Goal: Task Accomplishment & Management: Manage account settings

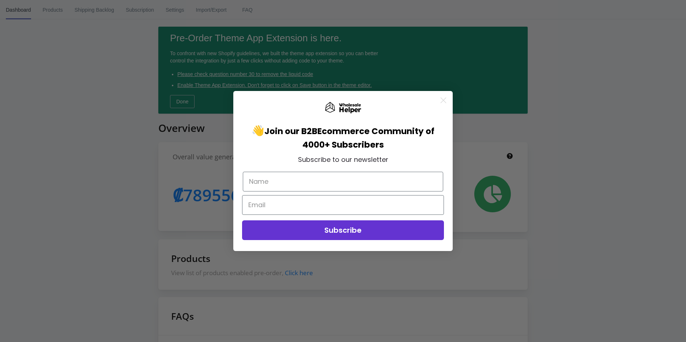
drag, startPoint x: 445, startPoint y: 100, endPoint x: 426, endPoint y: 88, distance: 22.3
click at [444, 100] on circle "Close dialog" at bounding box center [443, 100] width 12 height 12
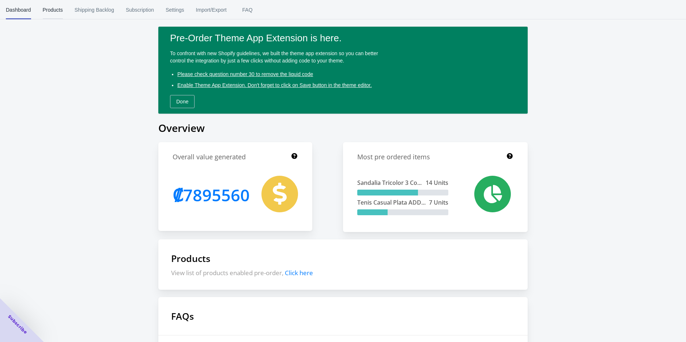
click at [53, 11] on span "Products" at bounding box center [53, 9] width 20 height 19
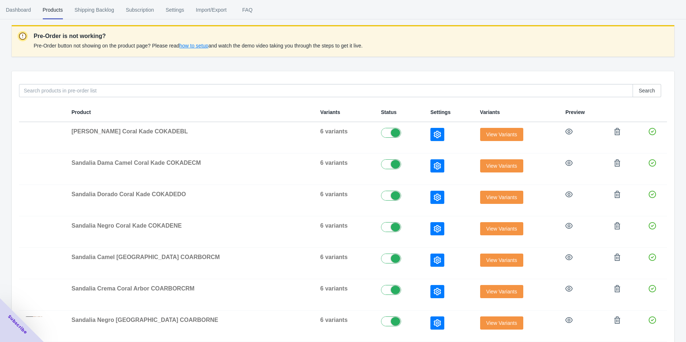
scroll to position [38, 0]
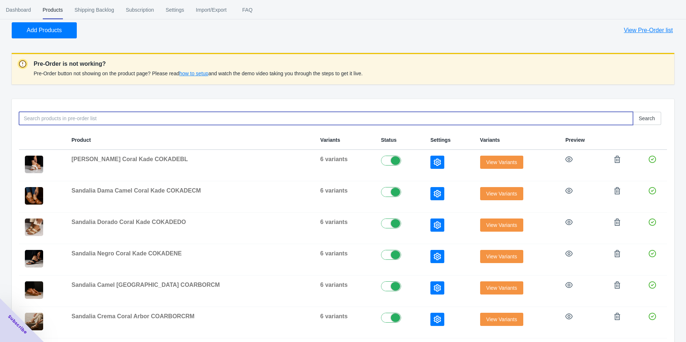
click at [79, 117] on input at bounding box center [326, 118] width 614 height 13
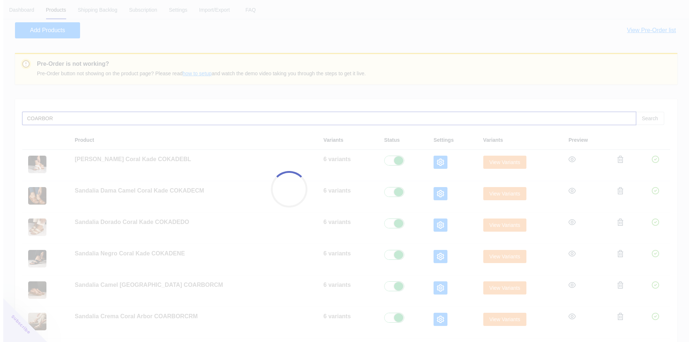
scroll to position [0, 0]
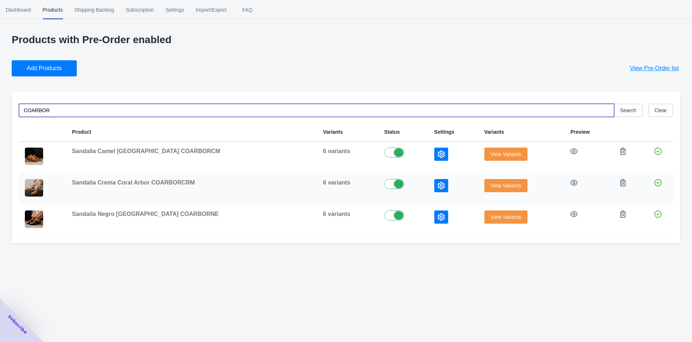
type input "COARBOR"
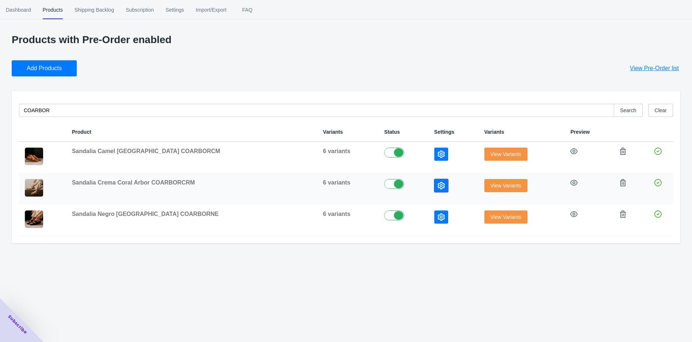
click at [437, 186] on icon "button" at bounding box center [440, 185] width 7 height 7
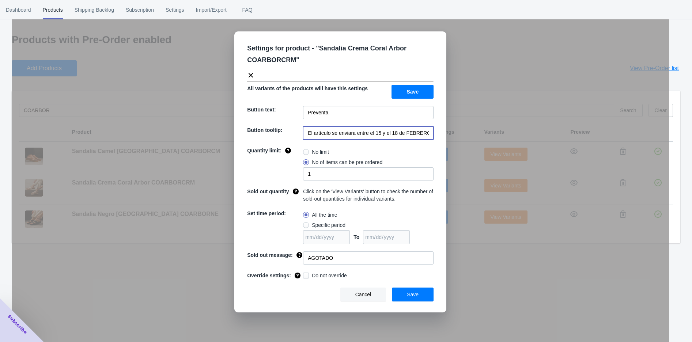
click at [342, 136] on input "El artículo se enviara entre el 15 y el 18 de FEBRERO de 2023" at bounding box center [368, 132] width 130 height 13
click at [122, 267] on div "Settings for product - " Sandalia Crema Coral Arbor COARBORCRM " All variants o…" at bounding box center [340, 189] width 657 height 342
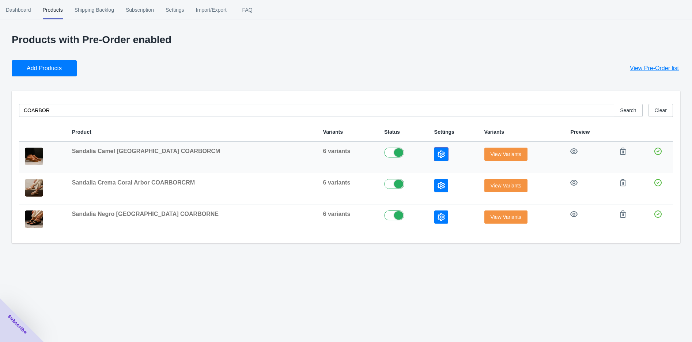
click at [434, 151] on button "button" at bounding box center [441, 154] width 14 height 13
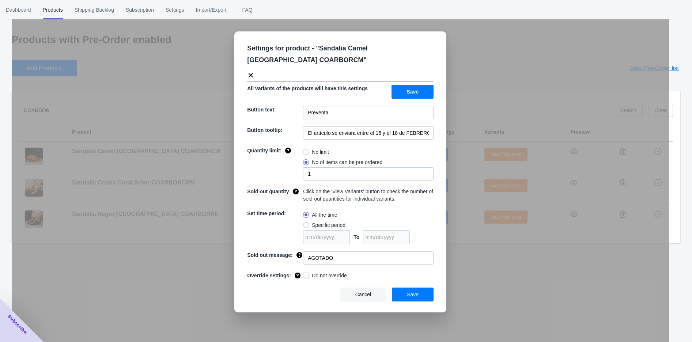
click at [479, 246] on div "Settings for product - " Sandalia Camel Coral Arbor COARBORCM " All variants of…" at bounding box center [340, 189] width 657 height 342
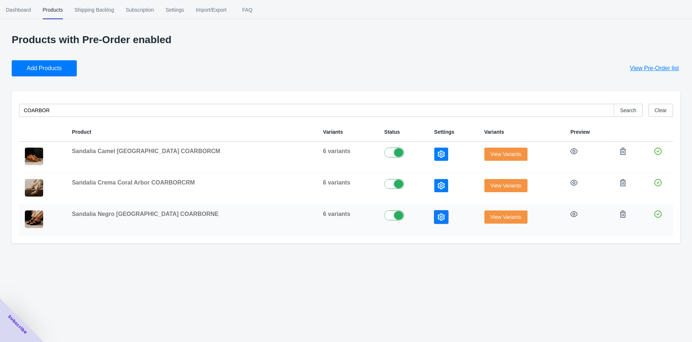
click at [437, 214] on icon "button" at bounding box center [440, 216] width 7 height 7
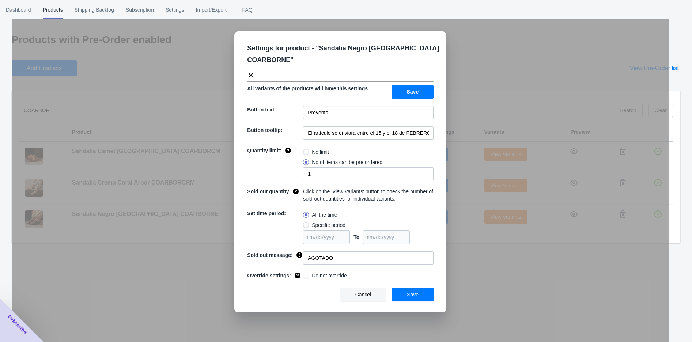
click at [173, 272] on div "Settings for product - " Sandalia Negro Coral Arbor COARBORNE " All variants of…" at bounding box center [340, 189] width 657 height 342
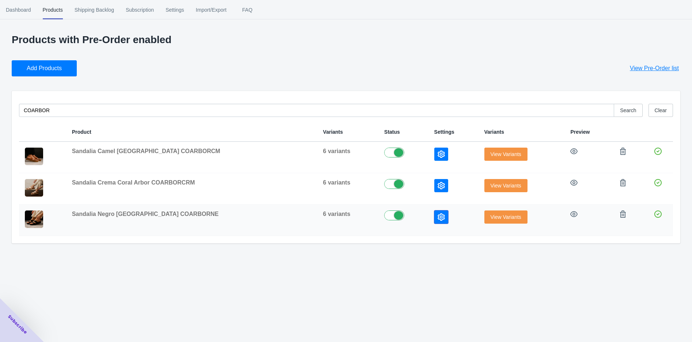
click at [437, 218] on icon "button" at bounding box center [440, 216] width 7 height 7
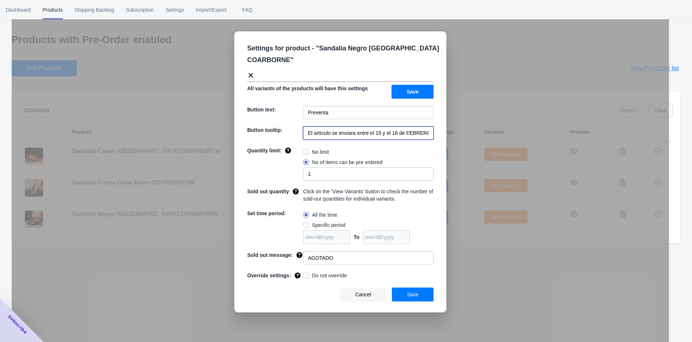
click at [375, 134] on input "El artículo se enviara entre el 15 y el 18 de FEBRERO de 2023" at bounding box center [368, 132] width 130 height 13
click at [375, 132] on input "EL ARTICULO SE ENVIARA APARTIR DEL 21 [PERSON_NAME] DEL 2025" at bounding box center [368, 132] width 130 height 13
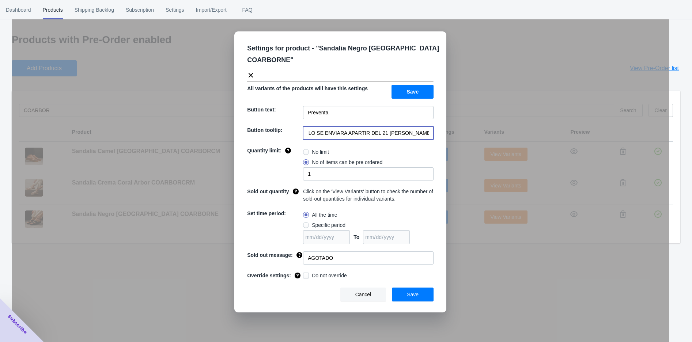
click at [375, 132] on input "EL ARTICULO SE ENVIARA APARTIR DEL 21 [PERSON_NAME] DEL 2025" at bounding box center [368, 132] width 130 height 13
type input "EL ARTICULO SE ENVIARA APARTIR DEL 21 [PERSON_NAME] DEL 2025"
click at [412, 292] on span "Save" at bounding box center [413, 295] width 12 height 6
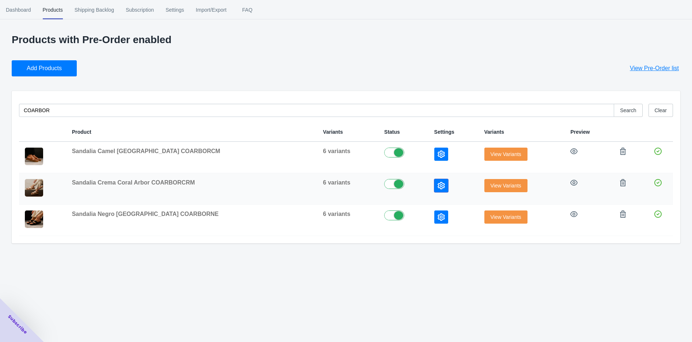
click at [434, 181] on button "button" at bounding box center [441, 185] width 14 height 13
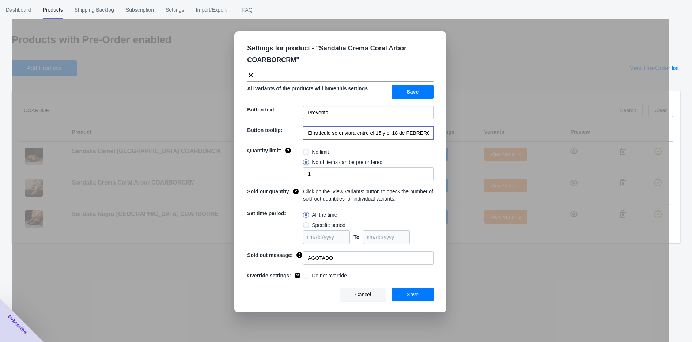
click at [371, 133] on input "El artículo se enviara entre el 15 y el 18 de FEBRERO de 2023" at bounding box center [368, 132] width 130 height 13
paste input "L ARTICULO SE ENVIARA APARTIR DEL 21 [PERSON_NAME] DEL 2025"
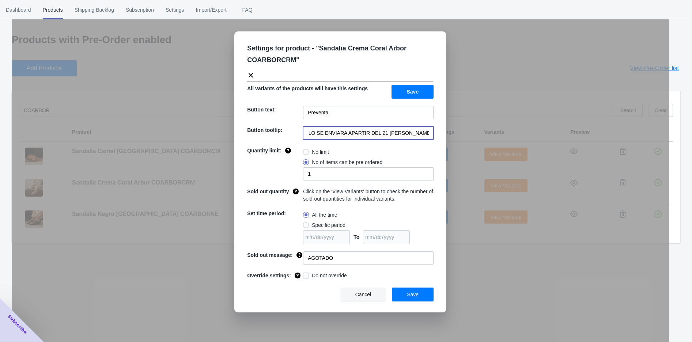
type input "EL ARTICULO SE ENVIARA APARTIR DEL 21 [PERSON_NAME] DEL 2025"
drag, startPoint x: 426, startPoint y: 296, endPoint x: 423, endPoint y: 286, distance: 10.7
click at [426, 296] on button "Save" at bounding box center [413, 295] width 42 height 14
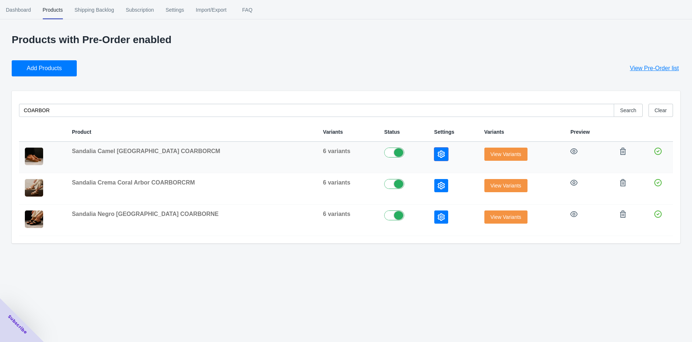
click at [434, 153] on button "button" at bounding box center [441, 154] width 14 height 13
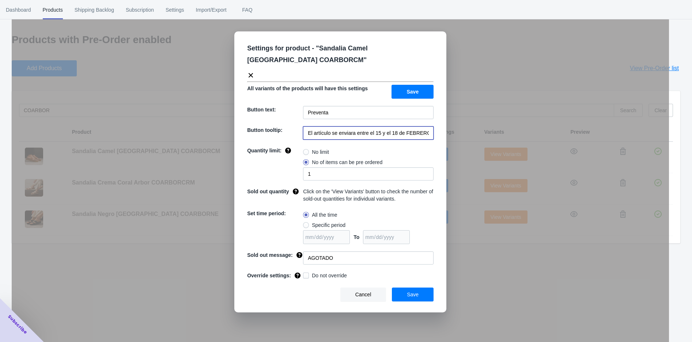
click at [399, 131] on input "El artículo se enviara entre el 15 y el 18 de FEBRERO de 2023" at bounding box center [368, 132] width 130 height 13
paste input "L ARTICULO SE ENVIARA APARTIR DEL 21 [PERSON_NAME] DEL 2025"
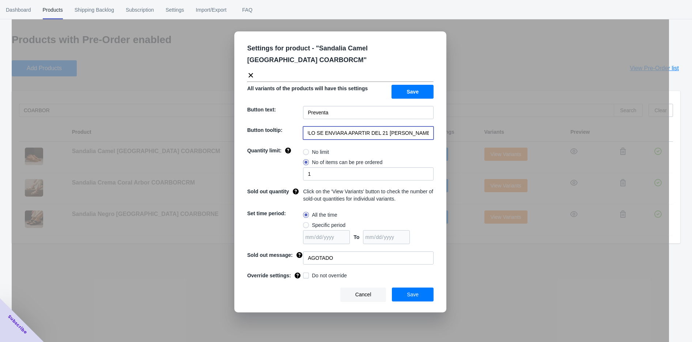
type input "EL ARTICULO SE ENVIARA APARTIR DEL 21 [PERSON_NAME] DEL 2025"
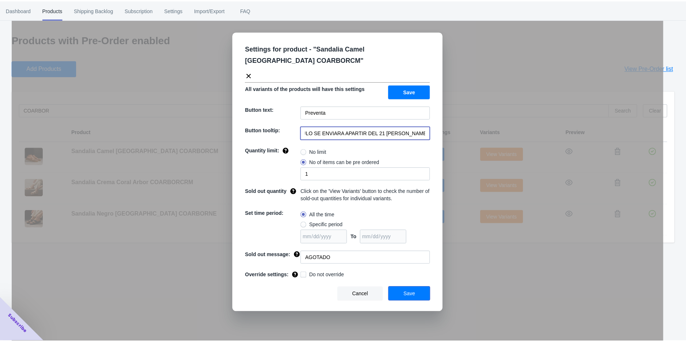
scroll to position [0, 0]
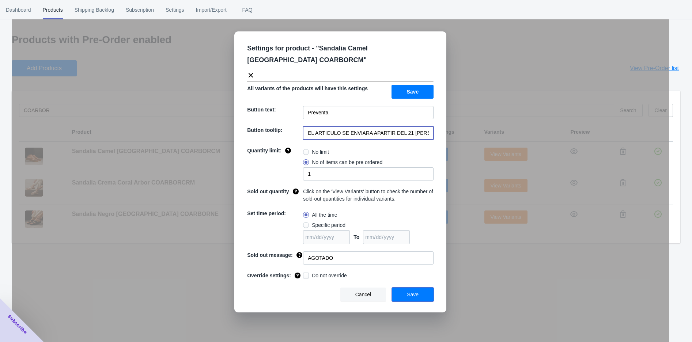
click at [415, 297] on span "Save" at bounding box center [413, 295] width 12 height 6
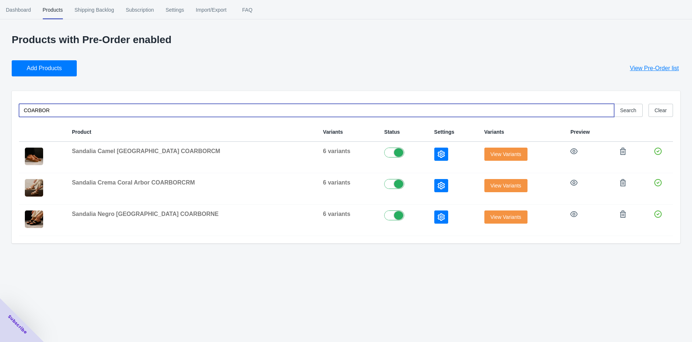
drag, startPoint x: 49, startPoint y: 110, endPoint x: 16, endPoint y: 111, distance: 32.2
click at [19, 112] on input "COARBOR" at bounding box center [316, 110] width 595 height 13
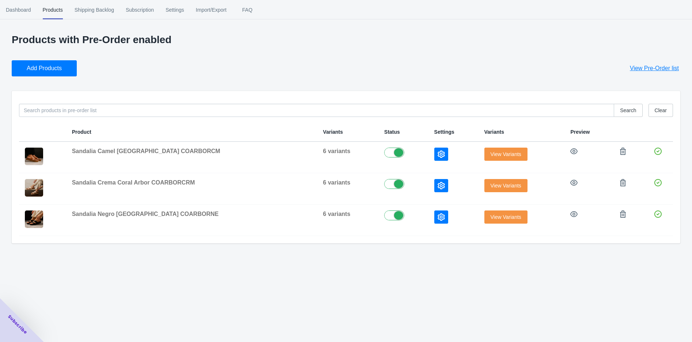
click at [101, 282] on div "Dashboard Products Shipping Backlog Subscription Settings Import/Export FAQ Das…" at bounding box center [346, 171] width 692 height 342
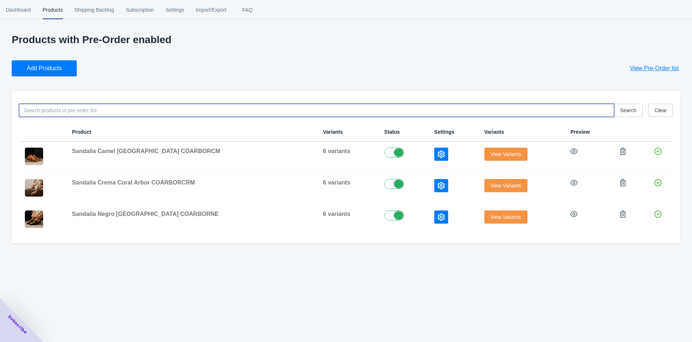
click at [49, 105] on input at bounding box center [316, 110] width 595 height 13
type input "CORAL"
click at [16, 9] on span "Dashboard" at bounding box center [18, 9] width 25 height 19
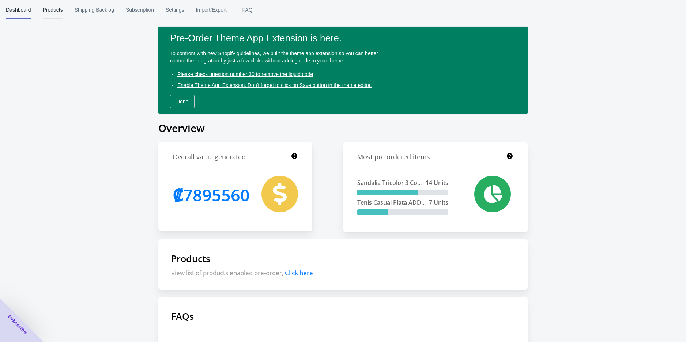
click at [48, 9] on span "Products" at bounding box center [53, 9] width 20 height 19
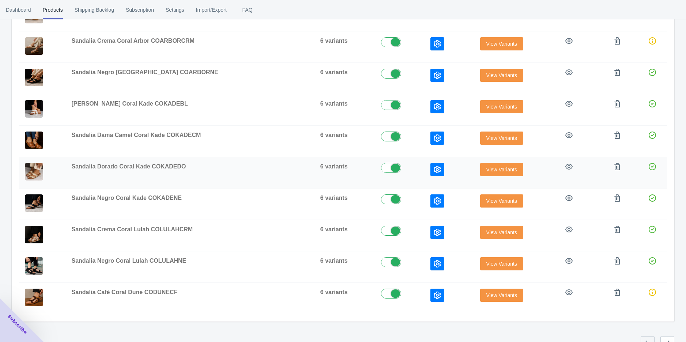
scroll to position [200, 0]
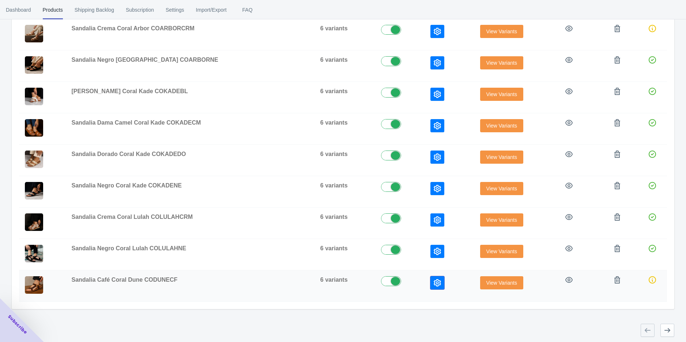
click at [433, 280] on icon "button" at bounding box center [436, 282] width 7 height 7
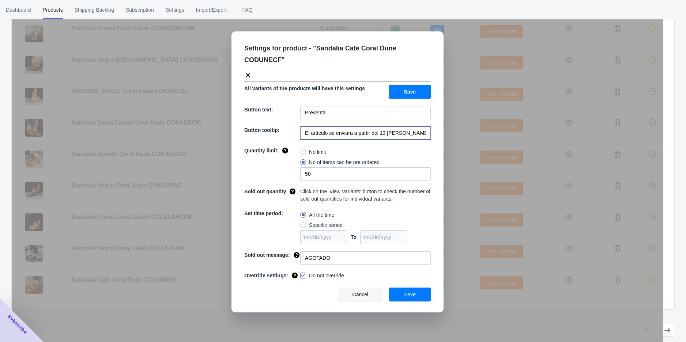
click at [336, 126] on input "El artículo se enviara a partir del 13 [PERSON_NAME] de 2025" at bounding box center [365, 132] width 130 height 13
paste input "L ARTICULO SE ENVIARA APARTIR DEL 21 [PERSON_NAME] DEL"
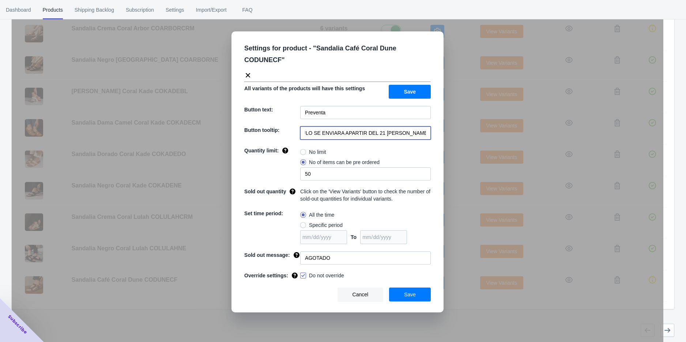
type input "EL ARTICULO SE ENVIARA APARTIR DEL 21 [PERSON_NAME] DEL 2025"
click at [410, 292] on span "Save" at bounding box center [410, 295] width 12 height 6
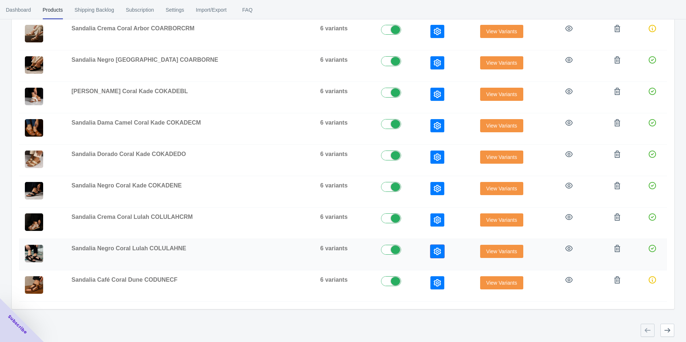
click at [433, 248] on icon "button" at bounding box center [436, 251] width 7 height 7
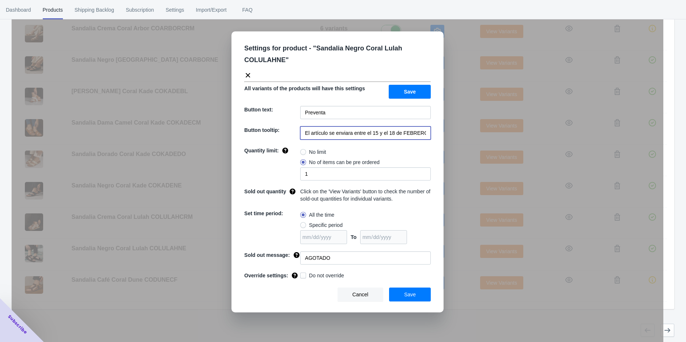
click at [364, 135] on input "El artículo se enviara entre el 15 y el 18 de FEBRERO de 2023" at bounding box center [365, 132] width 130 height 13
paste input "L ARTICULO SE ENVIARA APARTIR DEL 21 [PERSON_NAME] DEL 2025"
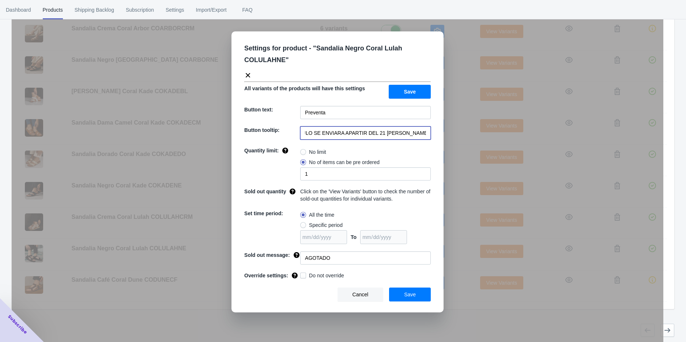
type input "EL ARTICULO SE ENVIARA APARTIR DEL 21 [PERSON_NAME] DEL 2025"
click at [410, 297] on span "Save" at bounding box center [410, 295] width 12 height 6
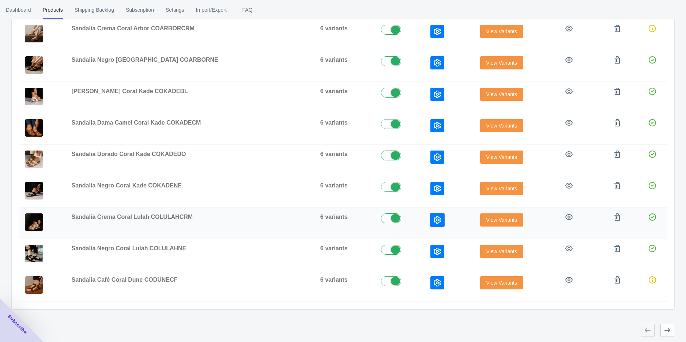
click at [433, 216] on icon "button" at bounding box center [436, 219] width 7 height 7
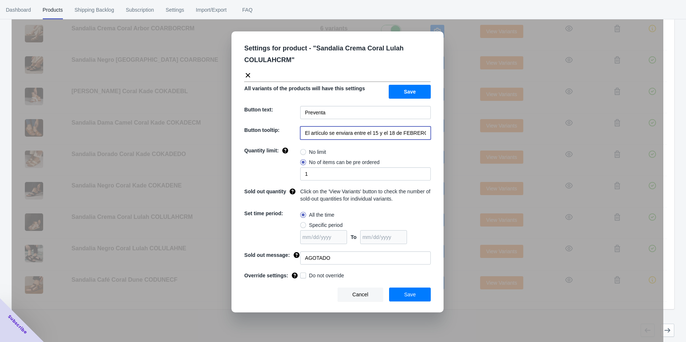
click at [361, 138] on input "El artículo se enviara entre el 15 y el 18 de FEBRERO de 2023" at bounding box center [365, 132] width 130 height 13
click at [361, 137] on input "El artículo se enviara entre el 15 y el 18 de FEBRERO de 2023" at bounding box center [365, 132] width 130 height 13
paste input "L ARTICULO SE ENVIARA APARTIR DEL 21 [PERSON_NAME] DEL 2025"
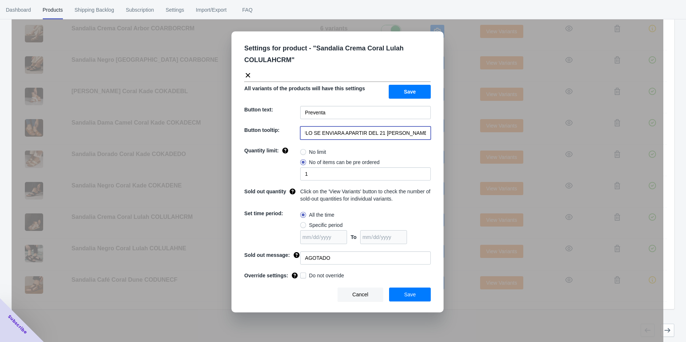
type input "EL ARTICULO SE ENVIARA APARTIR DEL 21 [PERSON_NAME] DEL 2025"
click at [408, 295] on span "Save" at bounding box center [410, 295] width 12 height 6
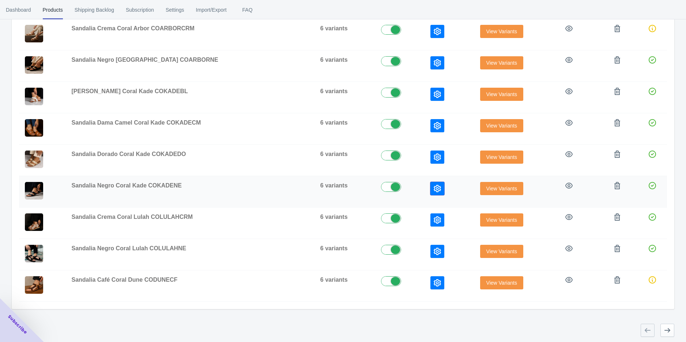
click at [433, 186] on icon "button" at bounding box center [436, 188] width 7 height 7
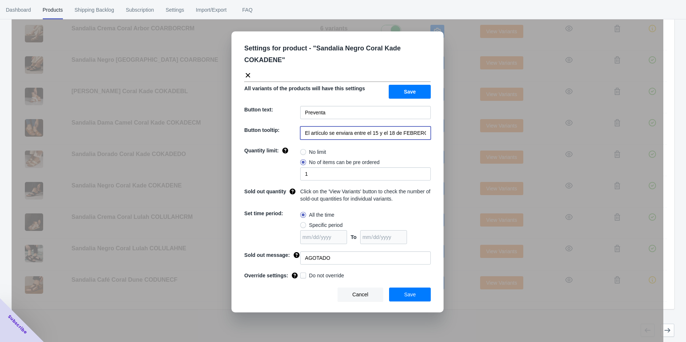
click at [384, 133] on input "El artículo se enviara entre el 15 y el 18 de FEBRERO de 2023" at bounding box center [365, 132] width 130 height 13
paste input "L ARTICULO SE ENVIARA APARTIR DEL 21 [PERSON_NAME] DEL 2025"
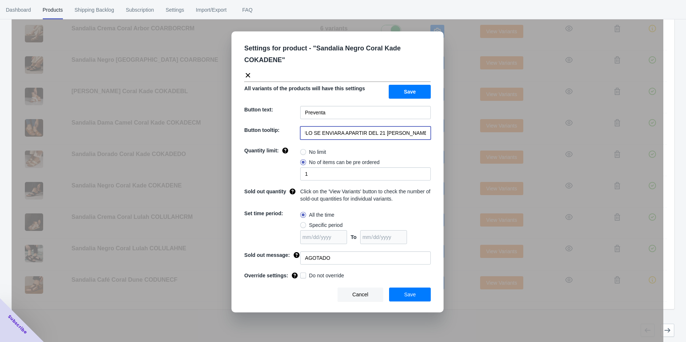
type input "EL ARTICULO SE ENVIARA APARTIR DEL 21 [PERSON_NAME] DEL 2025"
click at [418, 290] on button "Save" at bounding box center [410, 295] width 42 height 14
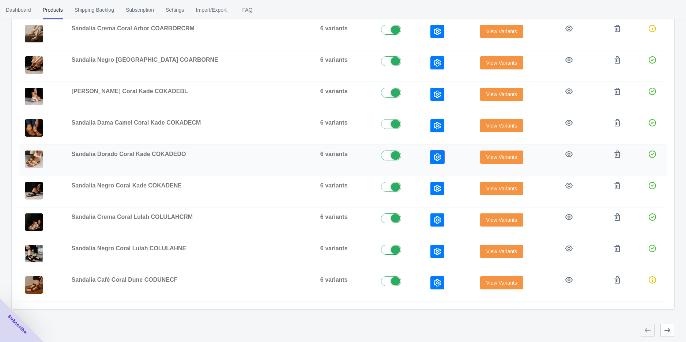
click at [430, 158] on button "button" at bounding box center [437, 157] width 14 height 13
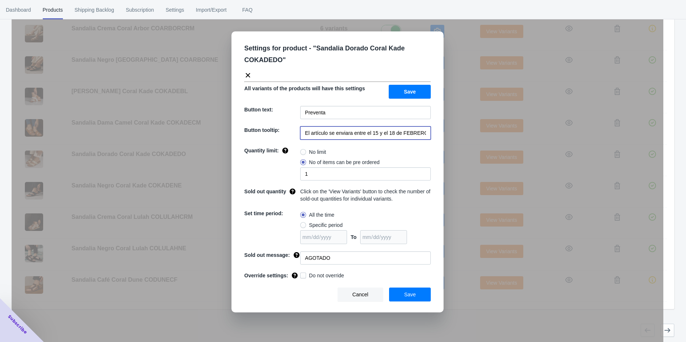
click at [368, 129] on input "El artículo se enviara entre el 15 y el 18 de FEBRERO de 2023" at bounding box center [365, 132] width 130 height 13
paste input "L ARTICULO SE ENVIARA APARTIR DEL 21 [PERSON_NAME] DEL 2025"
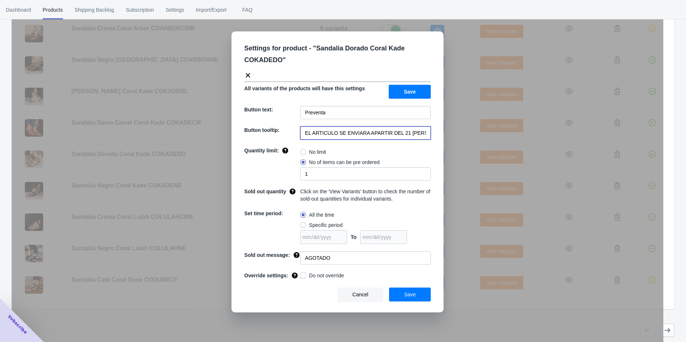
scroll to position [0, 26]
type input "EL ARTICULO SE ENVIARA APARTIR DEL 21 [PERSON_NAME] DEL 2025"
click at [412, 293] on span "Save" at bounding box center [410, 295] width 12 height 6
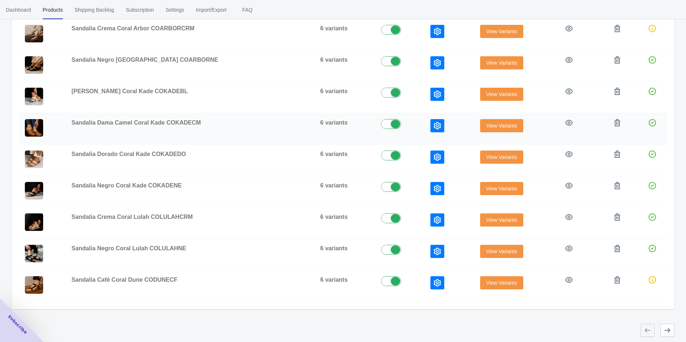
click at [430, 129] on button "button" at bounding box center [437, 125] width 14 height 13
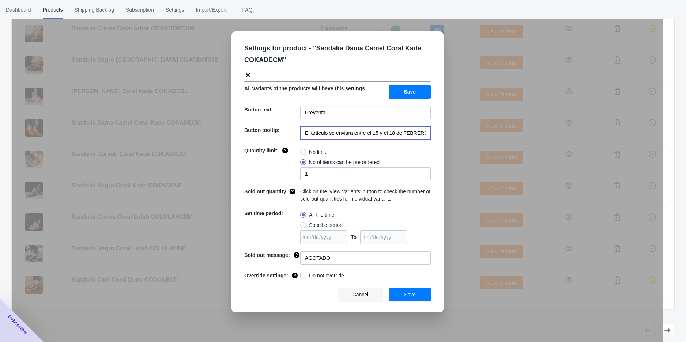
click at [400, 129] on input "El artículo se enviara entre el 15 y el 18 de FEBRERO de 2023" at bounding box center [365, 132] width 130 height 13
paste input "L ARTICULO SE ENVIARA APARTIR DEL 21 [PERSON_NAME] DEL 2025"
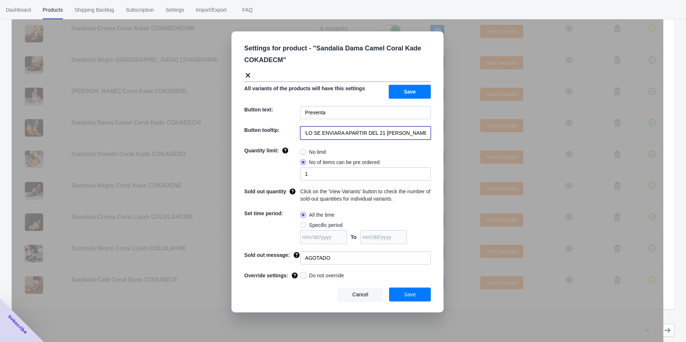
type input "EL ARTICULO SE ENVIARA APARTIR DEL 21 [PERSON_NAME] DEL 2025"
click at [417, 293] on button "Save" at bounding box center [410, 295] width 42 height 14
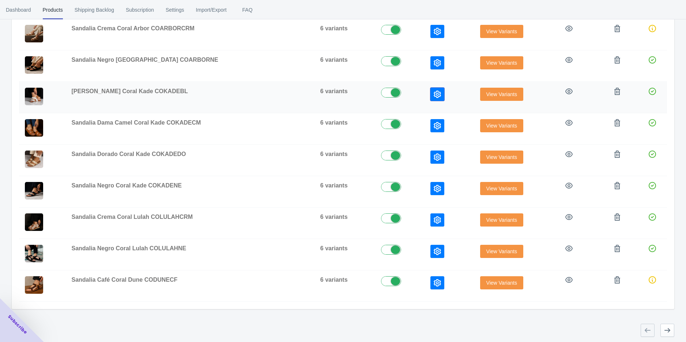
click at [433, 92] on icon "button" at bounding box center [436, 94] width 7 height 7
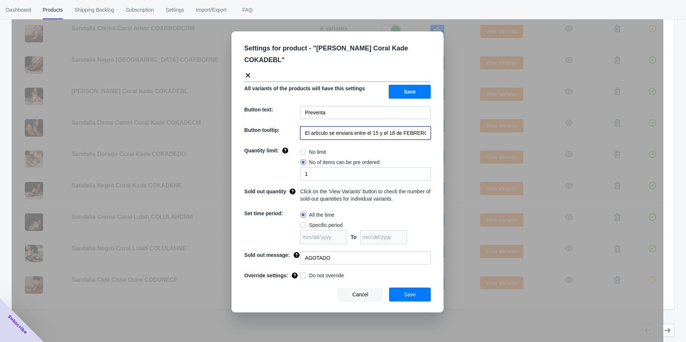
click at [362, 135] on input "El artículo se enviara entre el 15 y el 18 de FEBRERO de 2023" at bounding box center [365, 132] width 130 height 13
click at [361, 135] on input "El artículo se enviara entre el 15 y el 18 de FEBRERO de 2023" at bounding box center [365, 132] width 130 height 13
paste input "L ARTICULO SE ENVIARA APARTIR DEL 21 [PERSON_NAME] DEL 2025"
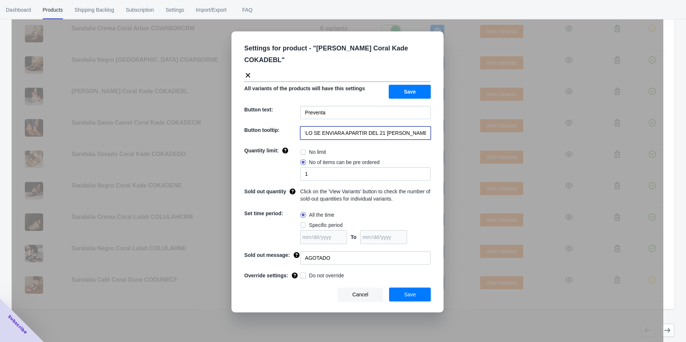
type input "EL ARTICULO SE ENVIARA APARTIR DEL 21 [PERSON_NAME] DEL 2025"
click at [420, 292] on button "Save" at bounding box center [410, 295] width 42 height 14
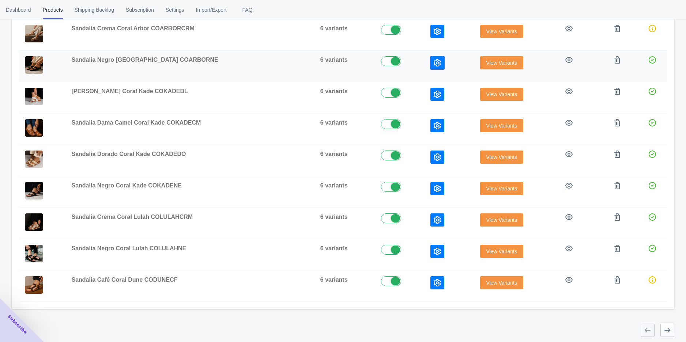
click at [433, 64] on icon "button" at bounding box center [436, 62] width 7 height 7
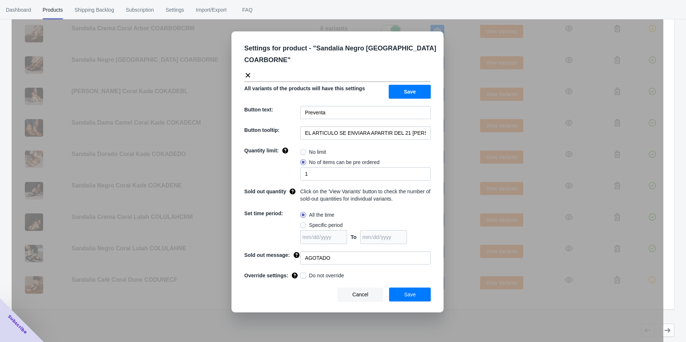
click at [411, 285] on div "Cancel Save" at bounding box center [334, 292] width 192 height 20
click at [412, 293] on span "Save" at bounding box center [410, 295] width 12 height 6
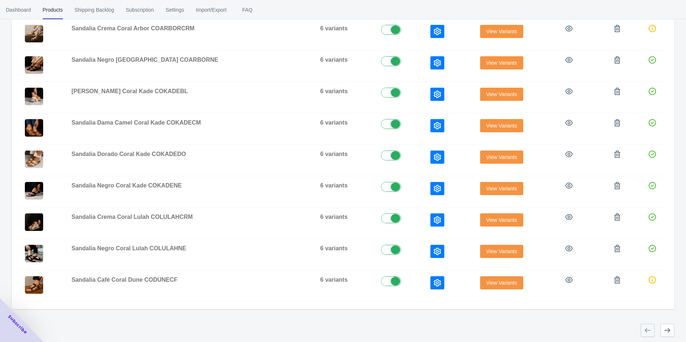
click at [480, 319] on div at bounding box center [340, 327] width 668 height 19
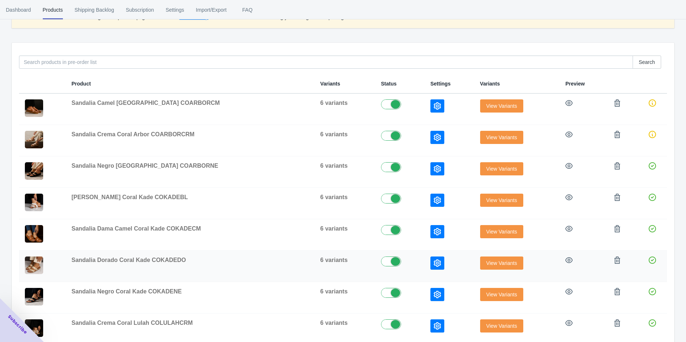
scroll to position [79, 0]
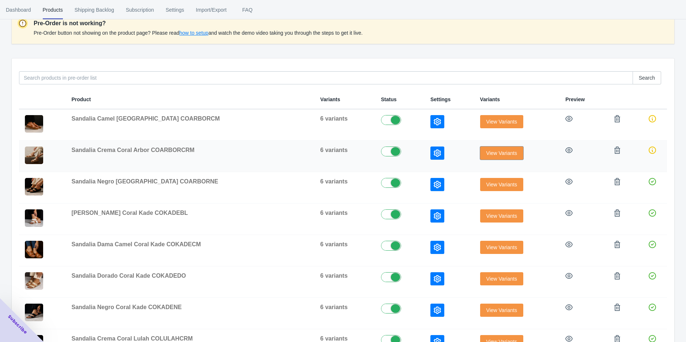
click at [486, 153] on span "View Variants" at bounding box center [501, 153] width 31 height 6
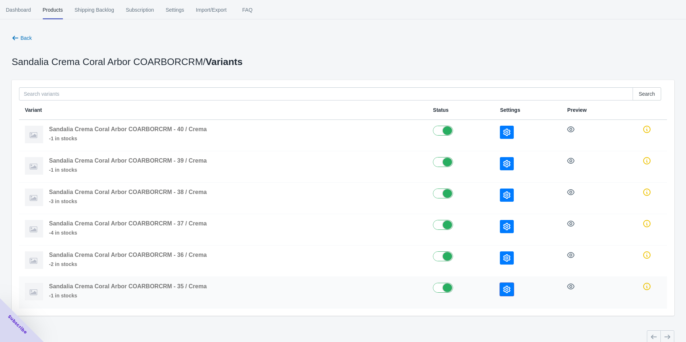
click at [506, 286] on icon "button" at bounding box center [506, 289] width 7 height 7
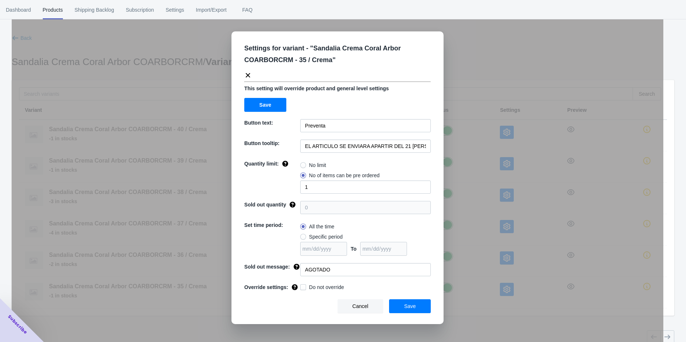
click at [302, 289] on span at bounding box center [303, 287] width 6 height 6
click at [302, 286] on input "Do not override" at bounding box center [301, 285] width 0 height 0
click at [302, 287] on span at bounding box center [303, 287] width 6 height 6
click at [302, 286] on input "Do not override" at bounding box center [301, 285] width 0 height 0
checkbox input "false"
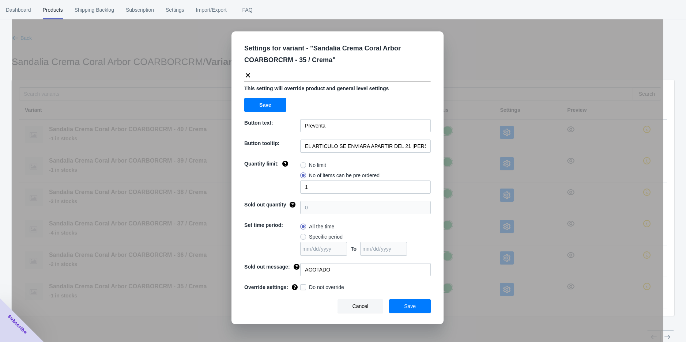
drag, startPoint x: 464, startPoint y: 311, endPoint x: 453, endPoint y: 310, distance: 10.7
click at [465, 311] on div "Settings for variant - " Sandalia Crema Coral Arbor COARBORCRM - 35 / Crema " T…" at bounding box center [337, 189] width 651 height 342
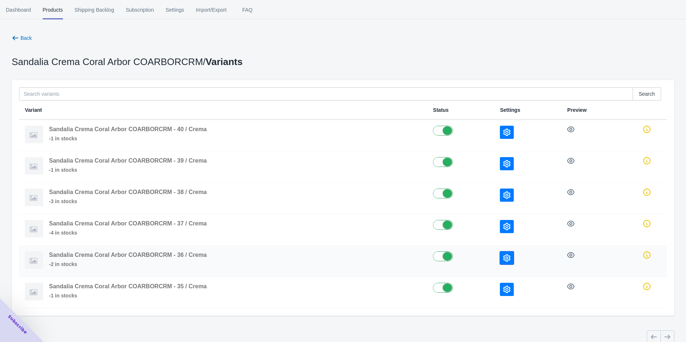
click at [507, 257] on icon "button" at bounding box center [506, 257] width 7 height 7
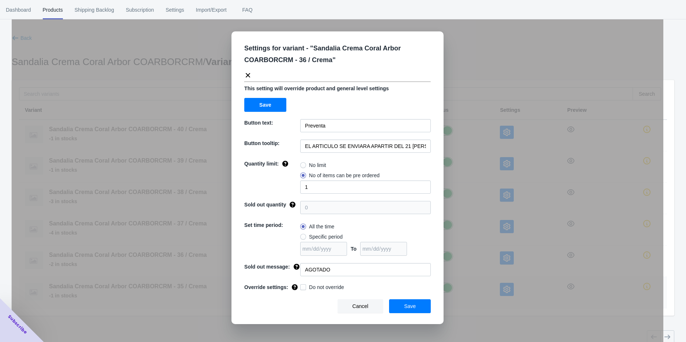
drag, startPoint x: 508, startPoint y: 316, endPoint x: 497, endPoint y: 292, distance: 27.2
click at [507, 317] on div "Settings for variant - " Sandalia Crema Coral Arbor COARBORCRM - 36 / Crema " T…" at bounding box center [337, 189] width 651 height 342
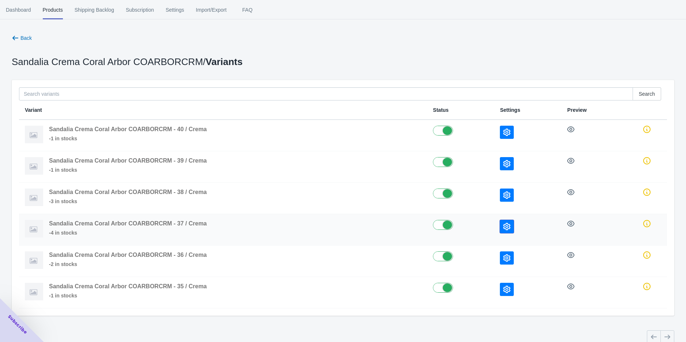
click at [508, 228] on icon "button" at bounding box center [506, 226] width 7 height 7
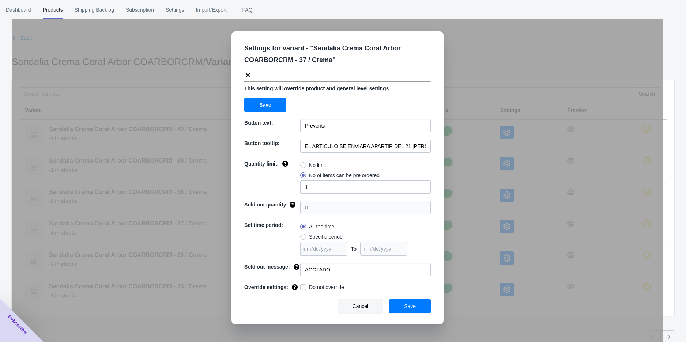
click at [490, 315] on div "Settings for variant - " Sandalia Crema Coral Arbor COARBORCRM - 37 / Crema " T…" at bounding box center [337, 189] width 651 height 342
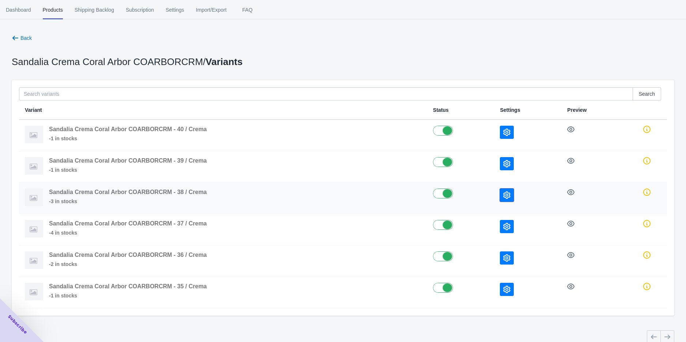
click at [510, 195] on button "button" at bounding box center [507, 195] width 14 height 13
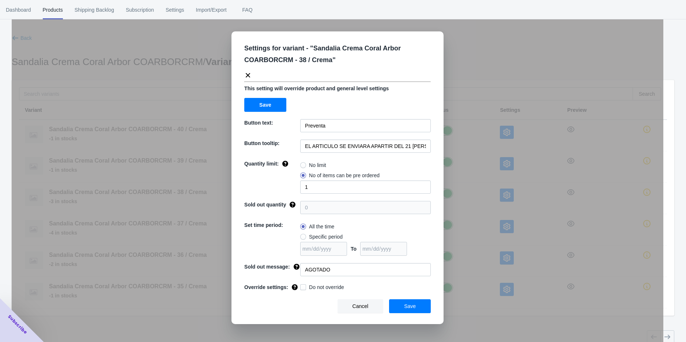
click at [482, 309] on div "Settings for variant - " Sandalia Crema Coral Arbor COARBORCRM - 38 / Crema " T…" at bounding box center [337, 189] width 651 height 342
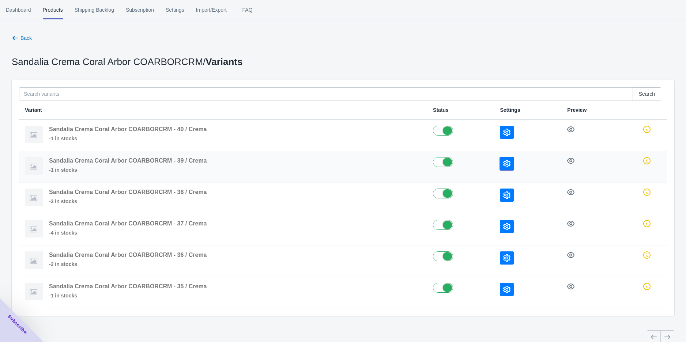
click at [507, 161] on icon "button" at bounding box center [506, 163] width 7 height 7
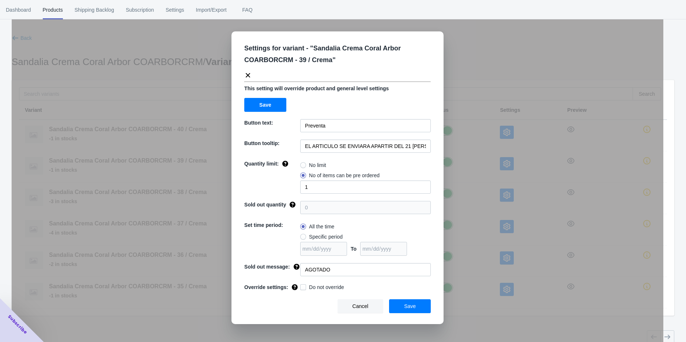
click at [470, 247] on div "Settings for variant - " Sandalia Crema Coral Arbor COARBORCRM - 39 / Crema " T…" at bounding box center [337, 189] width 651 height 342
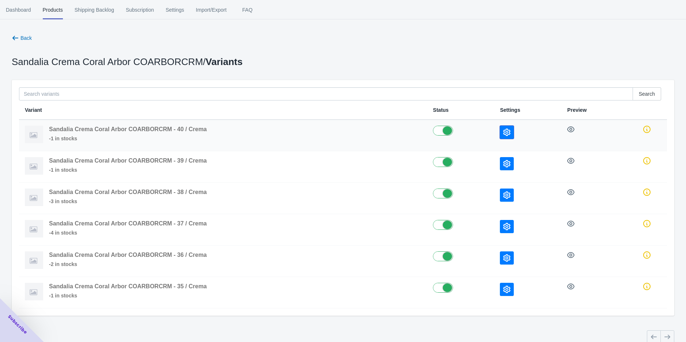
click at [502, 129] on button "button" at bounding box center [507, 132] width 14 height 13
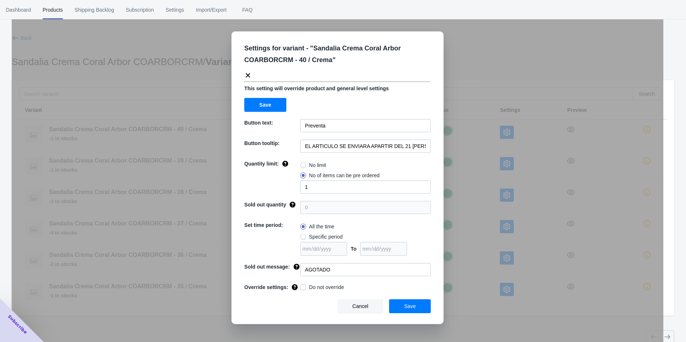
click at [479, 155] on div "Settings for variant - " Sandalia Crema Coral Arbor COARBORCRM - 40 / Crema " T…" at bounding box center [337, 189] width 651 height 342
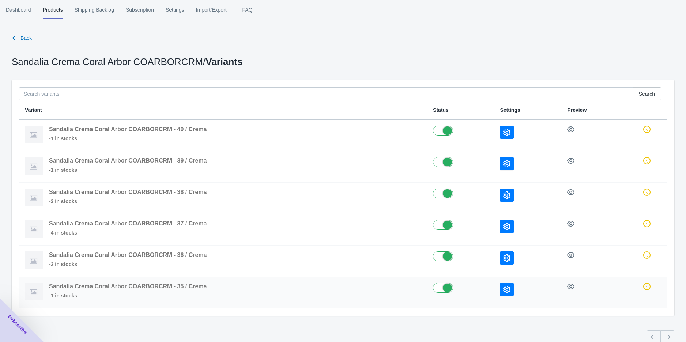
click at [505, 290] on icon "button" at bounding box center [506, 289] width 7 height 7
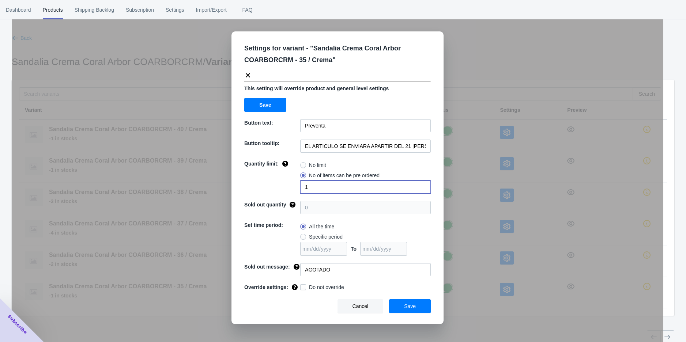
drag, startPoint x: 312, startPoint y: 187, endPoint x: 278, endPoint y: 187, distance: 34.0
click at [278, 187] on div "Quantity limit: No limit No of items can be pre ordered 1" at bounding box center [337, 177] width 186 height 34
type input "2"
click at [407, 306] on span "Save" at bounding box center [410, 306] width 12 height 6
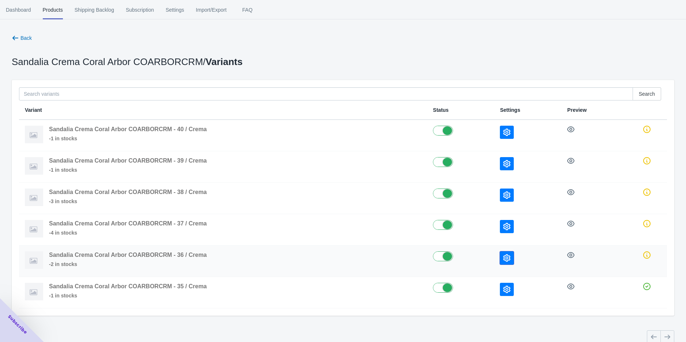
click at [510, 257] on icon "button" at bounding box center [506, 257] width 7 height 7
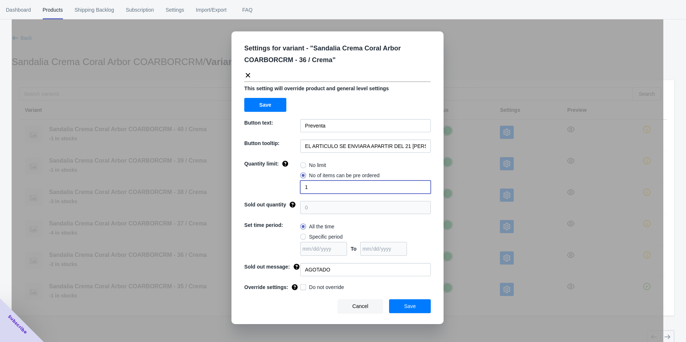
drag, startPoint x: 323, startPoint y: 188, endPoint x: 285, endPoint y: 187, distance: 37.6
click at [285, 187] on div "Quantity limit: No limit No of items can be pre ordered 1" at bounding box center [337, 177] width 186 height 34
type input "4"
click at [404, 306] on button "Save" at bounding box center [410, 306] width 42 height 14
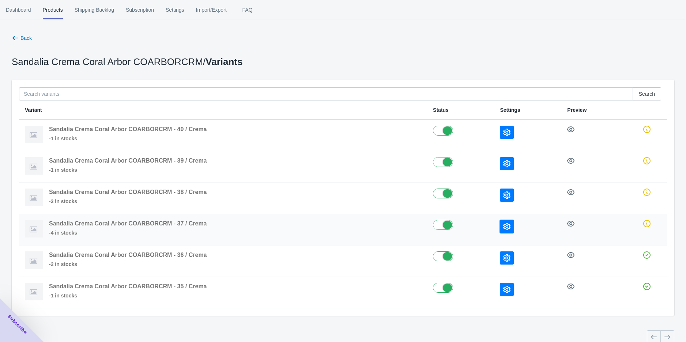
click at [509, 224] on icon "button" at bounding box center [506, 226] width 7 height 7
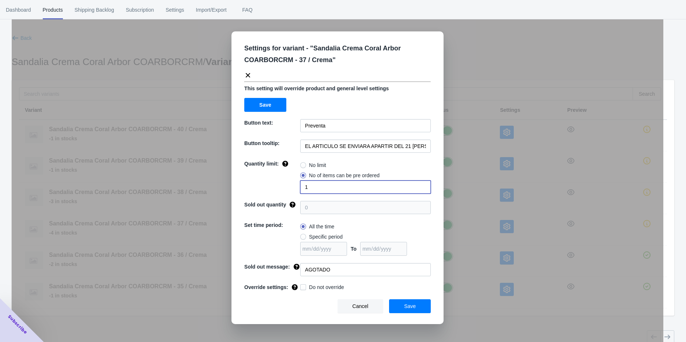
drag, startPoint x: 315, startPoint y: 188, endPoint x: 294, endPoint y: 189, distance: 21.2
click at [294, 189] on div "Quantity limit: No limit No of items can be pre ordered 1" at bounding box center [337, 177] width 186 height 34
type input "6"
click at [407, 308] on span "Save" at bounding box center [410, 306] width 12 height 6
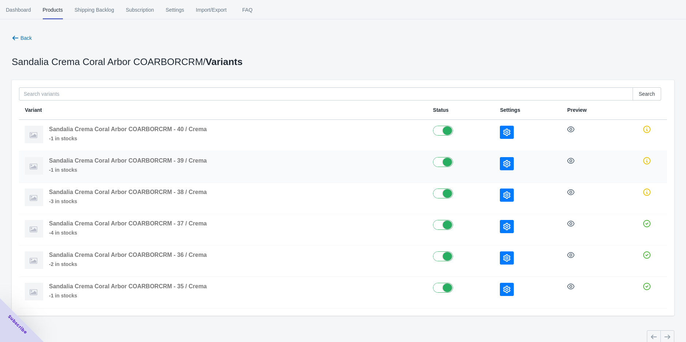
click at [505, 159] on button "button" at bounding box center [507, 163] width 14 height 13
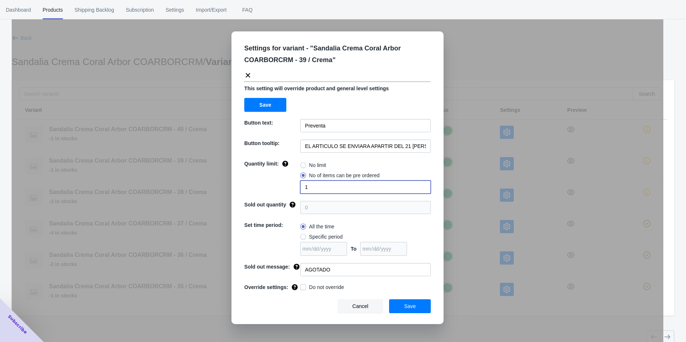
drag, startPoint x: 317, startPoint y: 188, endPoint x: 268, endPoint y: 188, distance: 49.0
click at [269, 188] on div "Quantity limit: No limit No of items can be pre ordered 1" at bounding box center [337, 177] width 186 height 34
type input "4"
click at [405, 304] on span "Save" at bounding box center [410, 306] width 12 height 6
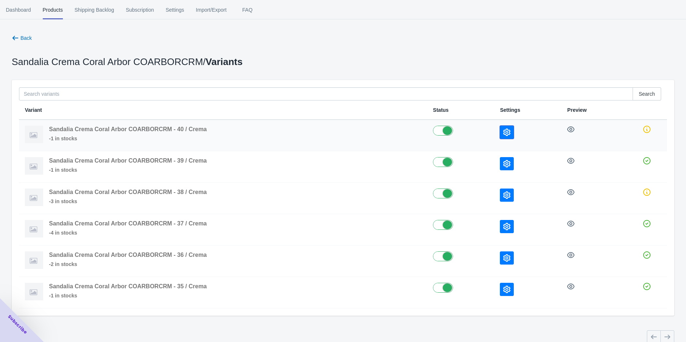
click at [503, 130] on icon "button" at bounding box center [506, 132] width 7 height 7
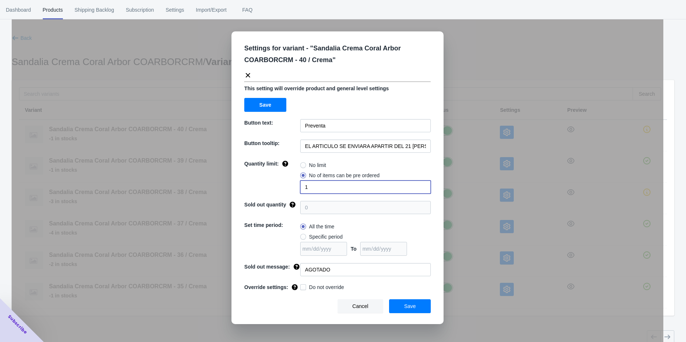
drag, startPoint x: 312, startPoint y: 184, endPoint x: 291, endPoint y: 187, distance: 21.4
click at [292, 186] on div "Quantity limit: No limit No of items can be pre ordered 1" at bounding box center [337, 177] width 186 height 34
type input "2"
click at [400, 301] on button "Save" at bounding box center [410, 306] width 42 height 14
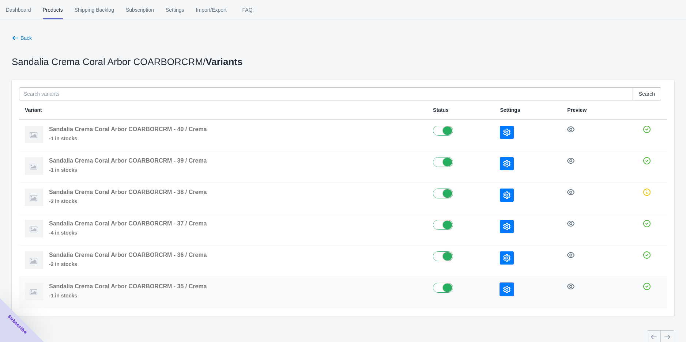
click at [507, 286] on icon "button" at bounding box center [506, 289] width 7 height 7
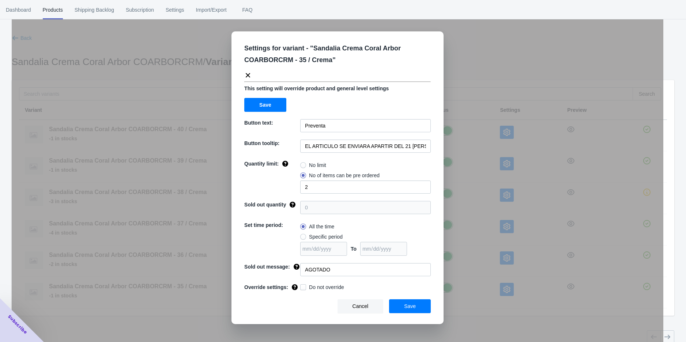
click at [486, 304] on div "Settings for variant - " Sandalia Crema Coral Arbor COARBORCRM - 35 / Crema " T…" at bounding box center [337, 189] width 651 height 342
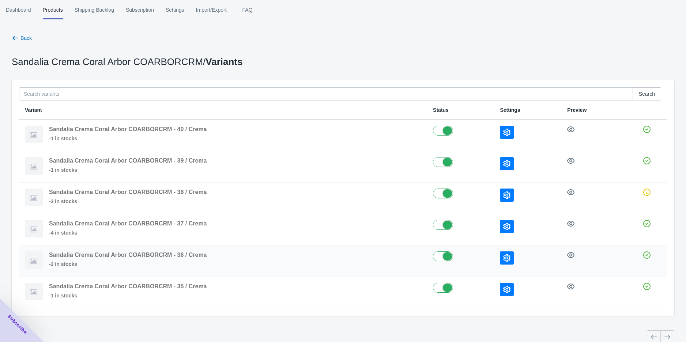
click at [509, 259] on icon "button" at bounding box center [506, 257] width 7 height 7
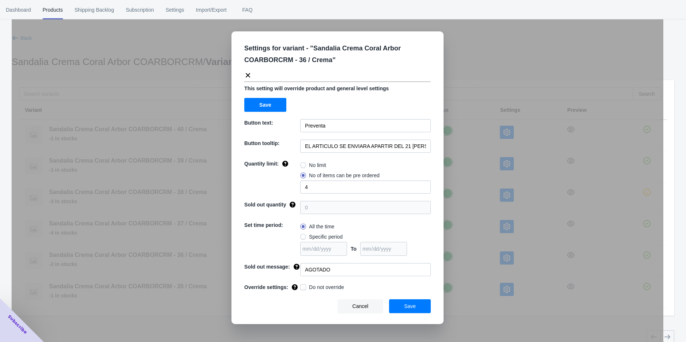
click at [502, 309] on div "Settings for variant - " Sandalia Crema Coral Arbor COARBORCRM - 36 / Crema " T…" at bounding box center [337, 189] width 651 height 342
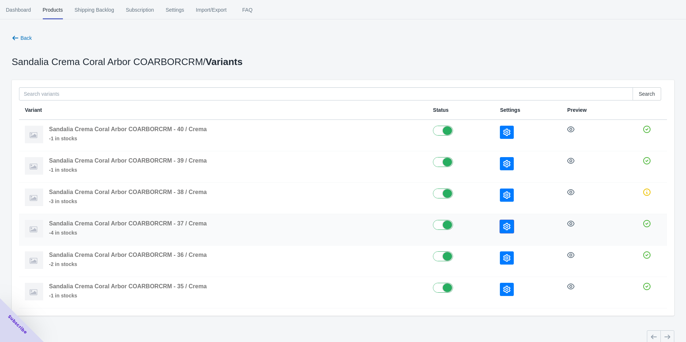
click at [504, 231] on button "button" at bounding box center [507, 226] width 14 height 13
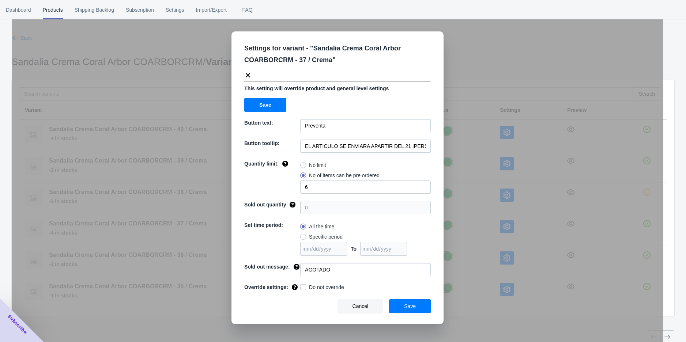
click at [494, 308] on div "Settings for variant - " Sandalia Crema Coral Arbor COARBORCRM - 37 / Crema " T…" at bounding box center [337, 189] width 651 height 342
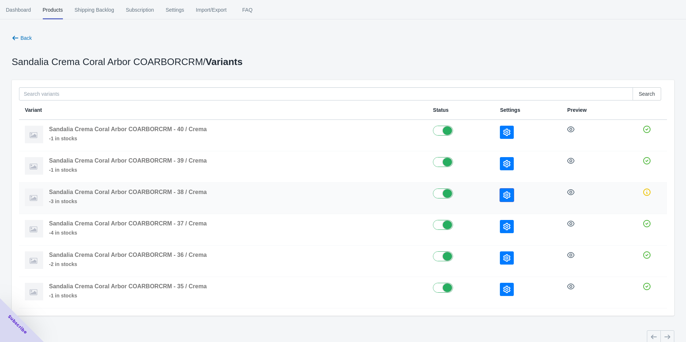
click at [503, 192] on icon "button" at bounding box center [506, 194] width 7 height 7
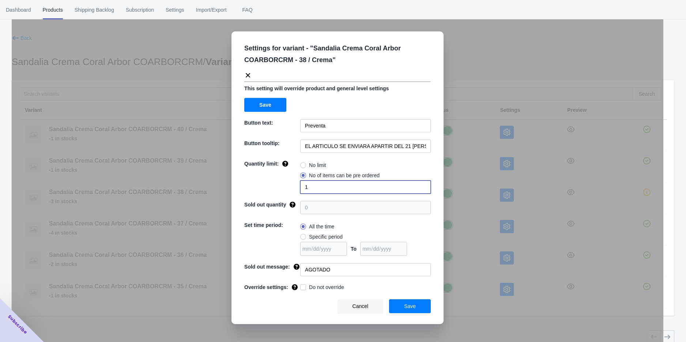
drag, startPoint x: 301, startPoint y: 187, endPoint x: 263, endPoint y: 187, distance: 37.6
click at [265, 187] on div "Quantity limit: No limit No of items can be pre ordered 1" at bounding box center [337, 177] width 186 height 34
drag, startPoint x: 307, startPoint y: 189, endPoint x: 278, endPoint y: 189, distance: 28.9
click at [281, 189] on div "Quantity limit: No limit No of items can be pre ordered 5" at bounding box center [337, 177] width 186 height 34
type input "6"
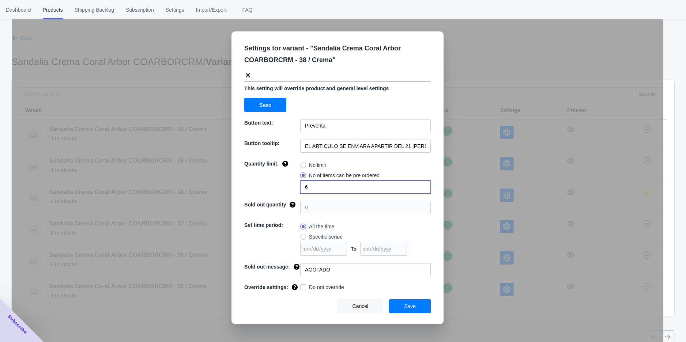
click at [407, 307] on span "Save" at bounding box center [410, 306] width 12 height 6
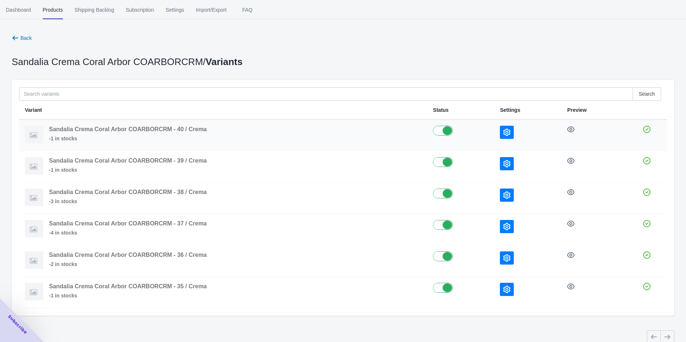
click at [503, 131] on icon "button" at bounding box center [506, 132] width 7 height 7
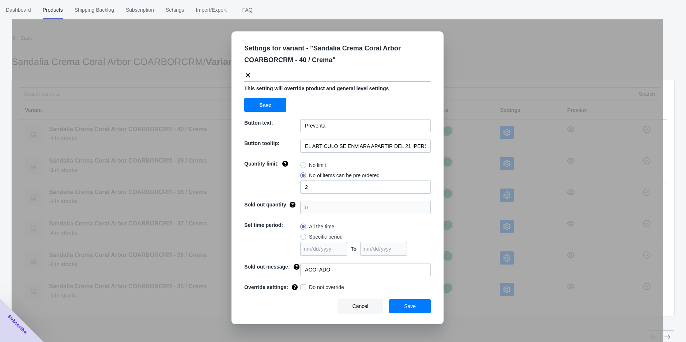
click at [479, 162] on div "Settings for variant - " Sandalia Crema Coral Arbor COARBORCRM - 40 / Crema " T…" at bounding box center [337, 189] width 651 height 342
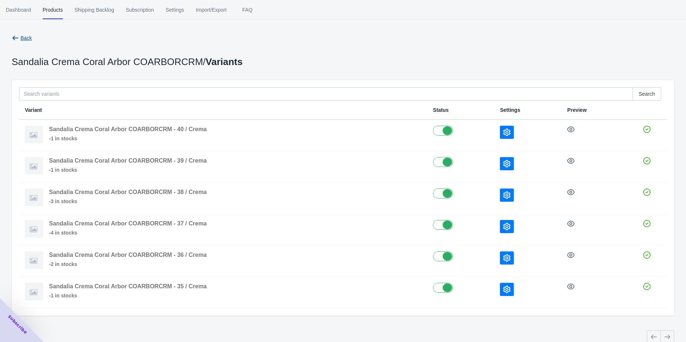
click at [26, 37] on span "Back" at bounding box center [25, 38] width 11 height 6
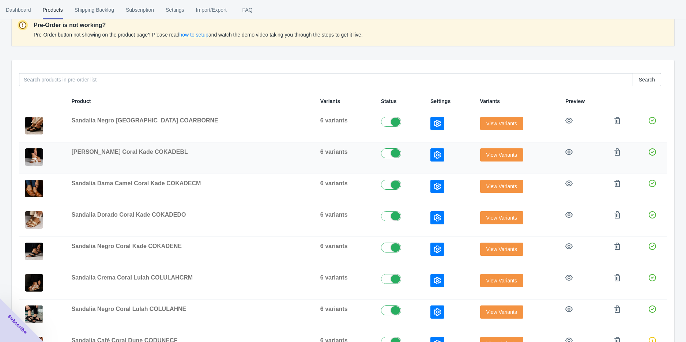
scroll to position [81, 0]
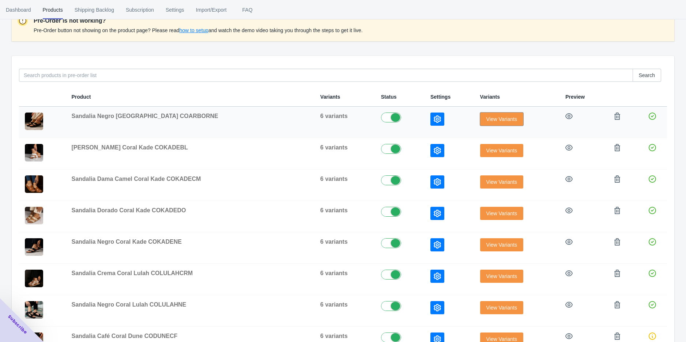
click at [491, 117] on span "View Variants" at bounding box center [501, 119] width 31 height 6
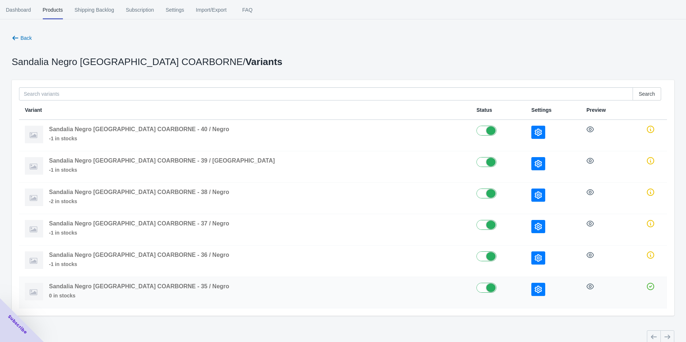
click at [525, 282] on td at bounding box center [552, 292] width 55 height 31
click at [534, 286] on icon "button" at bounding box center [537, 289] width 7 height 7
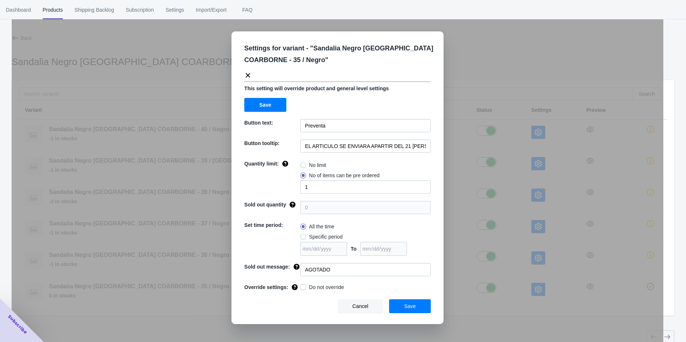
click at [472, 310] on div "Settings for variant - " Sandalia Negro Coral Arbor COARBORNE - 35 / Negro " Th…" at bounding box center [337, 189] width 651 height 342
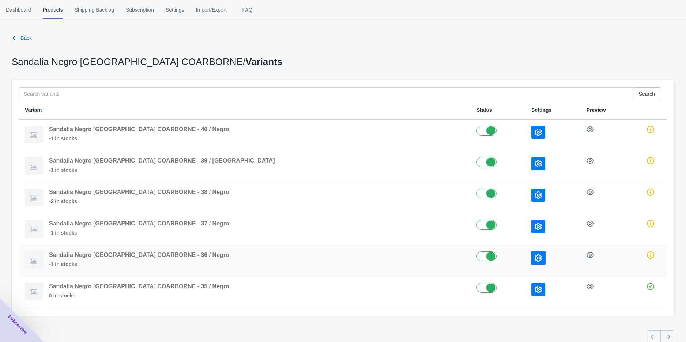
click at [534, 256] on icon "button" at bounding box center [537, 257] width 7 height 7
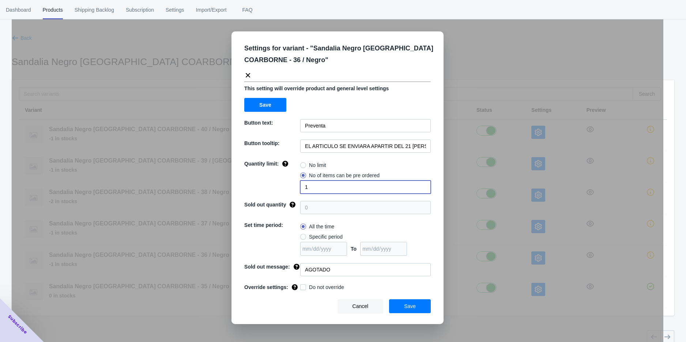
drag, startPoint x: 320, startPoint y: 187, endPoint x: 283, endPoint y: 188, distance: 37.7
click at [290, 187] on div "Quantity limit: No limit No of items can be pre ordered 1" at bounding box center [337, 177] width 186 height 34
type input "2"
drag, startPoint x: 405, startPoint y: 305, endPoint x: 425, endPoint y: 272, distance: 39.2
click at [405, 304] on span "Save" at bounding box center [410, 306] width 12 height 6
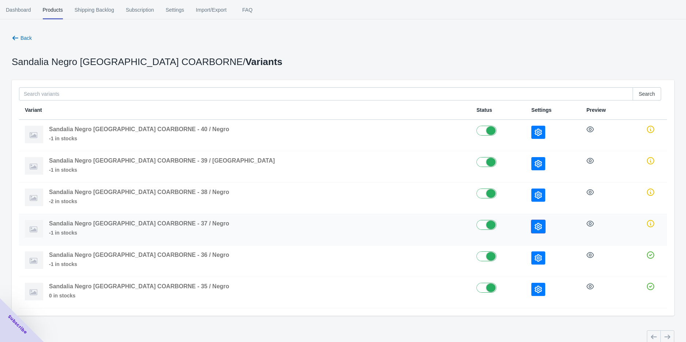
click at [531, 230] on button "button" at bounding box center [538, 226] width 14 height 13
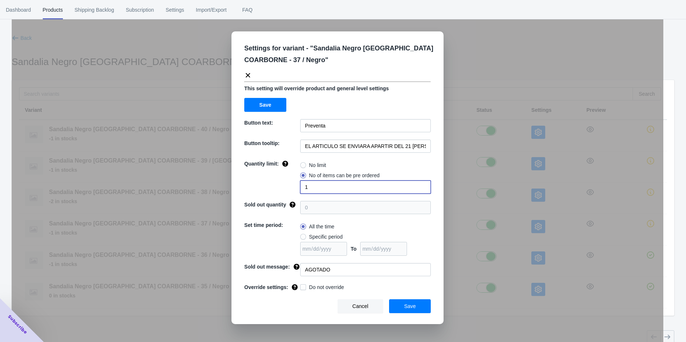
drag, startPoint x: 303, startPoint y: 187, endPoint x: 272, endPoint y: 191, distance: 32.0
click at [284, 189] on div "Quantity limit: No limit No of items can be pre ordered 1" at bounding box center [337, 177] width 186 height 34
drag, startPoint x: 310, startPoint y: 189, endPoint x: 271, endPoint y: 189, distance: 39.1
click at [273, 189] on div "Quantity limit: No limit No of items can be pre ordered 1" at bounding box center [337, 177] width 186 height 34
type input "3"
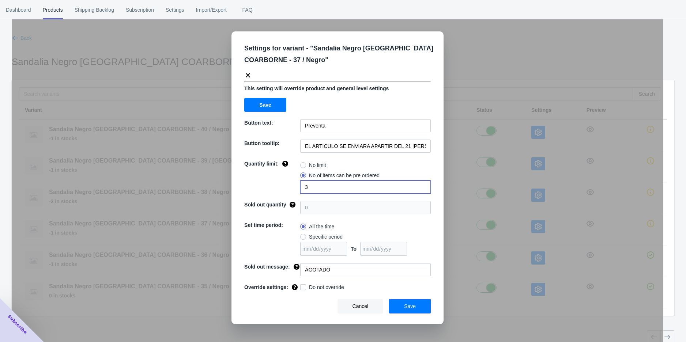
click at [410, 304] on span "Save" at bounding box center [410, 306] width 12 height 6
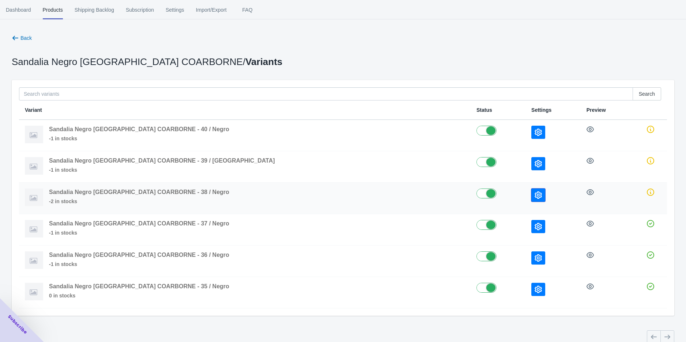
click at [534, 197] on icon "button" at bounding box center [537, 194] width 7 height 7
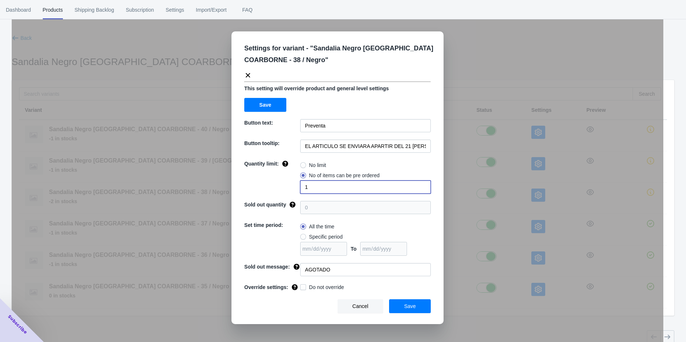
drag, startPoint x: 317, startPoint y: 191, endPoint x: 262, endPoint y: 189, distance: 55.3
click at [262, 189] on div "Quantity limit: No limit No of items can be pre ordered 1" at bounding box center [337, 177] width 186 height 34
type input "3"
click at [410, 305] on span "Save" at bounding box center [410, 306] width 12 height 6
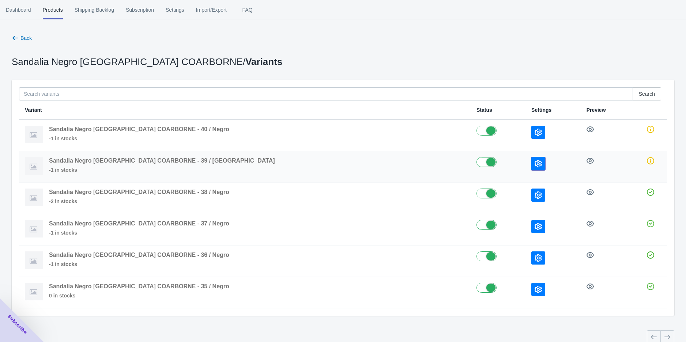
click at [531, 164] on button "button" at bounding box center [538, 163] width 14 height 13
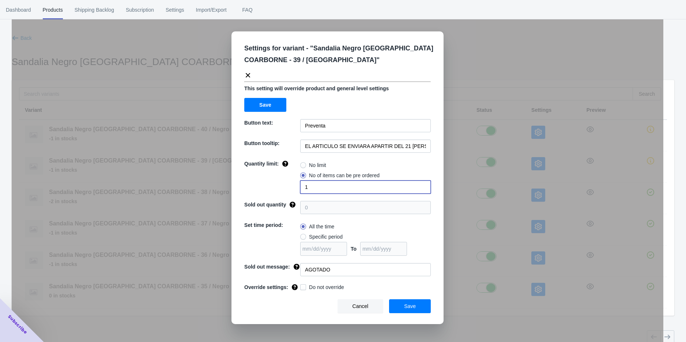
drag, startPoint x: 311, startPoint y: 187, endPoint x: 287, endPoint y: 187, distance: 23.8
click at [291, 187] on div "Quantity limit: No limit No of items can be pre ordered 1" at bounding box center [337, 177] width 186 height 34
type input "2"
click at [401, 303] on button "Save" at bounding box center [410, 306] width 42 height 14
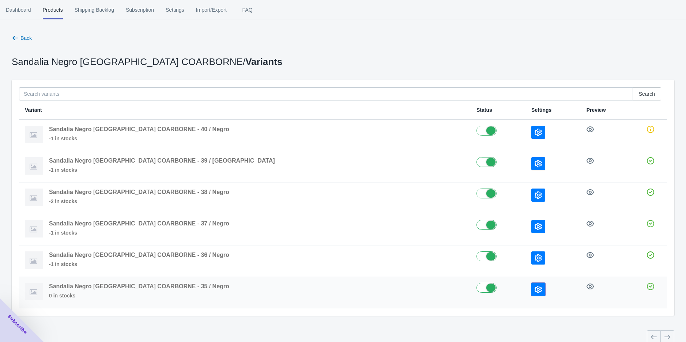
click at [531, 287] on button "button" at bounding box center [538, 289] width 14 height 13
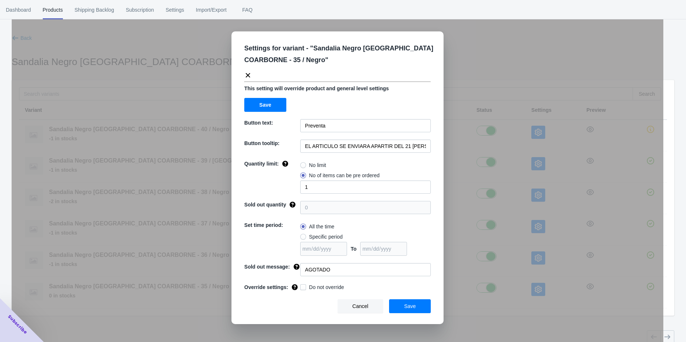
click at [478, 333] on div "Settings for variant - " Sandalia Negro Coral Arbor COARBORNE - 35 / Negro " Th…" at bounding box center [337, 189] width 651 height 342
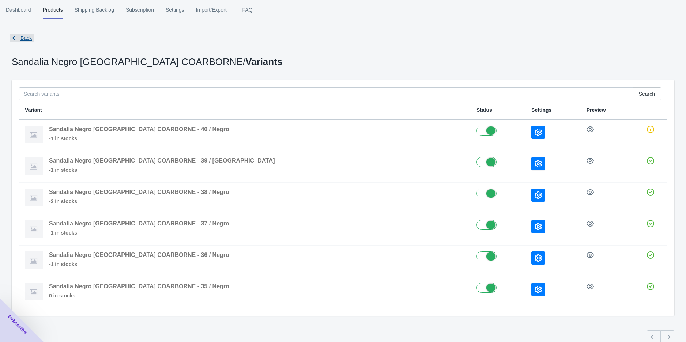
click at [20, 36] on span "Back" at bounding box center [22, 38] width 24 height 9
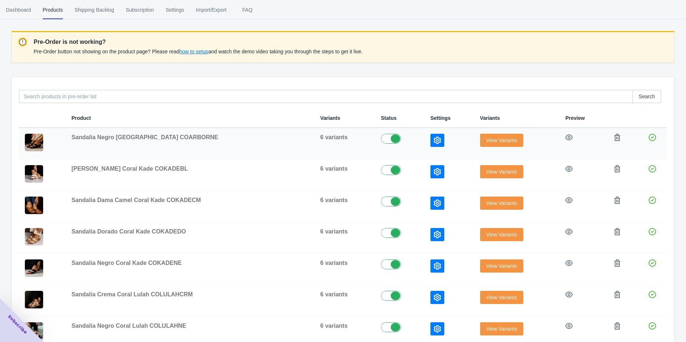
scroll to position [81, 0]
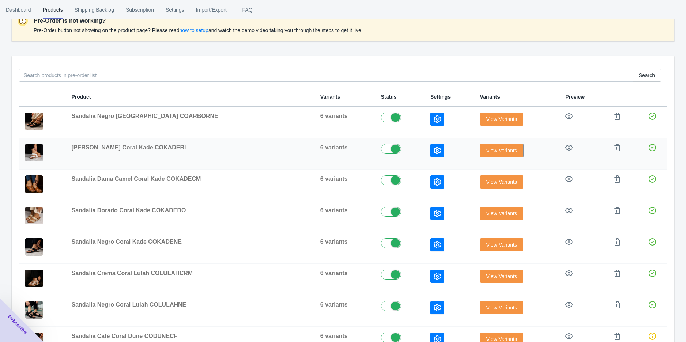
click at [486, 151] on span "View Variants" at bounding box center [501, 151] width 31 height 6
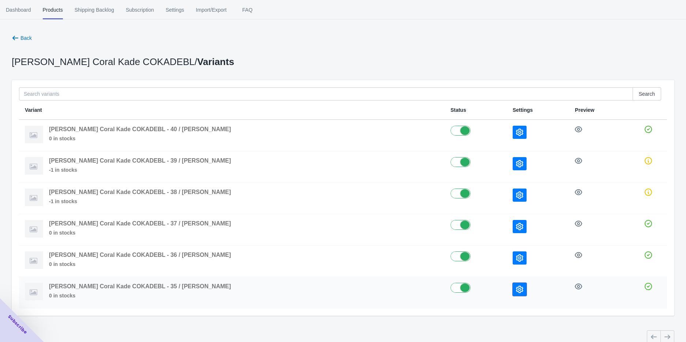
click at [516, 289] on icon "button" at bounding box center [519, 289] width 7 height 7
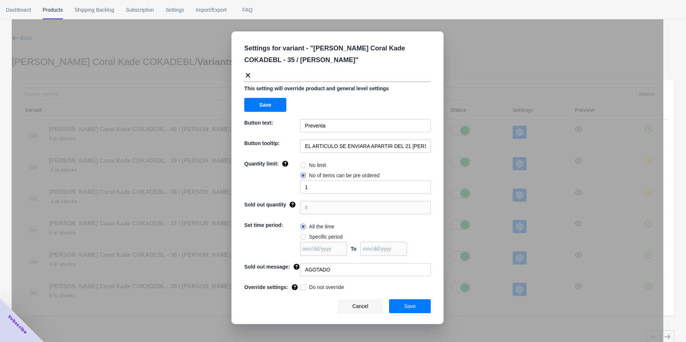
click at [461, 301] on div "Settings for variant - " [PERSON_NAME] Coral Kade COKADEBL - 35 / [PERSON_NAME]…" at bounding box center [337, 189] width 651 height 342
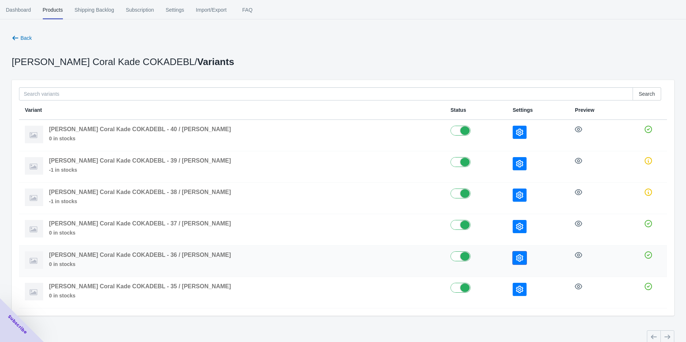
click at [516, 260] on icon "button" at bounding box center [519, 257] width 7 height 7
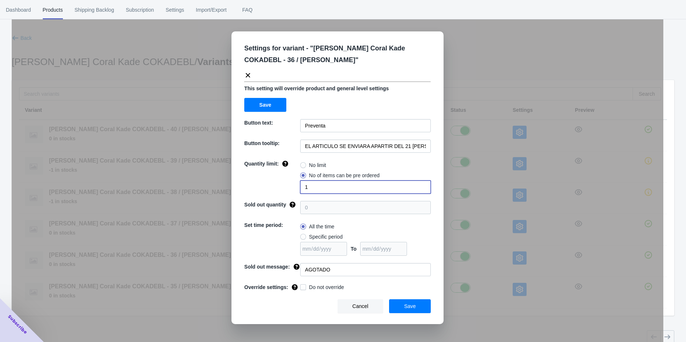
drag, startPoint x: 312, startPoint y: 192, endPoint x: 299, endPoint y: 190, distance: 14.1
click at [299, 190] on div "Quantity limit: No limit No of items can be pre ordered 1" at bounding box center [337, 177] width 186 height 34
type input "2"
click at [401, 304] on button "Save" at bounding box center [410, 306] width 42 height 14
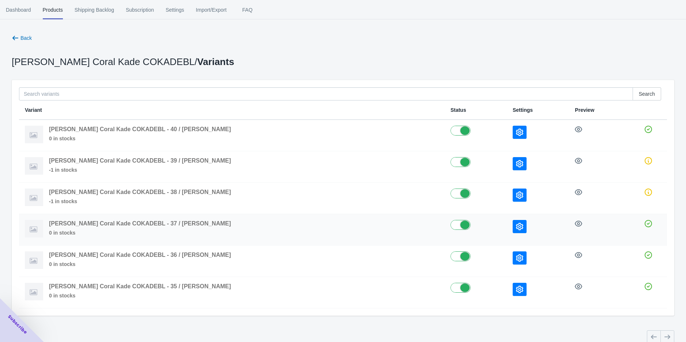
click at [506, 232] on td at bounding box center [537, 229] width 62 height 31
click at [512, 221] on button "button" at bounding box center [519, 226] width 14 height 13
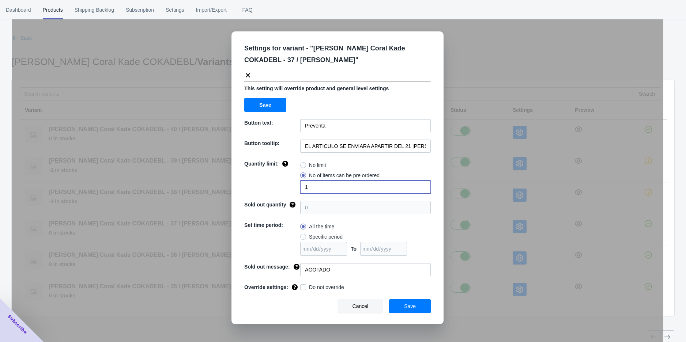
drag, startPoint x: 326, startPoint y: 189, endPoint x: 297, endPoint y: 187, distance: 28.2
click at [298, 187] on div "Quantity limit: No limit No of items can be pre ordered 1" at bounding box center [337, 177] width 186 height 34
type input "3"
click at [403, 304] on button "Save" at bounding box center [410, 306] width 42 height 14
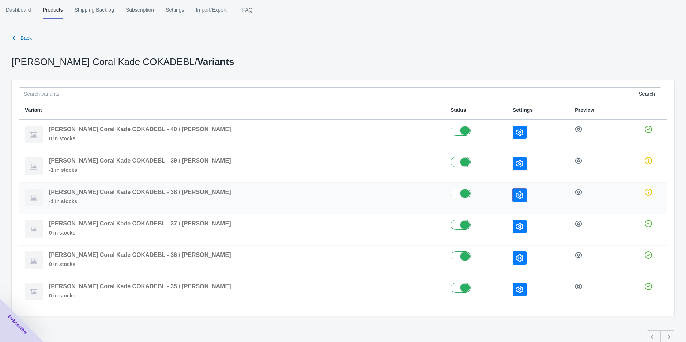
click at [516, 197] on icon "button" at bounding box center [519, 194] width 7 height 7
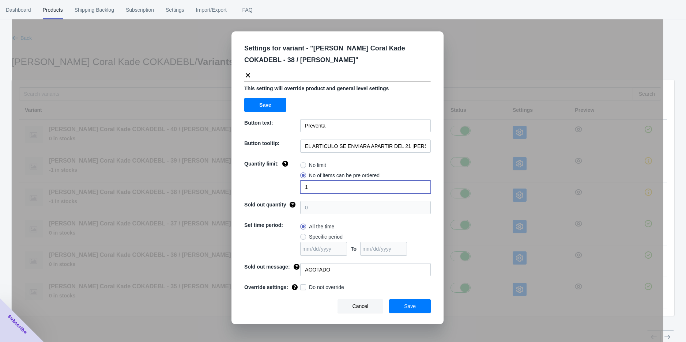
drag, startPoint x: 328, startPoint y: 189, endPoint x: 268, endPoint y: 189, distance: 60.3
click at [268, 189] on div "Quantity limit: No limit No of items can be pre ordered 1" at bounding box center [337, 177] width 186 height 34
type input "3"
click at [399, 303] on button "Save" at bounding box center [410, 306] width 42 height 14
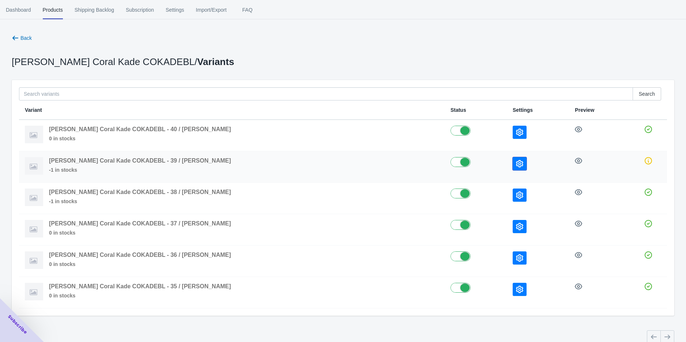
click at [512, 166] on button "button" at bounding box center [519, 163] width 14 height 13
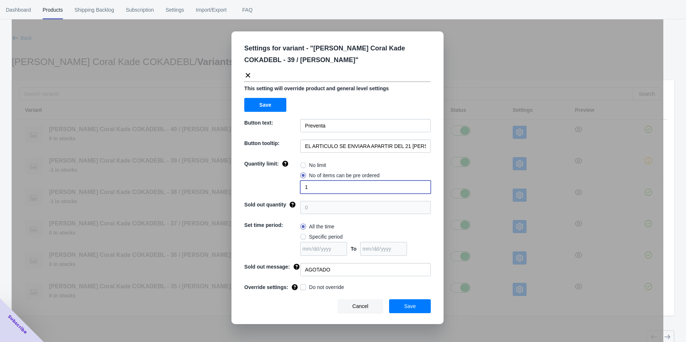
drag, startPoint x: 308, startPoint y: 190, endPoint x: 292, endPoint y: 190, distance: 15.3
click at [300, 190] on div "Quantity limit: No limit No of items can be pre ordered 1" at bounding box center [337, 177] width 186 height 34
type input "2"
click at [400, 301] on button "Save" at bounding box center [410, 306] width 42 height 14
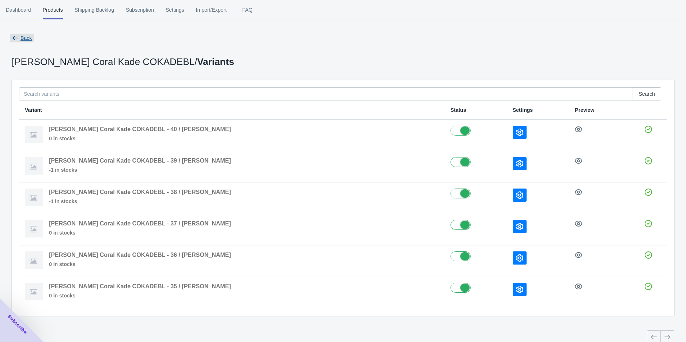
click at [19, 35] on span "Back" at bounding box center [22, 38] width 24 height 9
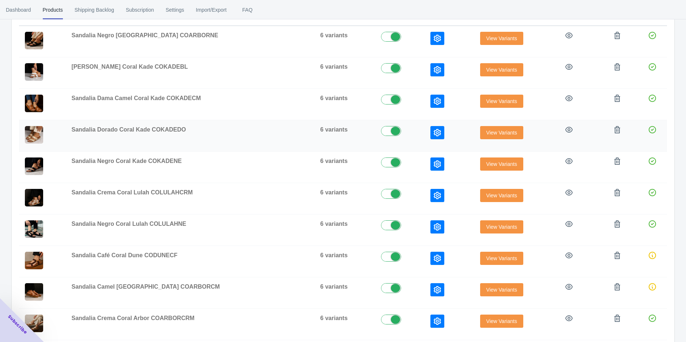
scroll to position [162, 0]
click at [482, 94] on button "View Variants" at bounding box center [501, 100] width 43 height 13
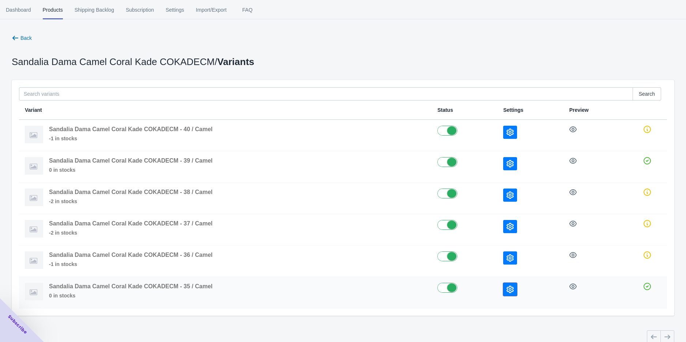
click at [509, 289] on icon "button" at bounding box center [509, 289] width 7 height 7
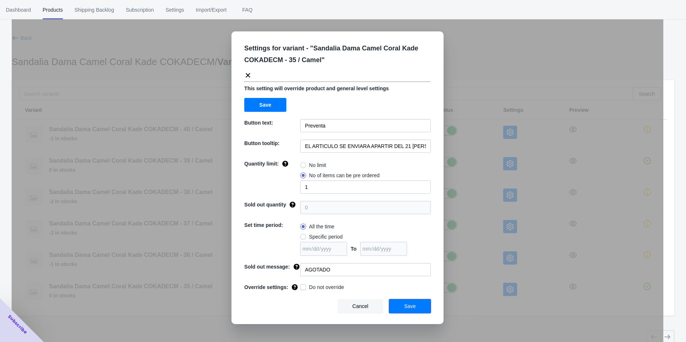
click at [417, 305] on button "Save" at bounding box center [410, 306] width 42 height 14
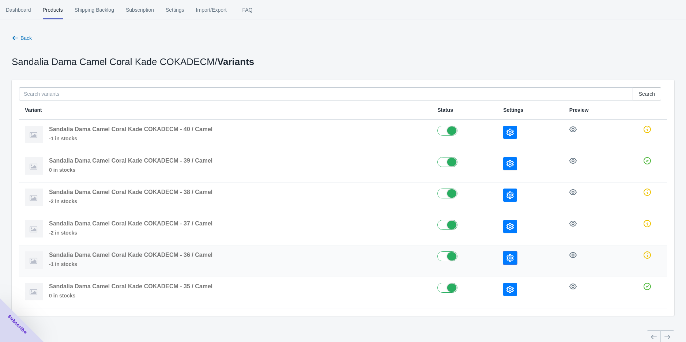
click at [507, 261] on icon "button" at bounding box center [509, 257] width 7 height 7
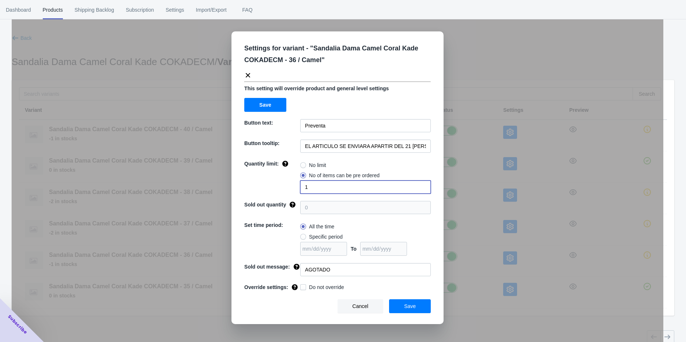
drag, startPoint x: 308, startPoint y: 188, endPoint x: 288, endPoint y: 187, distance: 20.1
click at [298, 187] on div "Quantity limit: No limit No of items can be pre ordered 1" at bounding box center [337, 177] width 186 height 34
type input "2"
click at [404, 302] on button "Save" at bounding box center [410, 306] width 42 height 14
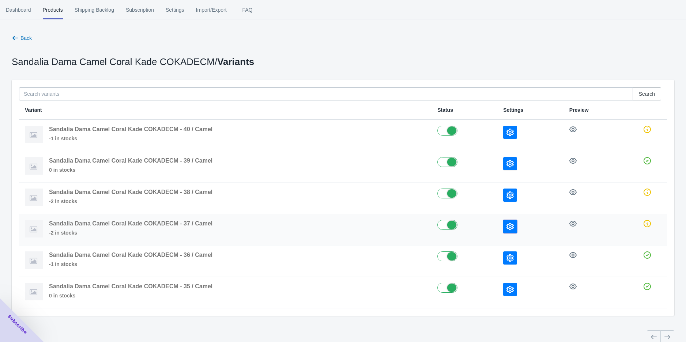
click at [509, 225] on icon "button" at bounding box center [509, 226] width 7 height 7
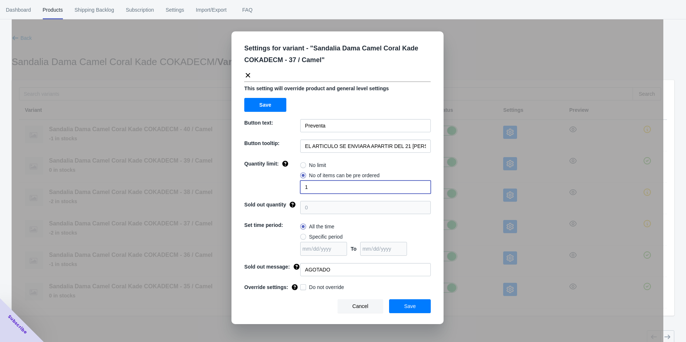
drag, startPoint x: 317, startPoint y: 187, endPoint x: 288, endPoint y: 187, distance: 28.9
click at [293, 187] on div "Quantity limit: No limit No of items can be pre ordered 1" at bounding box center [337, 177] width 186 height 34
type input "3"
click at [407, 302] on button "Save" at bounding box center [410, 306] width 42 height 14
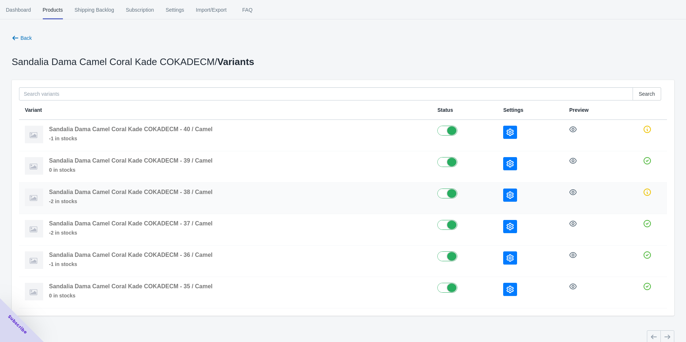
click at [505, 198] on button "button" at bounding box center [510, 195] width 14 height 13
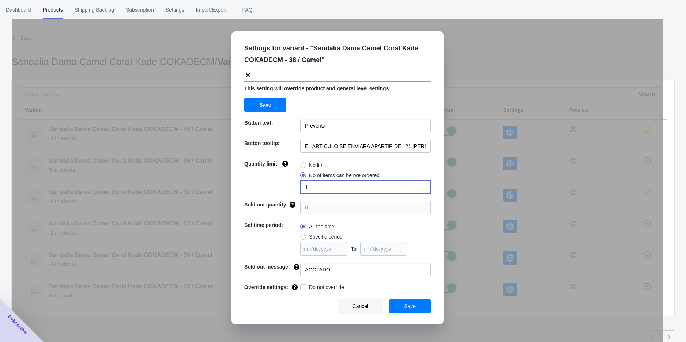
drag, startPoint x: 316, startPoint y: 185, endPoint x: 278, endPoint y: 187, distance: 38.8
click at [295, 187] on div "Quantity limit: No limit No of items can be pre ordered 1" at bounding box center [337, 177] width 186 height 34
drag, startPoint x: 315, startPoint y: 189, endPoint x: 287, endPoint y: 189, distance: 28.5
click at [288, 189] on div "Quantity limit: No limit No of items can be pre ordered 2" at bounding box center [337, 177] width 186 height 34
type input "3"
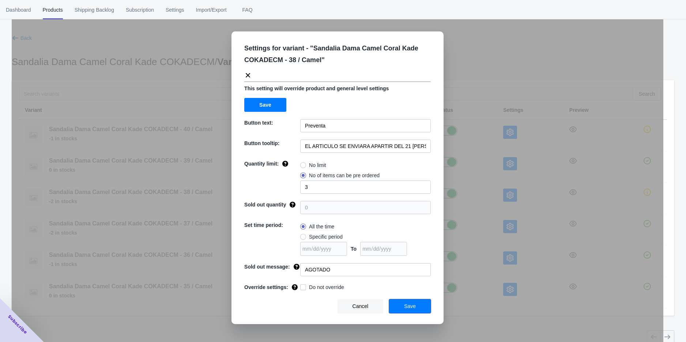
click at [408, 304] on span "Save" at bounding box center [410, 306] width 12 height 6
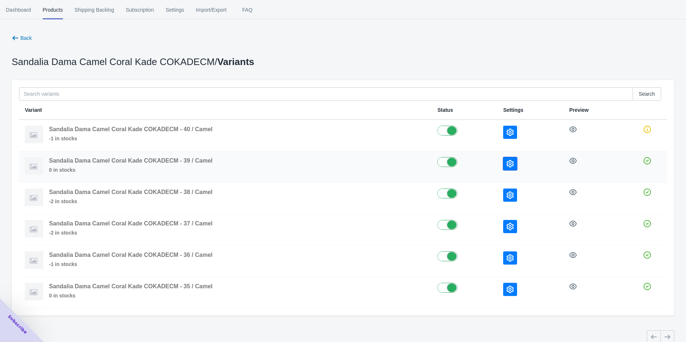
click at [509, 164] on icon "button" at bounding box center [509, 163] width 7 height 7
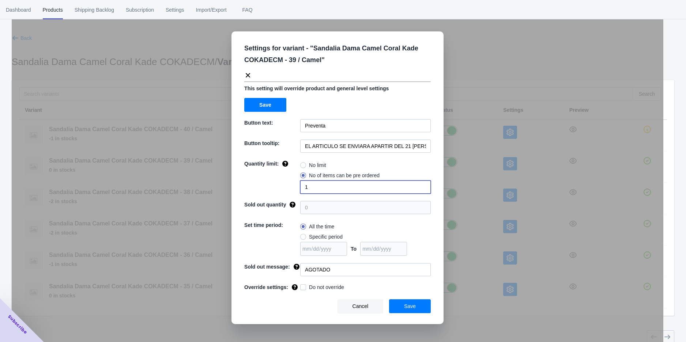
drag, startPoint x: 318, startPoint y: 189, endPoint x: 278, endPoint y: 190, distance: 39.9
click at [296, 190] on div "Quantity limit: No limit No of items can be pre ordered 1" at bounding box center [337, 177] width 186 height 34
type input "2"
click at [405, 300] on button "Save" at bounding box center [410, 306] width 42 height 14
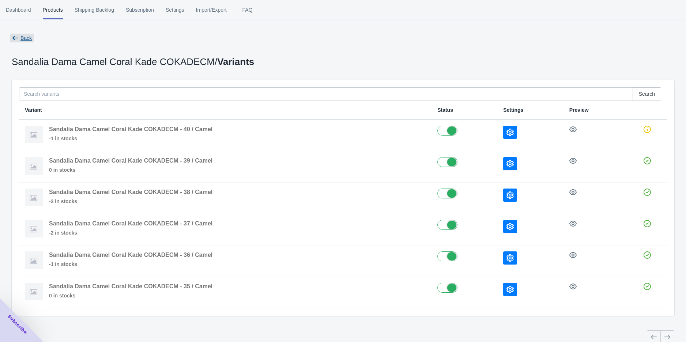
click at [20, 37] on span "Back" at bounding box center [25, 38] width 11 height 6
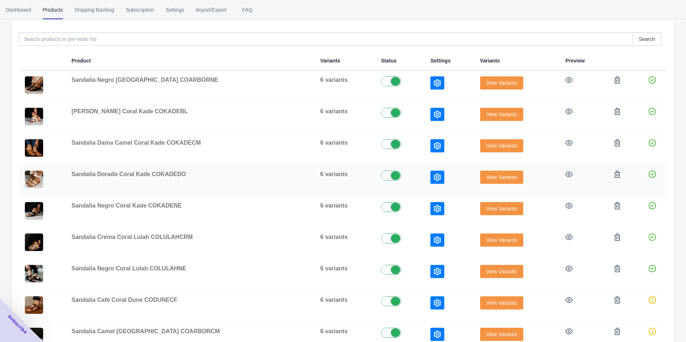
scroll to position [122, 0]
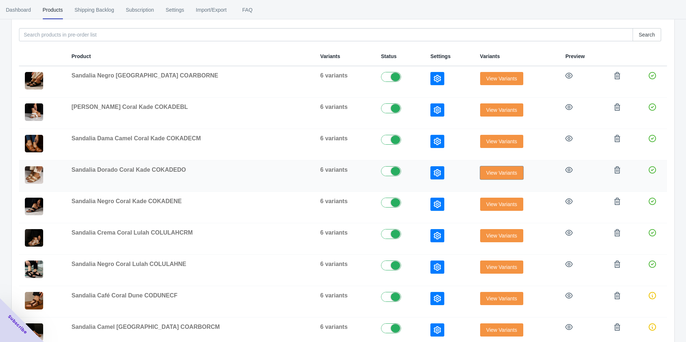
click at [486, 170] on span "View Variants" at bounding box center [501, 173] width 31 height 6
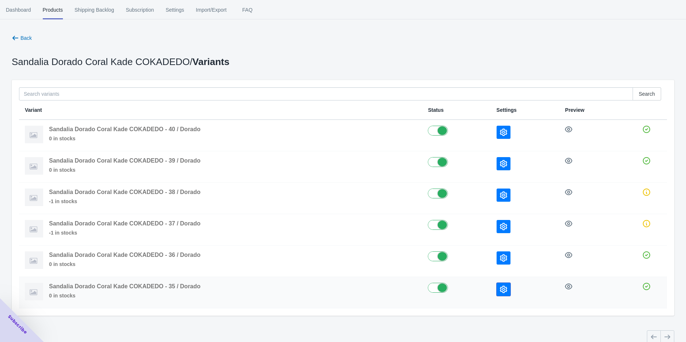
click at [502, 286] on icon "button" at bounding box center [503, 289] width 7 height 7
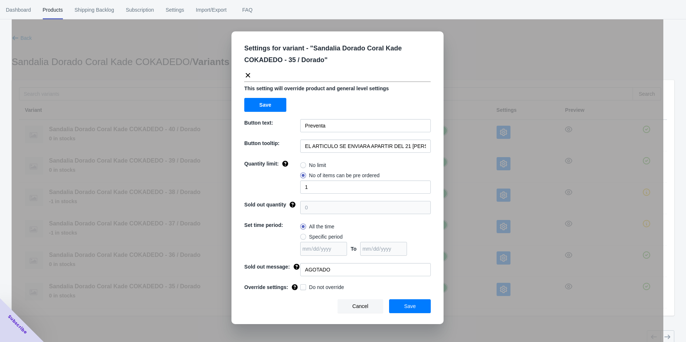
click at [501, 330] on div "Settings for variant - " Sandalia Dorado Coral Kade COKADEDO - 35 / Dorado " Th…" at bounding box center [337, 189] width 651 height 342
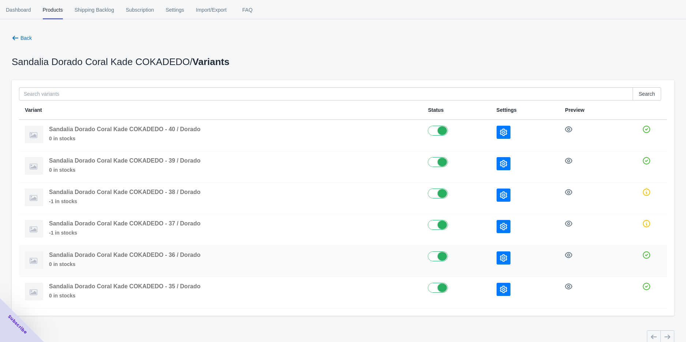
click at [503, 257] on icon "button" at bounding box center [503, 257] width 7 height 7
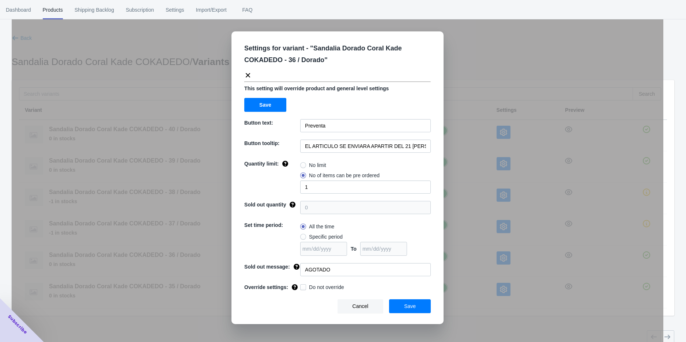
click at [496, 316] on div "Settings for variant - " Sandalia Dorado Coral Kade COKADEDO - 36 / Dorado " Th…" at bounding box center [337, 189] width 651 height 342
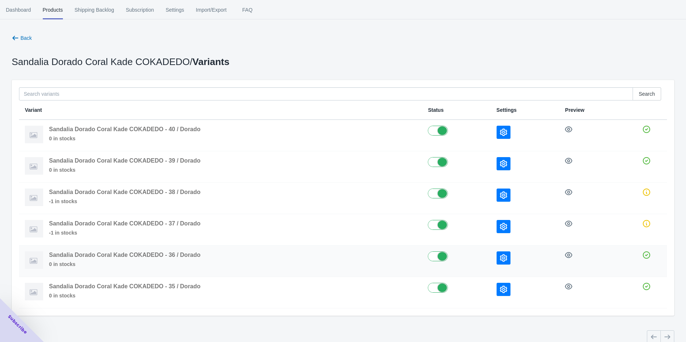
click at [499, 259] on button "button" at bounding box center [503, 257] width 14 height 13
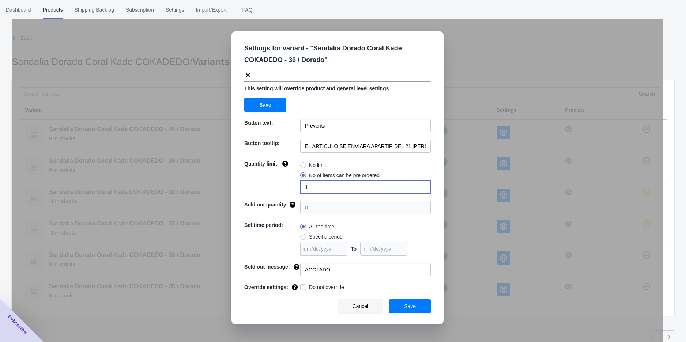
drag, startPoint x: 314, startPoint y: 187, endPoint x: 287, endPoint y: 188, distance: 27.4
click at [287, 188] on div "Quantity limit: No limit No of items can be pre ordered 1" at bounding box center [337, 177] width 186 height 34
type input "2"
click at [398, 305] on button "Save" at bounding box center [410, 306] width 42 height 14
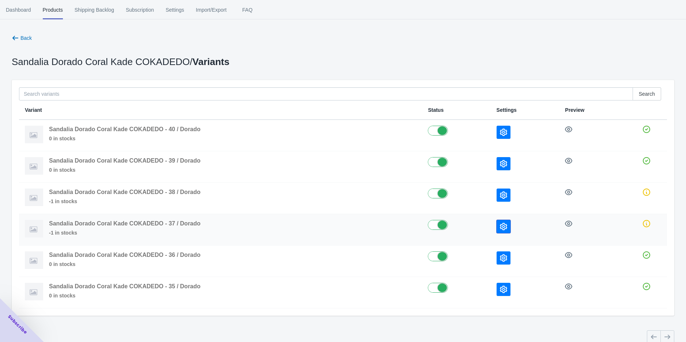
click at [501, 228] on icon "button" at bounding box center [503, 226] width 7 height 7
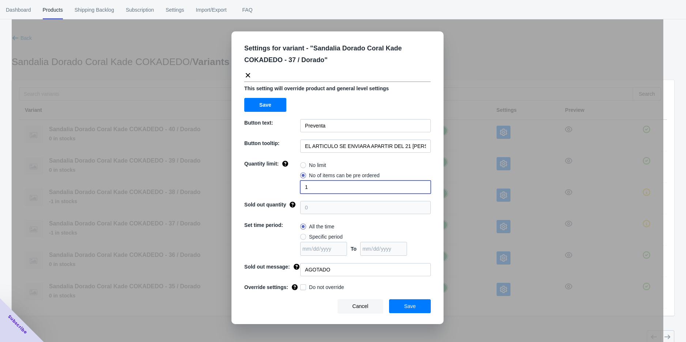
drag, startPoint x: 320, startPoint y: 190, endPoint x: 285, endPoint y: 189, distance: 34.7
click at [285, 189] on div "Quantity limit: No limit No of items can be pre ordered 1" at bounding box center [337, 177] width 186 height 34
type input "3"
click at [403, 305] on button "Save" at bounding box center [410, 306] width 42 height 14
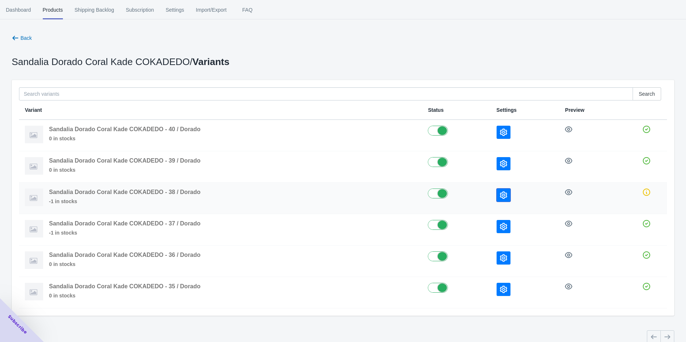
click at [501, 196] on icon "button" at bounding box center [503, 194] width 7 height 7
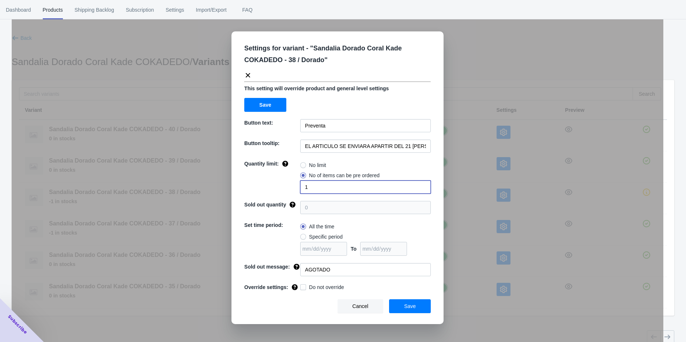
drag, startPoint x: 314, startPoint y: 185, endPoint x: 284, endPoint y: 191, distance: 30.5
click at [286, 190] on div "Quantity limit: No limit No of items can be pre ordered 1" at bounding box center [337, 177] width 186 height 34
type input "3"
click at [405, 303] on span "Save" at bounding box center [410, 306] width 12 height 6
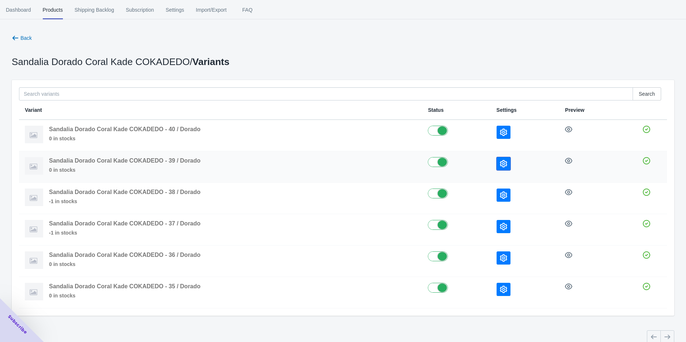
click at [501, 164] on icon "button" at bounding box center [503, 163] width 7 height 7
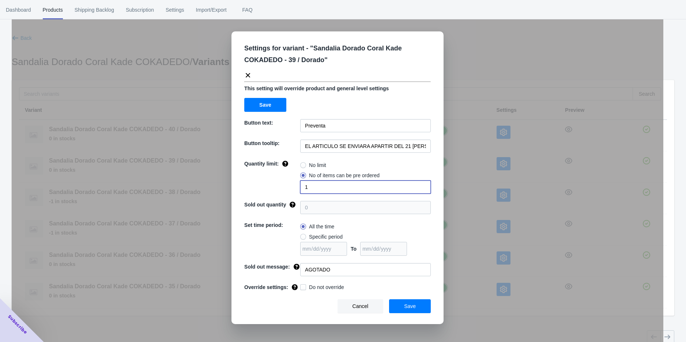
drag, startPoint x: 312, startPoint y: 183, endPoint x: 276, endPoint y: 190, distance: 37.2
click at [280, 189] on div "Quantity limit: No limit No of items can be pre ordered 1" at bounding box center [337, 177] width 186 height 34
type input "2"
click at [401, 306] on button "Save" at bounding box center [410, 306] width 42 height 14
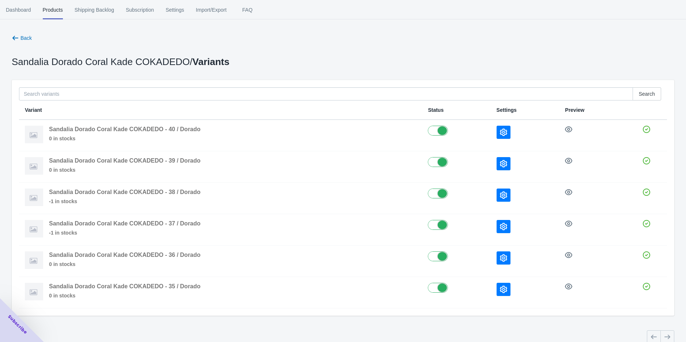
click at [452, 318] on div "Back Sandalia Dorado Coral Kade COKADEDO / Variants Search Variant Status Setti…" at bounding box center [343, 189] width 662 height 311
click at [18, 36] on icon "button" at bounding box center [15, 37] width 7 height 7
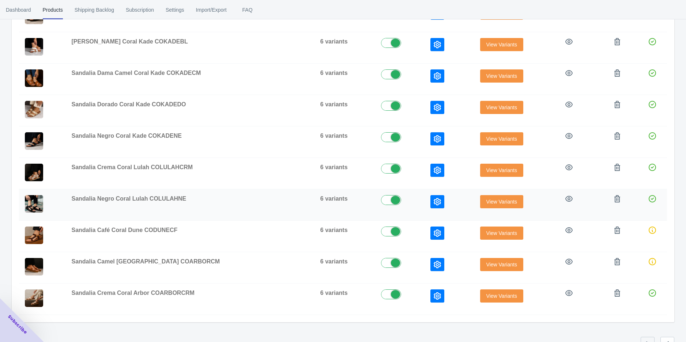
scroll to position [200, 0]
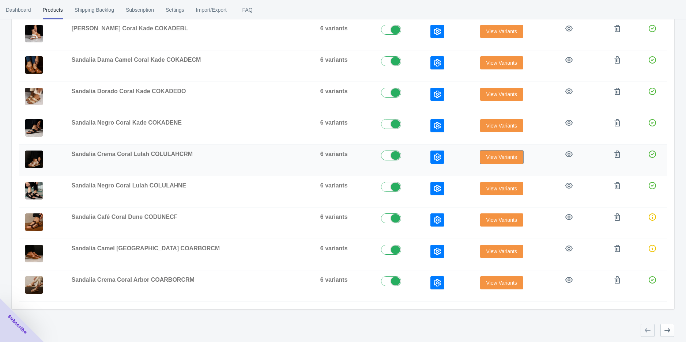
click at [490, 155] on span "View Variants" at bounding box center [501, 157] width 31 height 6
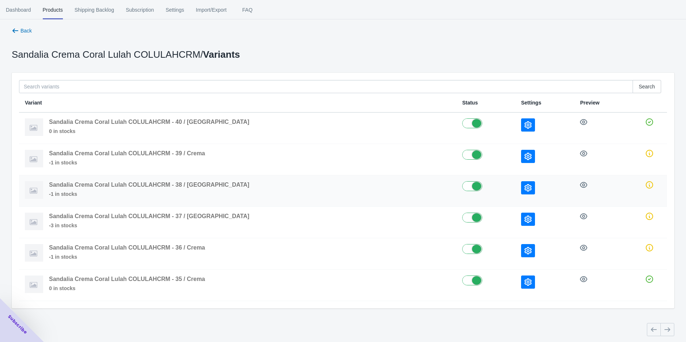
scroll to position [9, 0]
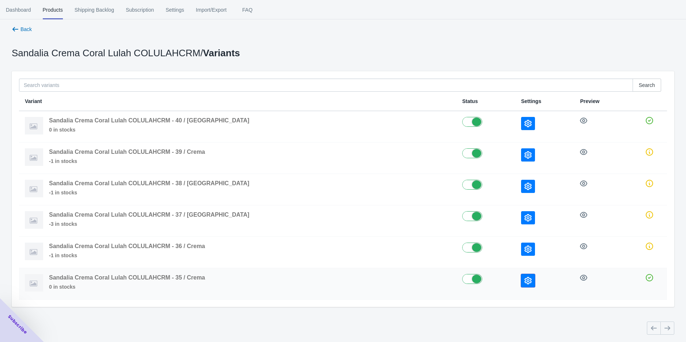
click at [521, 283] on button "button" at bounding box center [528, 280] width 14 height 13
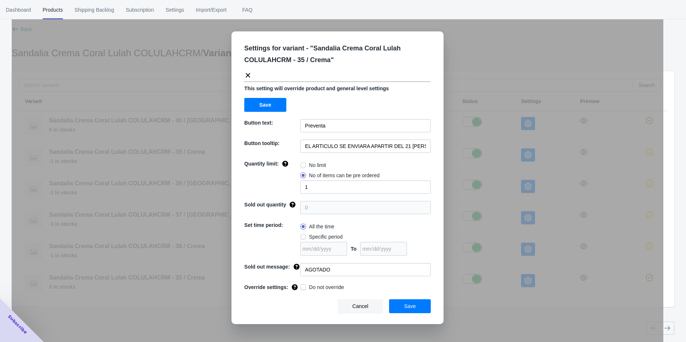
click at [487, 300] on div "Settings for variant - " Sandalia Crema Coral Lulah COLULAHCRM - 35 / Crema " T…" at bounding box center [337, 189] width 651 height 342
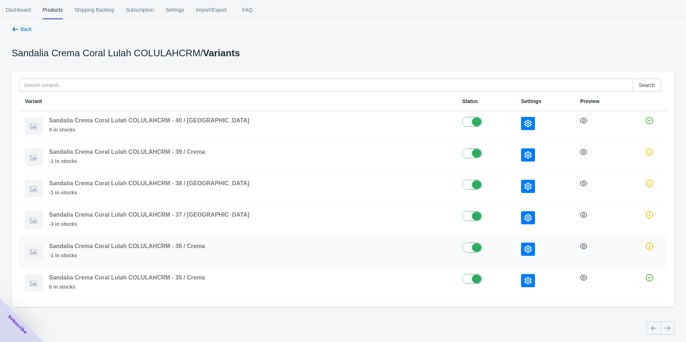
click at [524, 249] on icon "button" at bounding box center [527, 249] width 7 height 7
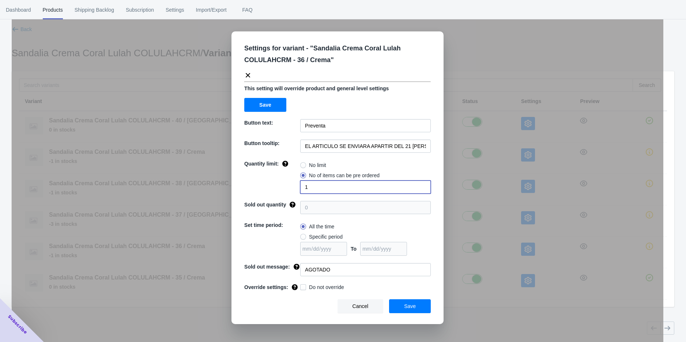
drag, startPoint x: 319, startPoint y: 186, endPoint x: 288, endPoint y: 187, distance: 31.1
click at [292, 187] on div "Quantity limit: No limit No of items can be pre ordered 1" at bounding box center [337, 177] width 186 height 34
type input "2"
click at [416, 308] on button "Save" at bounding box center [410, 306] width 42 height 14
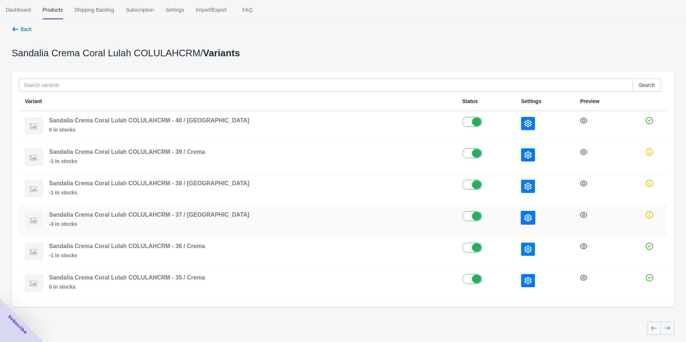
click at [524, 217] on icon "button" at bounding box center [527, 217] width 7 height 7
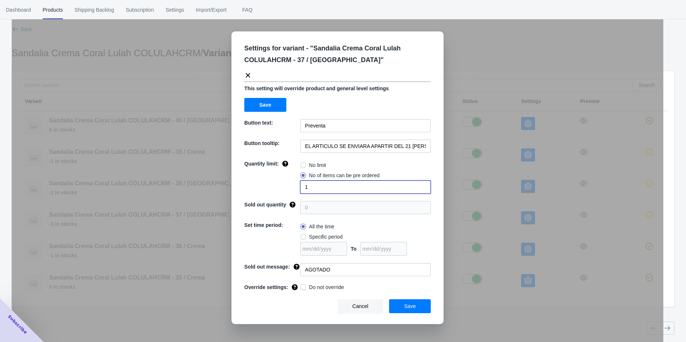
drag, startPoint x: 304, startPoint y: 185, endPoint x: 269, endPoint y: 184, distance: 35.8
click at [269, 184] on div "Quantity limit: No limit No of items can be pre ordered 1" at bounding box center [337, 177] width 186 height 34
type input "3"
click at [395, 301] on button "Save" at bounding box center [410, 306] width 42 height 14
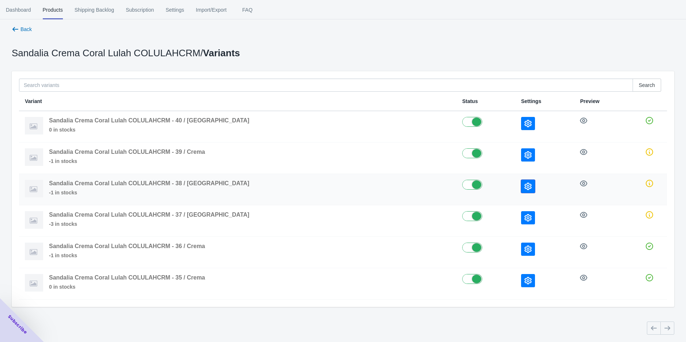
click at [524, 185] on icon "button" at bounding box center [527, 186] width 7 height 7
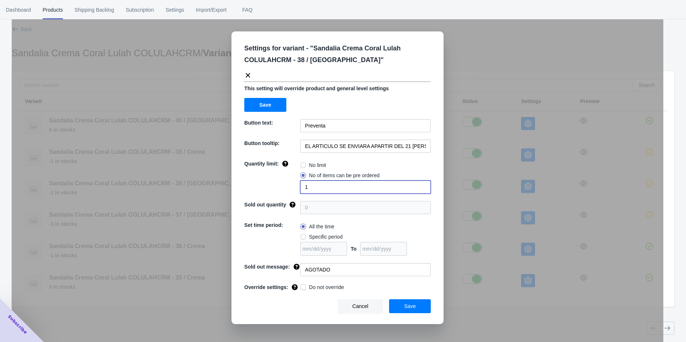
drag, startPoint x: 318, startPoint y: 187, endPoint x: 277, endPoint y: 188, distance: 41.7
click at [282, 187] on div "Quantity limit: No limit No of items can be pre ordered 1" at bounding box center [337, 177] width 186 height 34
type input "3"
click at [420, 309] on button "Save" at bounding box center [410, 306] width 42 height 14
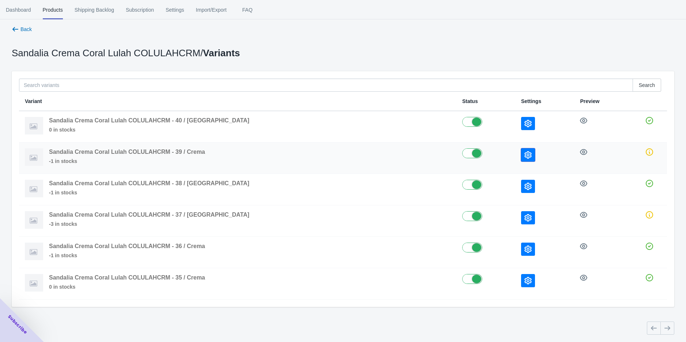
click at [524, 153] on icon "button" at bounding box center [527, 154] width 7 height 7
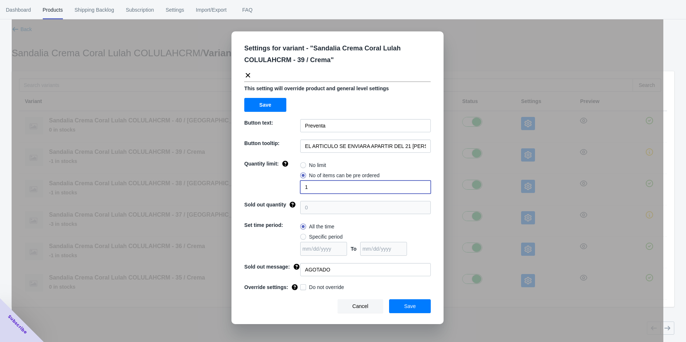
drag, startPoint x: 311, startPoint y: 184, endPoint x: 261, endPoint y: 188, distance: 51.0
click at [283, 184] on div "Quantity limit: No limit No of items can be pre ordered 1" at bounding box center [337, 177] width 186 height 34
type input "2"
click at [407, 305] on span "Save" at bounding box center [410, 306] width 12 height 6
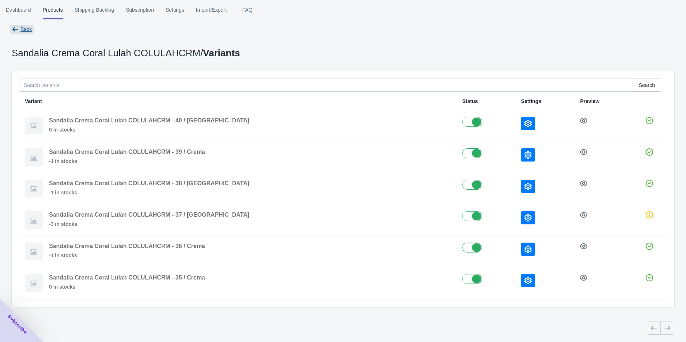
click at [16, 30] on icon "button" at bounding box center [15, 29] width 7 height 7
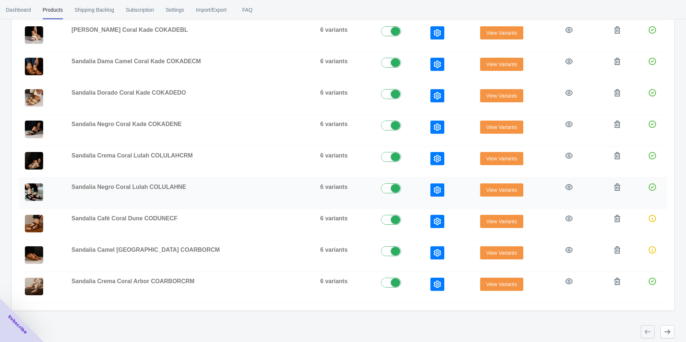
scroll to position [200, 0]
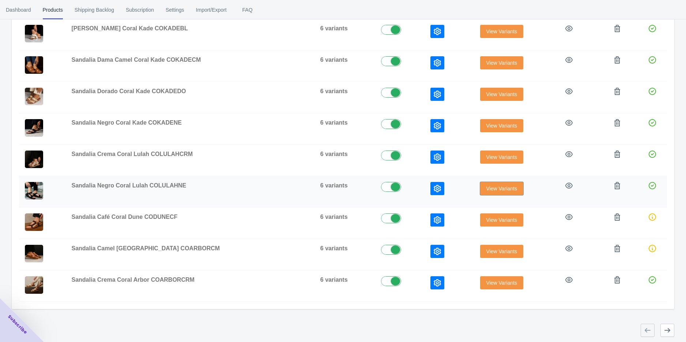
click at [488, 186] on span "View Variants" at bounding box center [501, 189] width 31 height 6
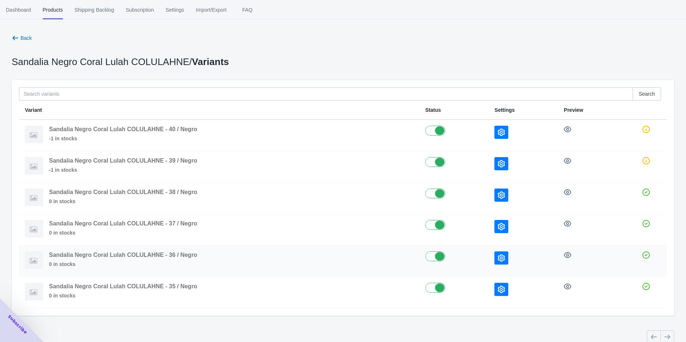
scroll to position [9, 0]
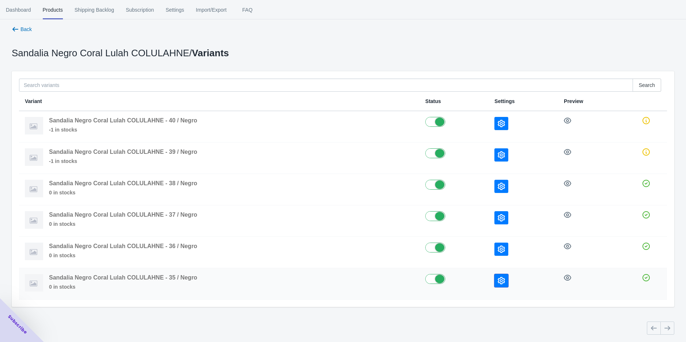
click at [502, 279] on icon "button" at bounding box center [500, 280] width 7 height 7
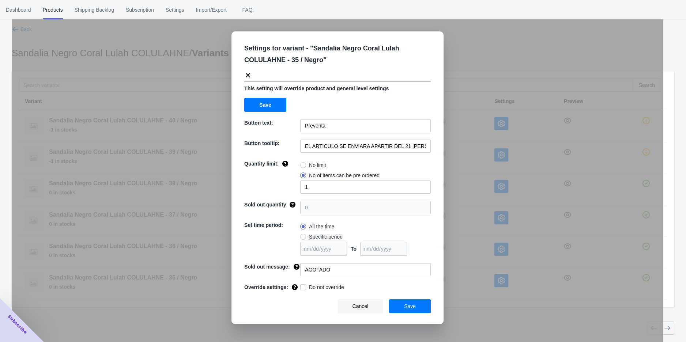
click at [488, 316] on div "Settings for variant - " Sandalia Negro Coral Lulah COLULAHNE - 35 / Negro " Th…" at bounding box center [337, 189] width 651 height 342
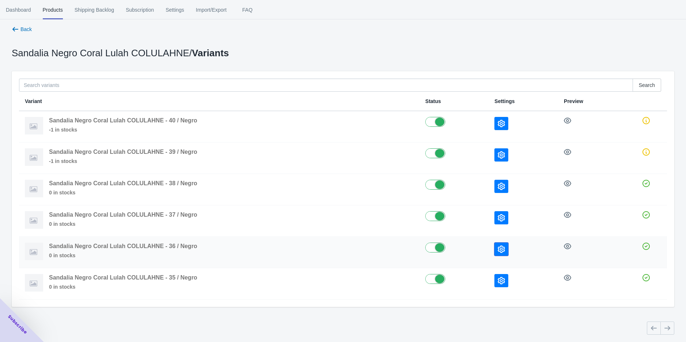
click at [502, 248] on icon "button" at bounding box center [500, 249] width 7 height 7
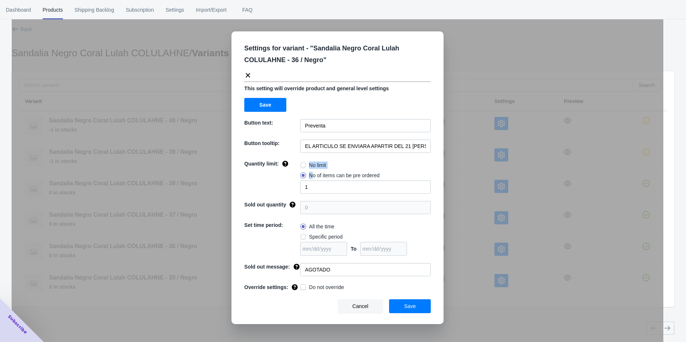
drag, startPoint x: 313, startPoint y: 179, endPoint x: 291, endPoint y: 182, distance: 22.5
click at [291, 182] on div "Quantity limit: No limit No of items can be pre ordered 1" at bounding box center [337, 177] width 186 height 34
drag, startPoint x: 328, startPoint y: 191, endPoint x: 273, endPoint y: 190, distance: 54.8
click at [273, 190] on div "Quantity limit: No limit No of items can be pre ordered 1" at bounding box center [337, 177] width 186 height 34
type input "2"
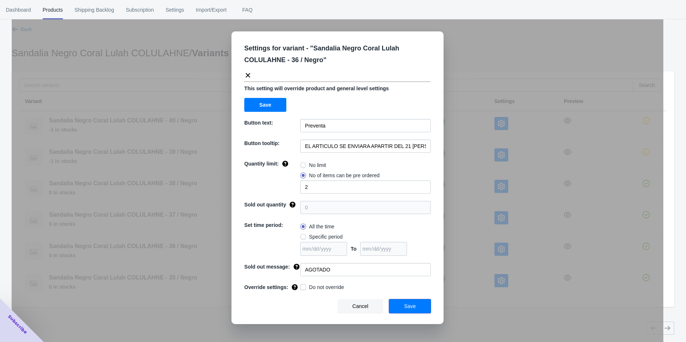
click at [410, 307] on span "Save" at bounding box center [410, 306] width 12 height 6
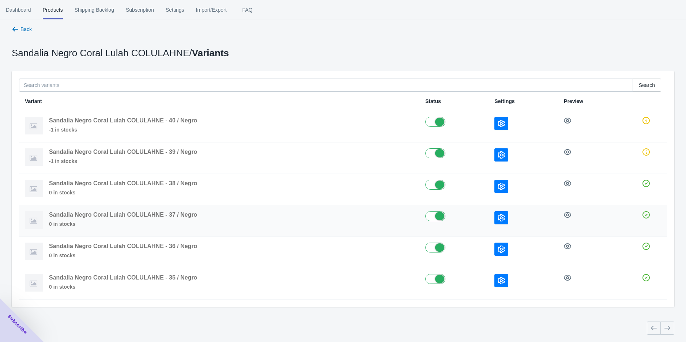
click at [498, 217] on icon "button" at bounding box center [500, 217] width 7 height 7
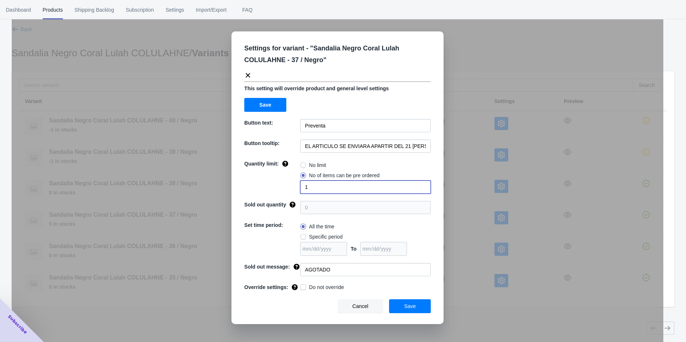
drag, startPoint x: 313, startPoint y: 187, endPoint x: 277, endPoint y: 189, distance: 36.6
click at [277, 189] on div "Quantity limit: No limit No of items can be pre ordered 1" at bounding box center [337, 177] width 186 height 34
type input "3"
click at [407, 304] on span "Save" at bounding box center [410, 306] width 12 height 6
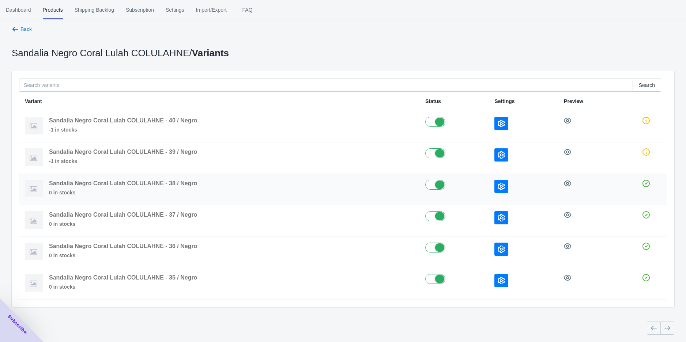
click at [497, 190] on button "button" at bounding box center [501, 186] width 14 height 13
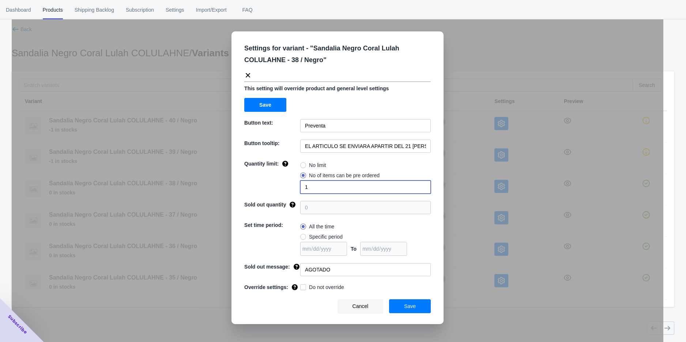
drag, startPoint x: 297, startPoint y: 185, endPoint x: 251, endPoint y: 186, distance: 45.7
click at [253, 186] on div "Quantity limit: No limit No of items can be pre ordered 1" at bounding box center [337, 177] width 186 height 34
type input "3"
click at [410, 308] on span "Save" at bounding box center [410, 306] width 12 height 6
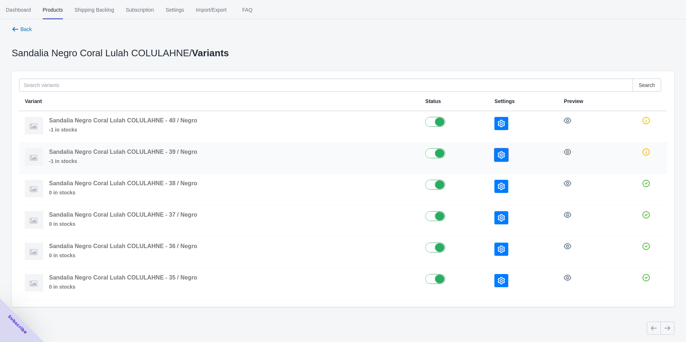
click at [501, 151] on icon "button" at bounding box center [500, 154] width 7 height 7
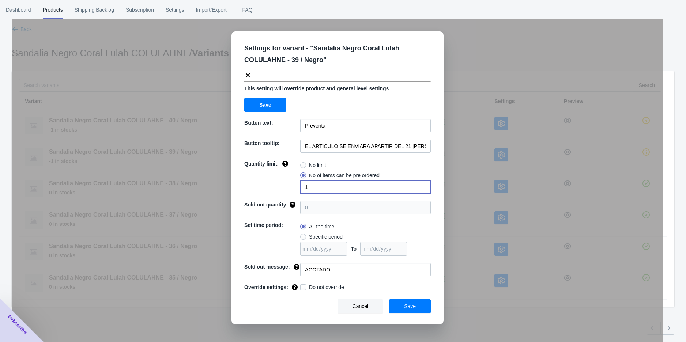
drag, startPoint x: 312, startPoint y: 183, endPoint x: 271, endPoint y: 190, distance: 42.2
click at [276, 188] on div "Quantity limit: No limit No of items can be pre ordered 1" at bounding box center [337, 177] width 186 height 34
type input "2"
drag, startPoint x: 396, startPoint y: 299, endPoint x: 401, endPoint y: 294, distance: 6.8
click at [397, 300] on button "Save" at bounding box center [410, 306] width 42 height 14
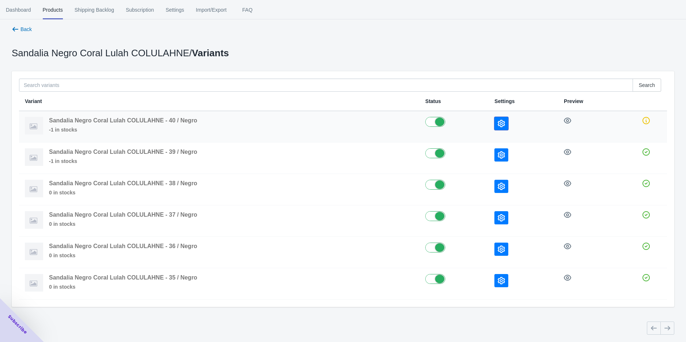
click at [504, 123] on icon "button" at bounding box center [500, 123] width 7 height 7
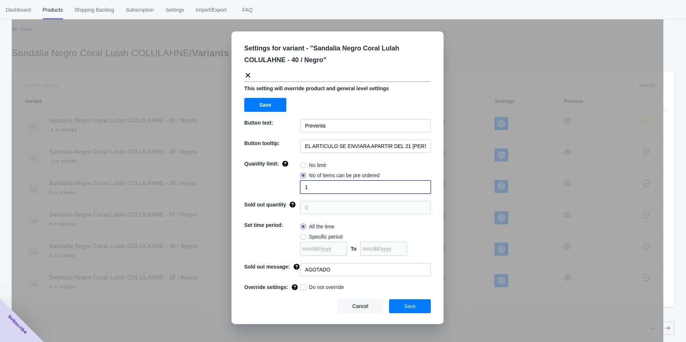
drag, startPoint x: 315, startPoint y: 191, endPoint x: 261, endPoint y: 190, distance: 54.8
click at [268, 189] on div "Quantity limit: No limit No of items can be pre ordered 1" at bounding box center [337, 177] width 186 height 34
click at [406, 307] on span "Save" at bounding box center [410, 306] width 12 height 6
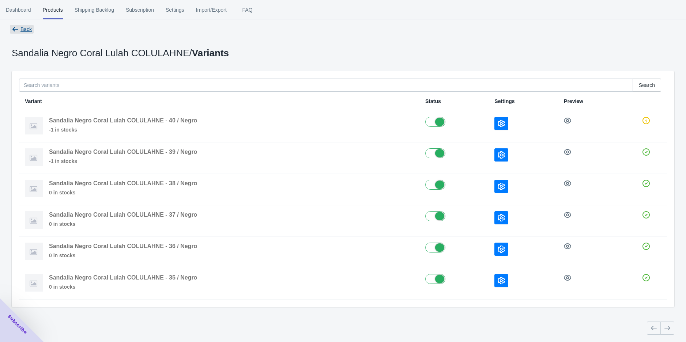
click at [13, 29] on icon "button" at bounding box center [15, 29] width 6 height 4
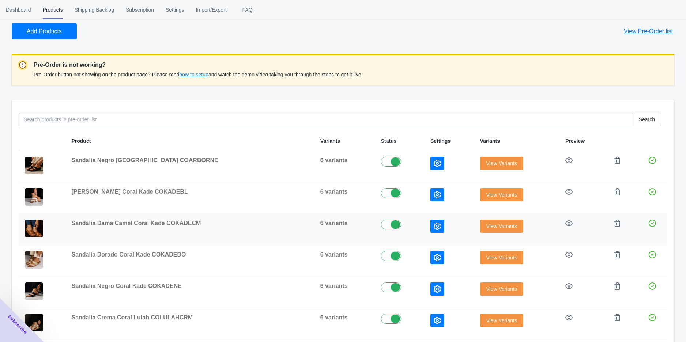
scroll to position [200, 0]
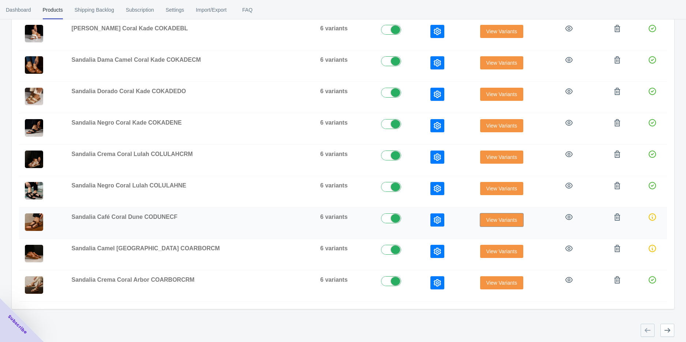
click at [486, 217] on span "View Variants" at bounding box center [501, 220] width 31 height 6
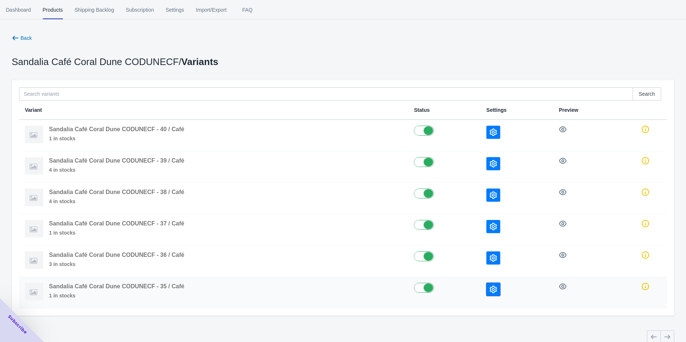
click at [496, 286] on icon "button" at bounding box center [492, 289] width 7 height 7
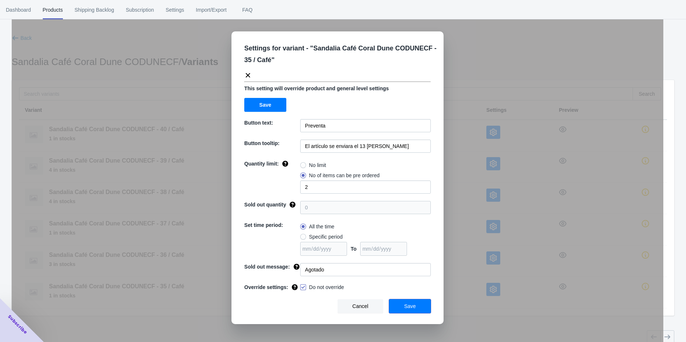
click at [422, 307] on button "Save" at bounding box center [410, 306] width 42 height 14
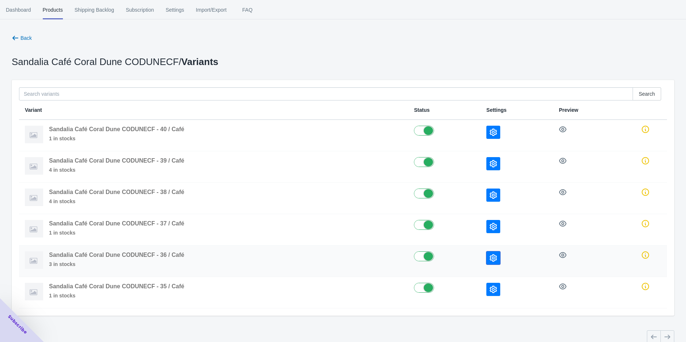
click at [491, 261] on button "button" at bounding box center [493, 257] width 14 height 13
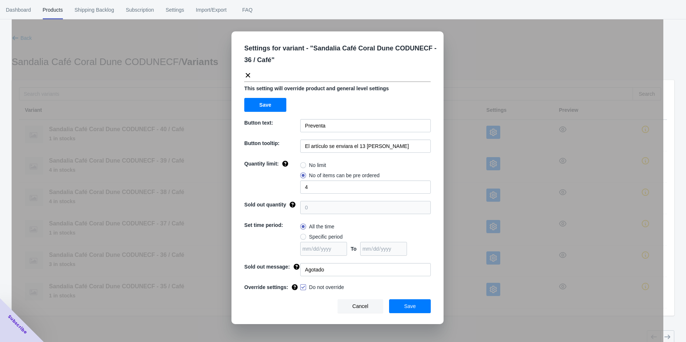
click at [509, 321] on div "Settings for variant - " Sandalia Café Coral Dune CODUNECF - 36 / Café " This s…" at bounding box center [337, 189] width 651 height 342
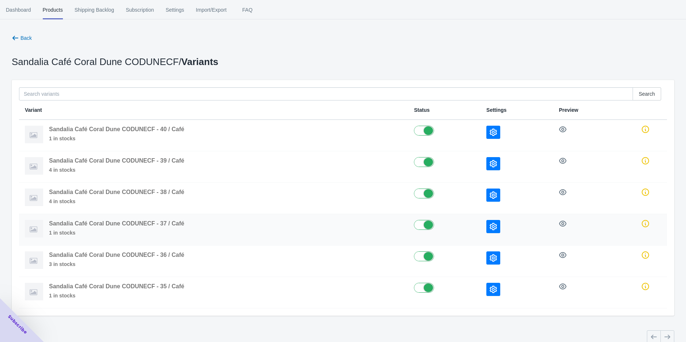
click at [492, 230] on button "button" at bounding box center [493, 226] width 14 height 13
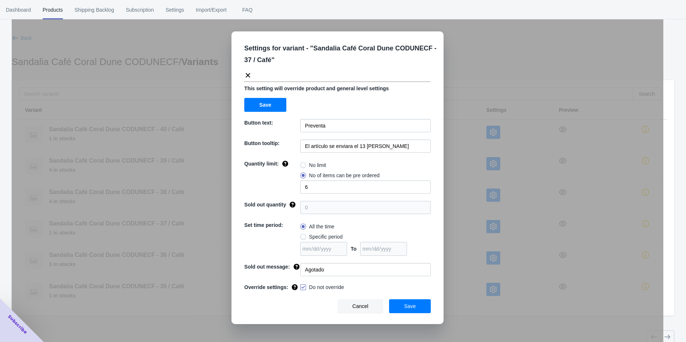
click at [541, 315] on div "Settings for variant - " Sandalia Café Coral Dune CODUNECF - 37 / Café " This s…" at bounding box center [337, 189] width 651 height 342
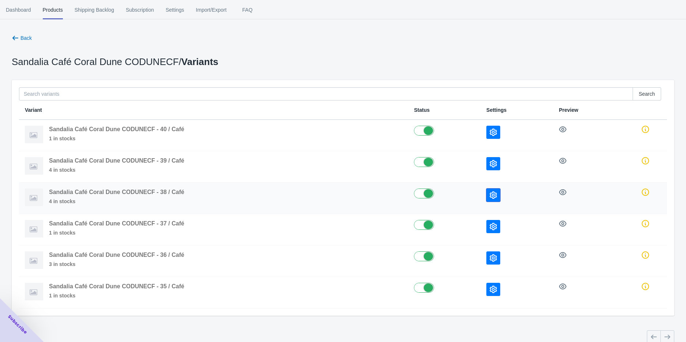
click at [495, 193] on icon "button" at bounding box center [492, 194] width 7 height 7
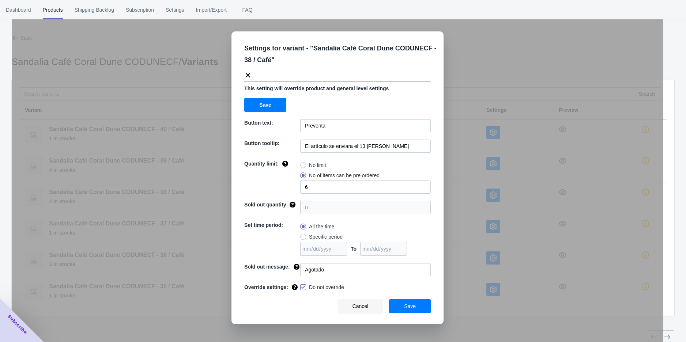
click at [455, 214] on div "Settings for variant - " Sandalia Café Coral Dune CODUNECF - 38 / Café " This s…" at bounding box center [337, 189] width 651 height 342
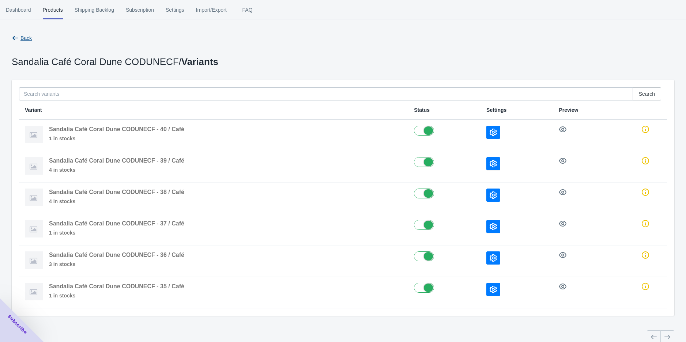
click at [18, 37] on icon "button" at bounding box center [15, 37] width 7 height 7
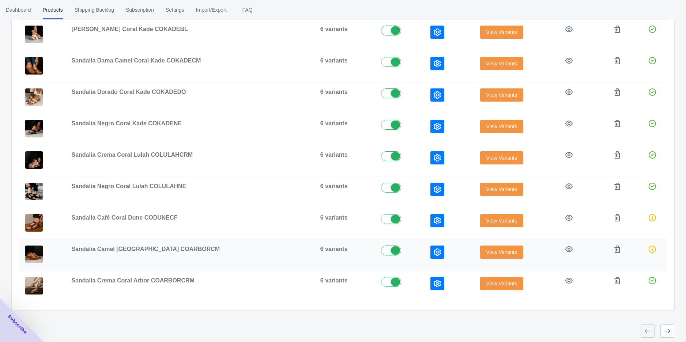
scroll to position [200, 0]
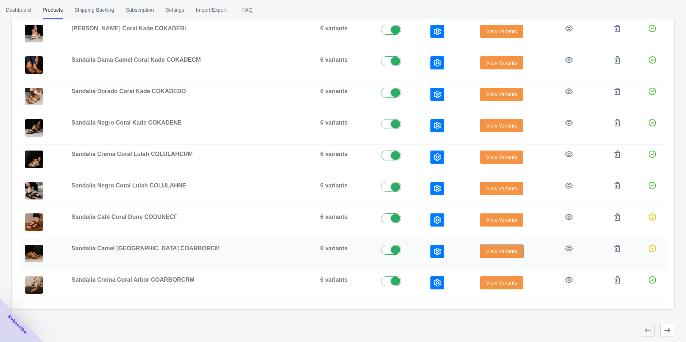
click at [486, 250] on span "View Variants" at bounding box center [501, 251] width 31 height 6
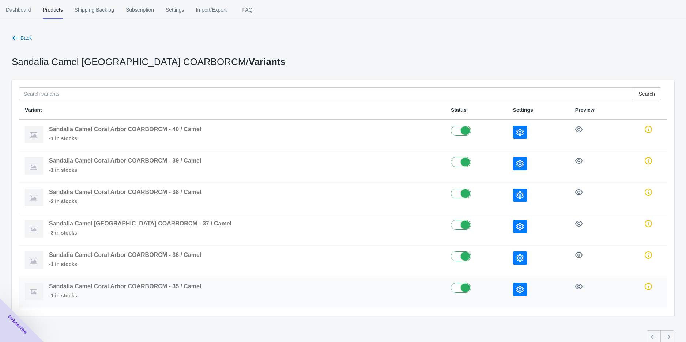
click at [516, 288] on icon "button" at bounding box center [519, 289] width 7 height 7
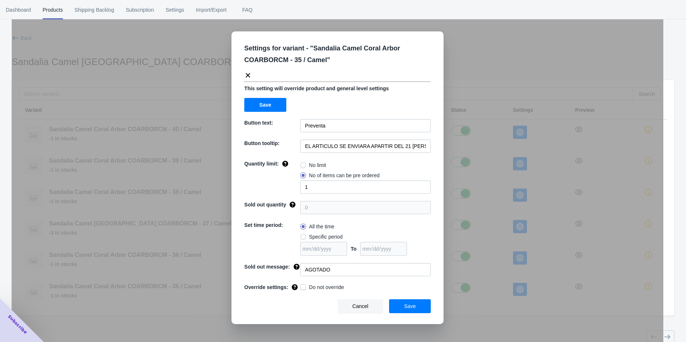
click at [485, 252] on div "Settings for variant - " Sandalia Camel Coral Arbor COARBORCM - 35 / Camel " Th…" at bounding box center [337, 189] width 651 height 342
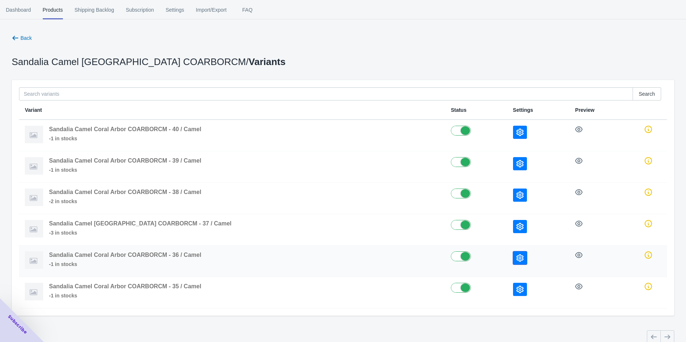
click at [516, 257] on icon "button" at bounding box center [519, 257] width 7 height 7
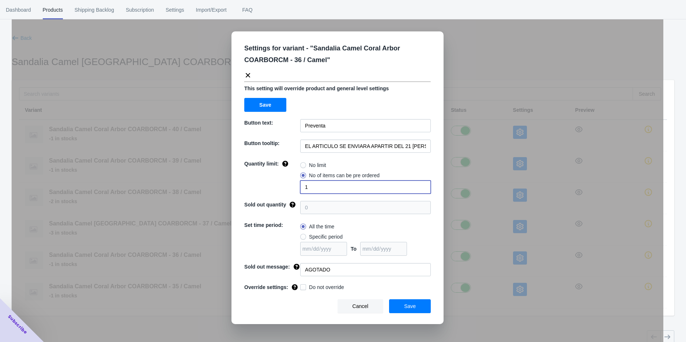
drag, startPoint x: 318, startPoint y: 186, endPoint x: 293, endPoint y: 190, distance: 25.1
click at [293, 189] on div "Quantity limit: No limit No of items can be pre ordered 1" at bounding box center [337, 177] width 186 height 34
type input "2"
click at [425, 302] on button "Save" at bounding box center [410, 306] width 42 height 14
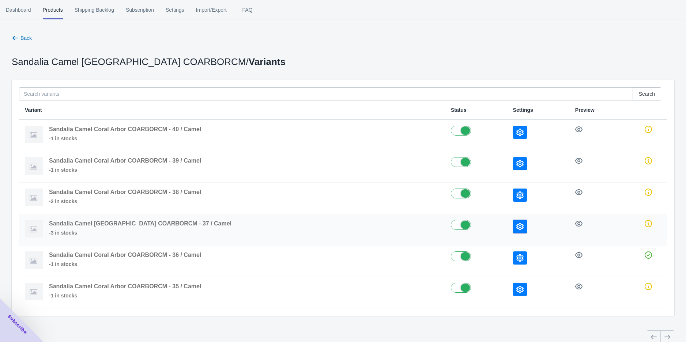
click at [516, 227] on icon "button" at bounding box center [519, 226] width 7 height 7
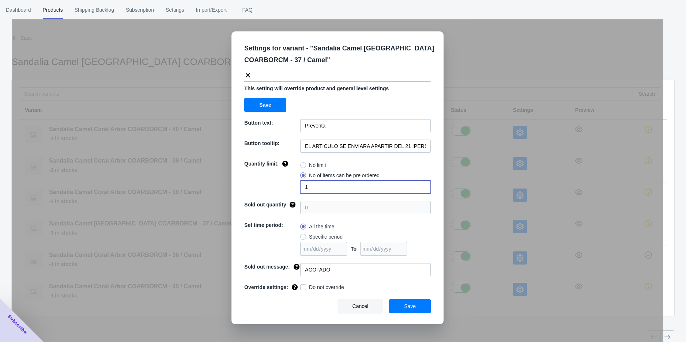
drag, startPoint x: 308, startPoint y: 189, endPoint x: 286, endPoint y: 187, distance: 22.0
click at [298, 188] on div "Quantity limit: No limit No of items can be pre ordered 1" at bounding box center [337, 177] width 186 height 34
type input "3"
click at [422, 307] on button "Save" at bounding box center [410, 306] width 42 height 14
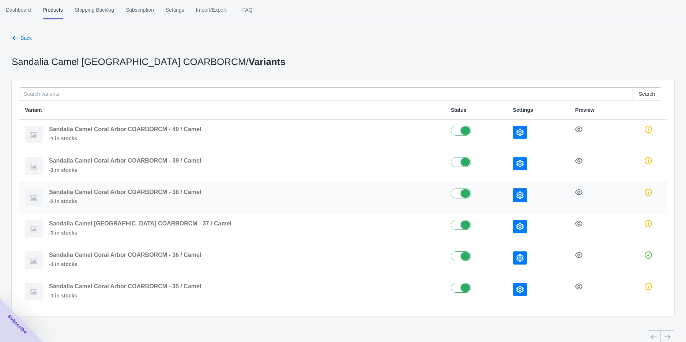
click at [516, 194] on icon "button" at bounding box center [519, 194] width 7 height 7
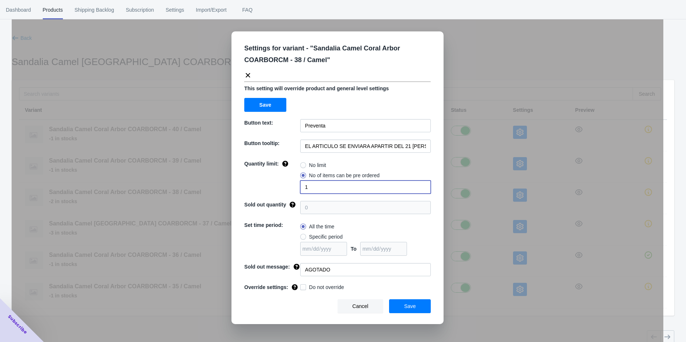
drag, startPoint x: 334, startPoint y: 187, endPoint x: 280, endPoint y: 187, distance: 53.7
click at [285, 187] on div "Quantity limit: No limit No of items can be pre ordered 1" at bounding box center [337, 177] width 186 height 34
type input "3"
click at [411, 312] on button "Save" at bounding box center [410, 306] width 42 height 14
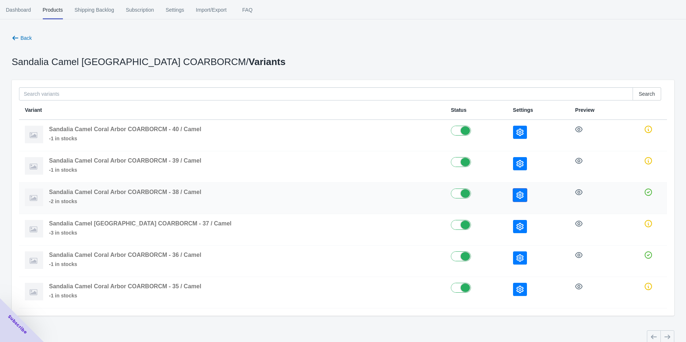
click at [516, 193] on icon "button" at bounding box center [519, 194] width 7 height 7
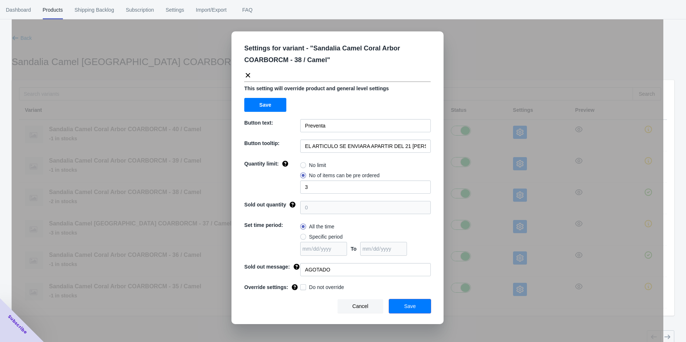
click at [417, 303] on button "Save" at bounding box center [410, 306] width 42 height 14
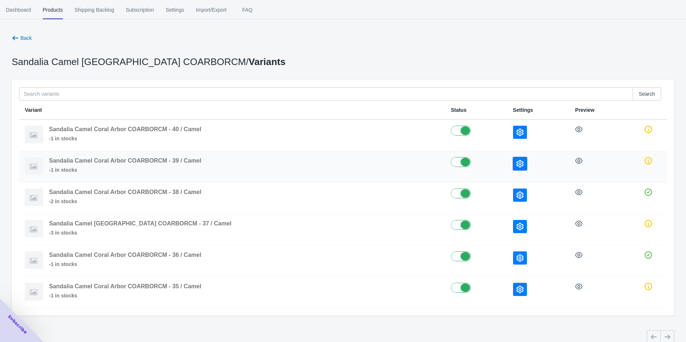
click at [516, 166] on icon "button" at bounding box center [519, 163] width 7 height 7
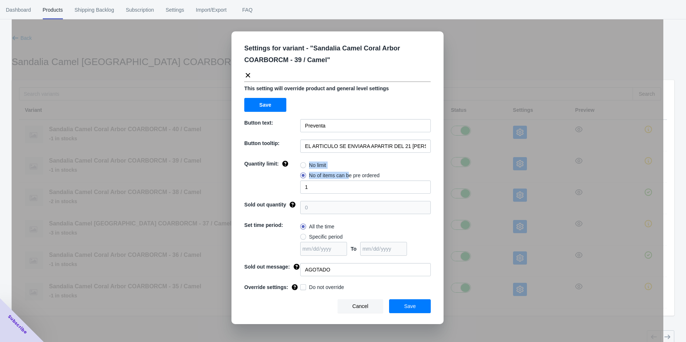
drag, startPoint x: 322, startPoint y: 182, endPoint x: 290, endPoint y: 184, distance: 31.8
click at [290, 184] on div "Quantity limit: No limit No of items can be pre ordered 1" at bounding box center [337, 177] width 186 height 34
drag, startPoint x: 319, startPoint y: 187, endPoint x: 293, endPoint y: 191, distance: 26.6
click at [293, 191] on div "Quantity limit: No limit No of items can be pre ordered 1" at bounding box center [337, 177] width 186 height 34
type input "2"
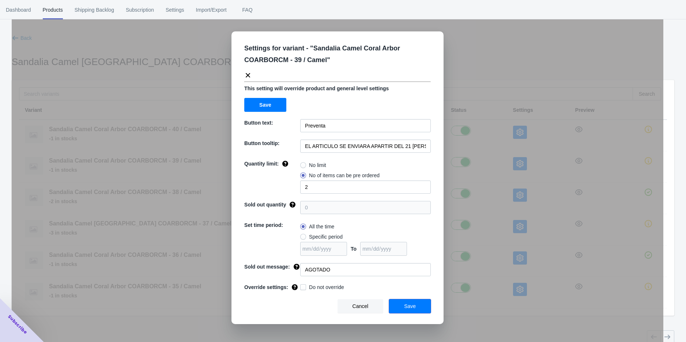
click at [409, 307] on span "Save" at bounding box center [410, 306] width 12 height 6
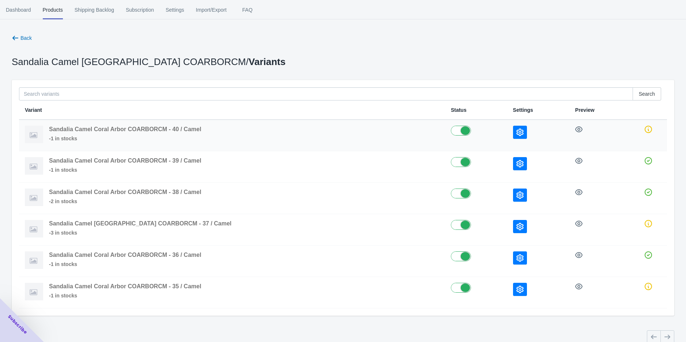
click at [516, 129] on icon "button" at bounding box center [519, 132] width 7 height 7
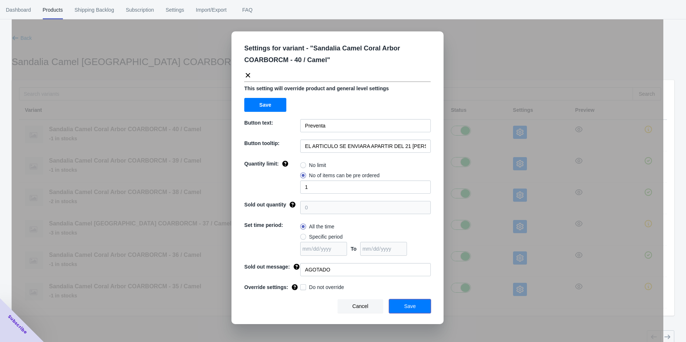
click at [411, 305] on span "Save" at bounding box center [410, 306] width 12 height 6
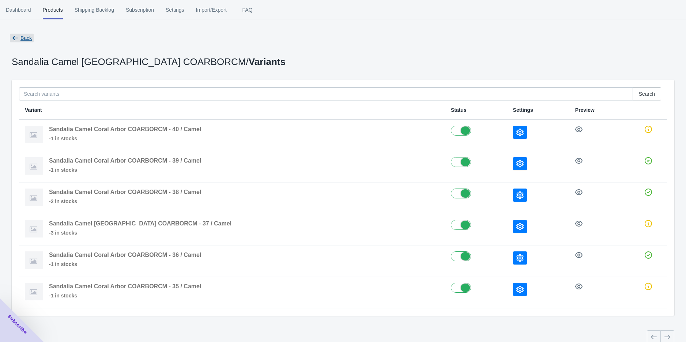
click at [14, 38] on icon "button" at bounding box center [15, 37] width 7 height 7
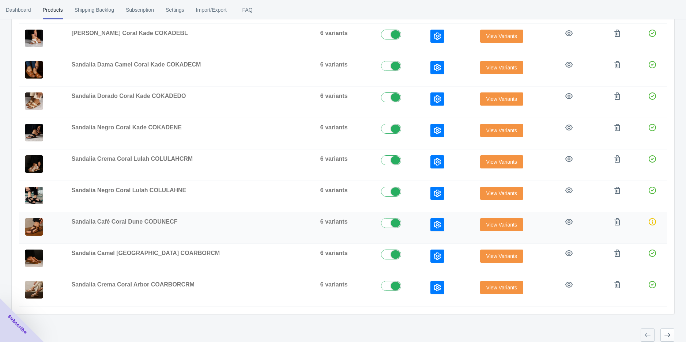
scroll to position [200, 0]
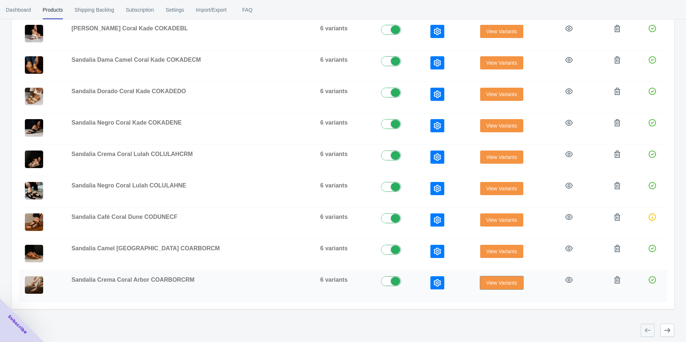
click at [487, 281] on span "View Variants" at bounding box center [501, 283] width 31 height 6
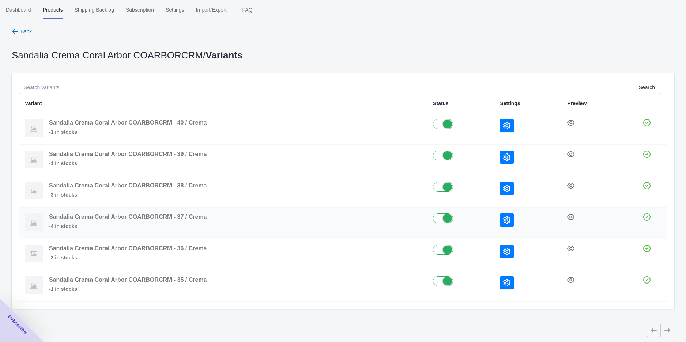
scroll to position [9, 0]
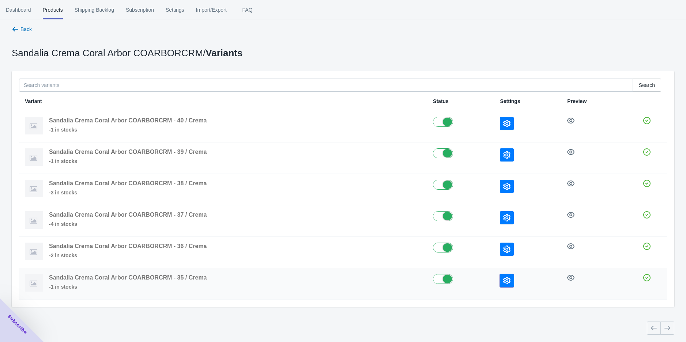
click at [505, 284] on button "button" at bounding box center [507, 280] width 14 height 13
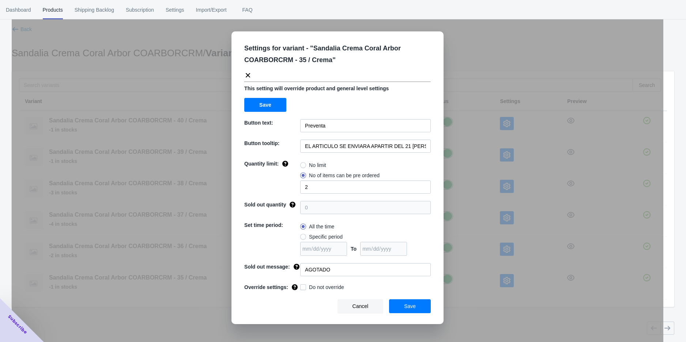
click at [485, 312] on div "Settings for variant - " Sandalia Crema Coral Arbor COARBORCRM - 35 / Crema " T…" at bounding box center [337, 189] width 651 height 342
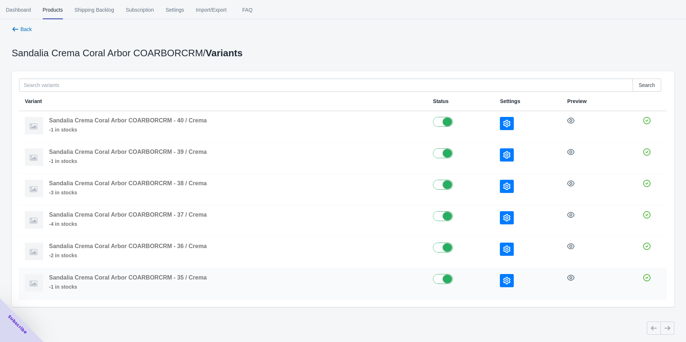
click at [501, 279] on button "button" at bounding box center [507, 280] width 14 height 13
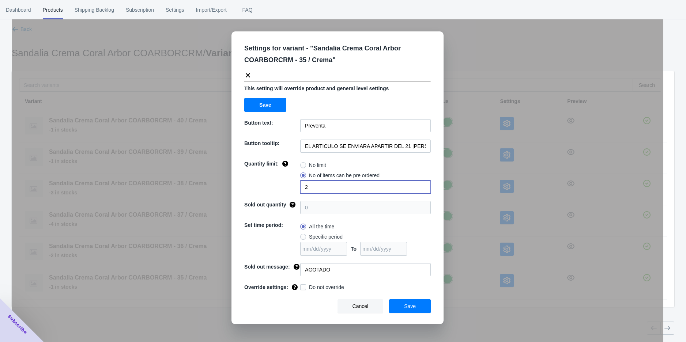
click at [310, 185] on input "2" at bounding box center [365, 187] width 130 height 13
drag, startPoint x: 487, startPoint y: 337, endPoint x: 487, endPoint y: 316, distance: 20.8
click at [487, 336] on div "Settings for variant - " Sandalia Crema Coral Arbor COARBORCRM - 35 / Crema " T…" at bounding box center [337, 189] width 651 height 342
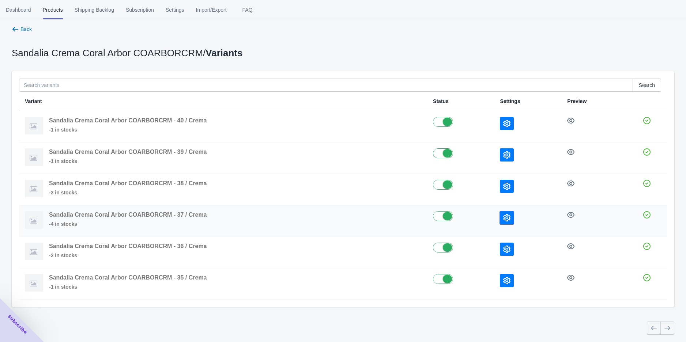
click at [506, 217] on icon "button" at bounding box center [506, 217] width 7 height 7
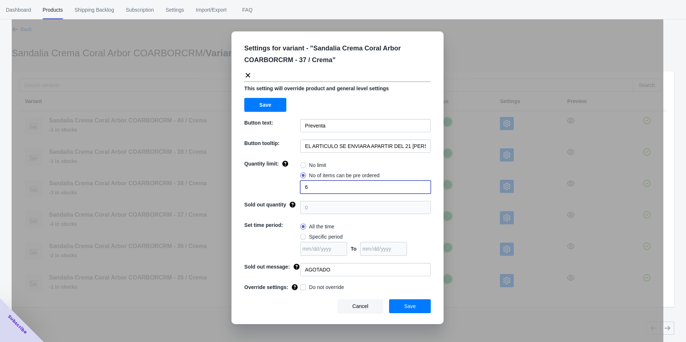
drag, startPoint x: 309, startPoint y: 191, endPoint x: 298, endPoint y: 191, distance: 11.0
click at [298, 191] on div "Quantity limit: No limit No of items can be pre ordered 6" at bounding box center [337, 177] width 186 height 34
type input "3"
click at [398, 303] on button "Save" at bounding box center [410, 306] width 42 height 14
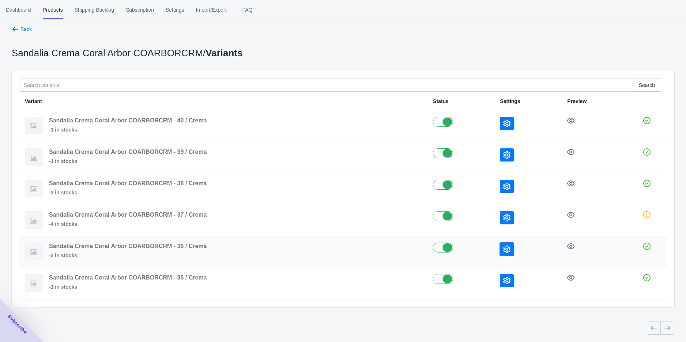
click at [500, 253] on button "button" at bounding box center [507, 249] width 14 height 13
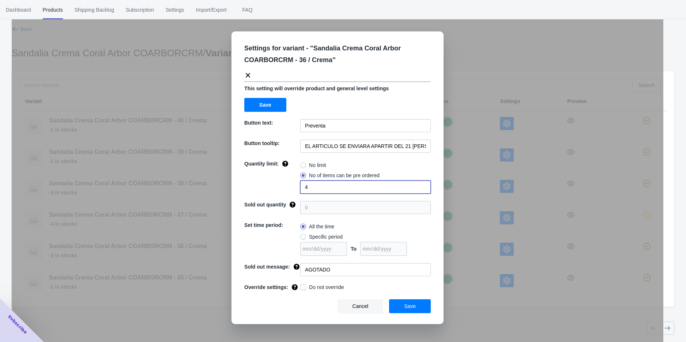
click at [305, 187] on input "4" at bounding box center [365, 187] width 130 height 13
drag, startPoint x: 320, startPoint y: 188, endPoint x: 286, endPoint y: 195, distance: 34.0
click at [290, 195] on div "Settings for variant - " Sandalia Crema Coral Arbor COARBORCRM - 36 / Crema " T…" at bounding box center [337, 177] width 212 height 293
type input "2"
click at [395, 303] on button "Save" at bounding box center [410, 306] width 42 height 14
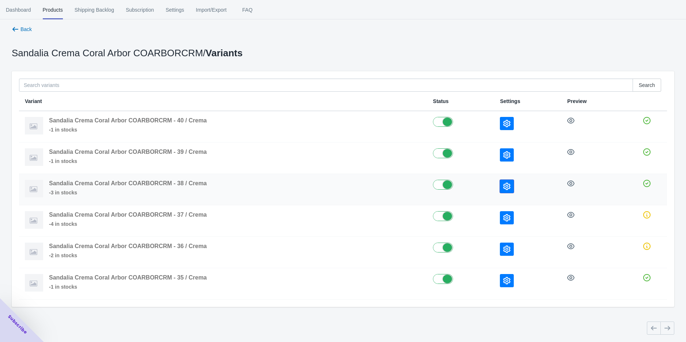
click at [506, 189] on icon "button" at bounding box center [506, 186] width 7 height 7
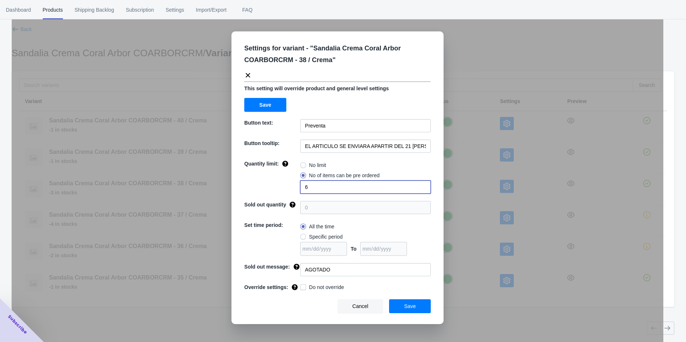
drag, startPoint x: 314, startPoint y: 185, endPoint x: 293, endPoint y: 188, distance: 21.1
click at [293, 188] on div "Quantity limit: No limit No of items can be pre ordered 6" at bounding box center [337, 177] width 186 height 34
type input "3"
drag, startPoint x: 415, startPoint y: 302, endPoint x: 425, endPoint y: 292, distance: 13.7
click at [415, 302] on button "Save" at bounding box center [410, 306] width 42 height 14
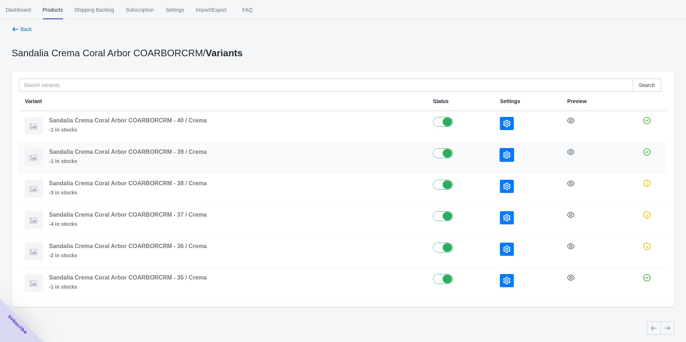
click at [502, 156] on button "button" at bounding box center [507, 154] width 14 height 13
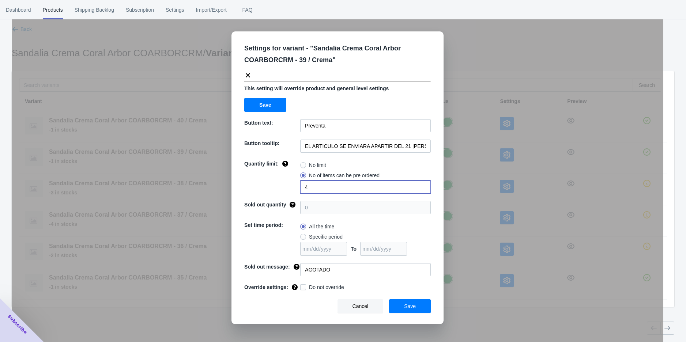
drag, startPoint x: 314, startPoint y: 186, endPoint x: 276, endPoint y: 186, distance: 38.7
click at [282, 186] on div "Quantity limit: No limit No of items can be pre ordered 4" at bounding box center [337, 177] width 186 height 34
type input "2"
click at [424, 304] on button "Save" at bounding box center [410, 306] width 42 height 14
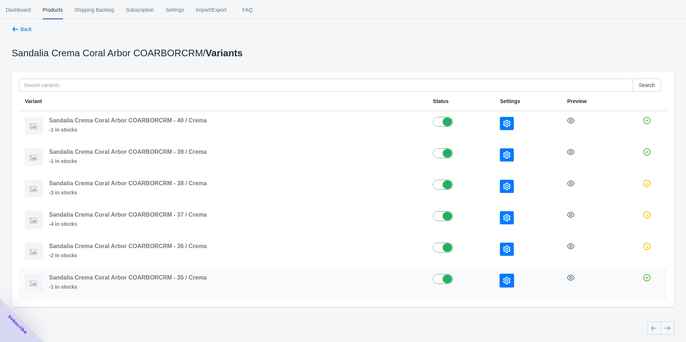
click at [510, 281] on button "button" at bounding box center [507, 280] width 14 height 13
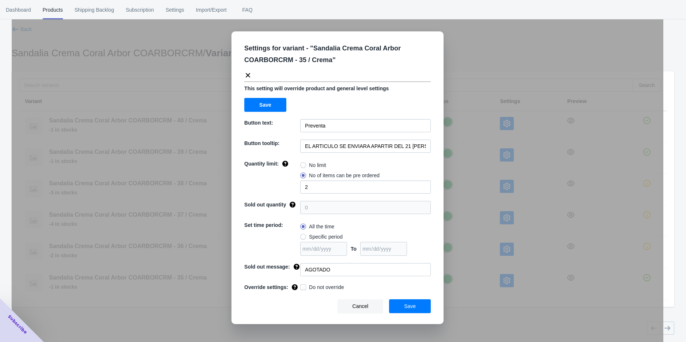
click at [506, 298] on div "Settings for variant - " Sandalia Crema Coral Arbor COARBORCRM - 35 / Crema " T…" at bounding box center [337, 189] width 651 height 342
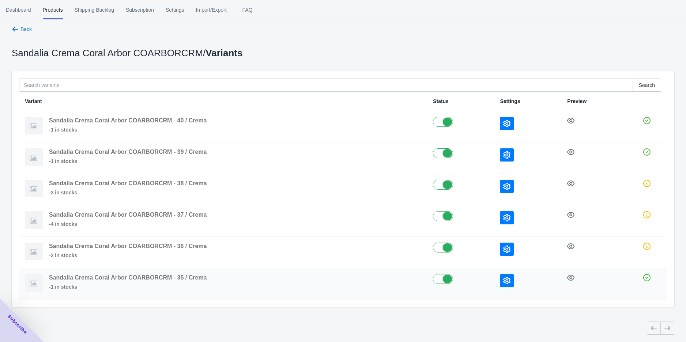
click at [503, 282] on icon "button" at bounding box center [506, 280] width 7 height 7
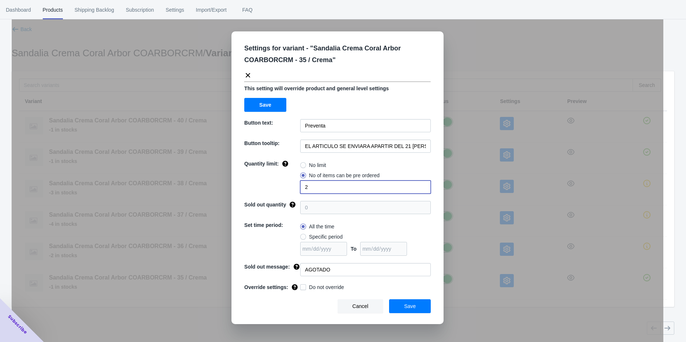
drag, startPoint x: 310, startPoint y: 186, endPoint x: 274, endPoint y: 190, distance: 36.0
click at [286, 188] on div "Quantity limit: No limit No of items can be pre ordered 2" at bounding box center [337, 177] width 186 height 34
type input "1"
click at [400, 304] on button "Save" at bounding box center [410, 306] width 42 height 14
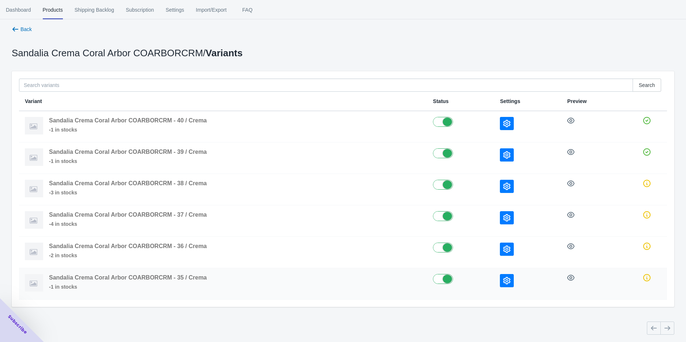
click at [508, 278] on icon "button" at bounding box center [506, 280] width 7 height 7
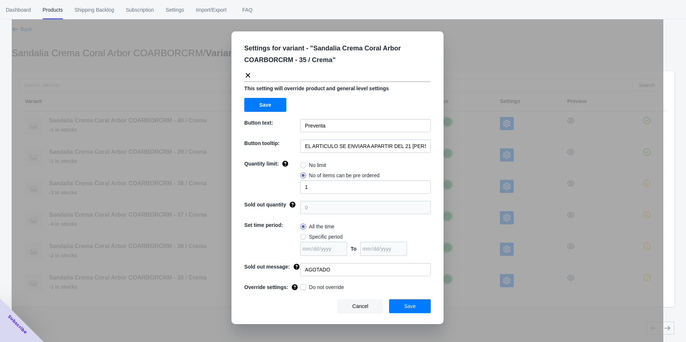
click at [481, 311] on div "Settings for variant - " Sandalia Crema Coral Arbor COARBORCRM - 35 / Crema " T…" at bounding box center [337, 189] width 651 height 342
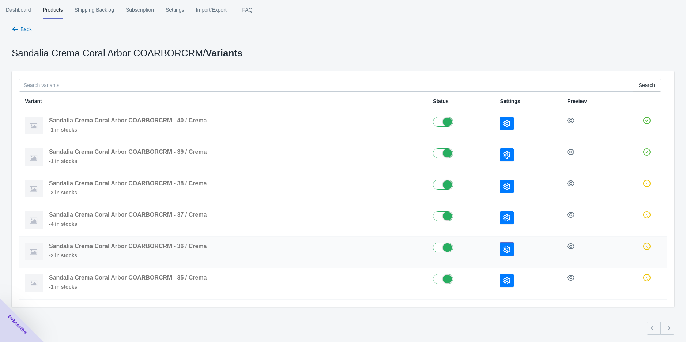
click at [506, 247] on icon "button" at bounding box center [506, 249] width 7 height 7
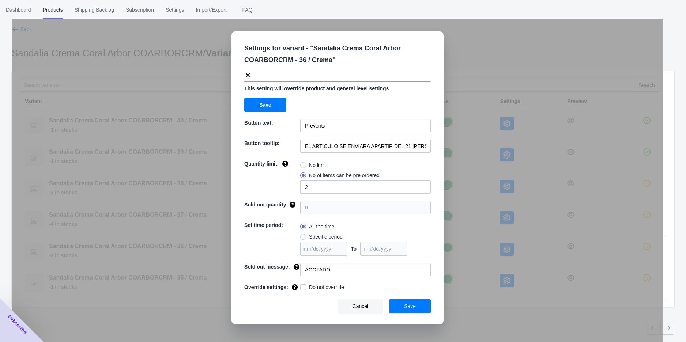
click at [494, 293] on div "Settings for variant - " Sandalia Crema Coral Arbor COARBORCRM - 36 / Crema " T…" at bounding box center [337, 189] width 651 height 342
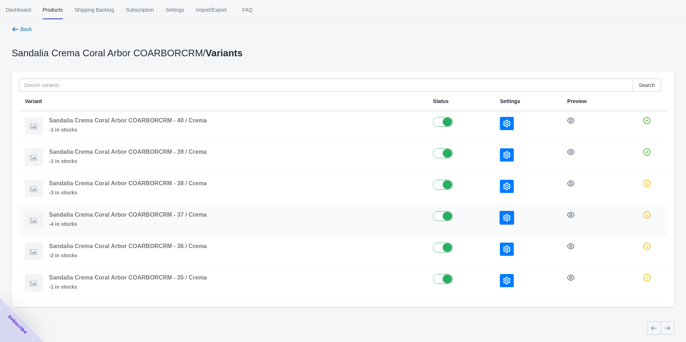
click at [501, 216] on button "button" at bounding box center [507, 217] width 14 height 13
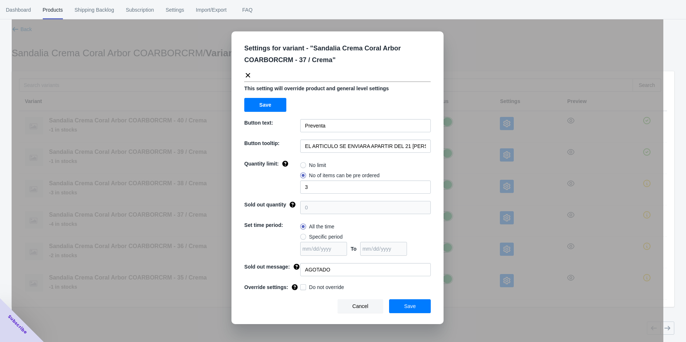
click at [487, 298] on div "Settings for variant - " Sandalia Crema Coral Arbor COARBORCRM - 37 / Crema " T…" at bounding box center [337, 189] width 651 height 342
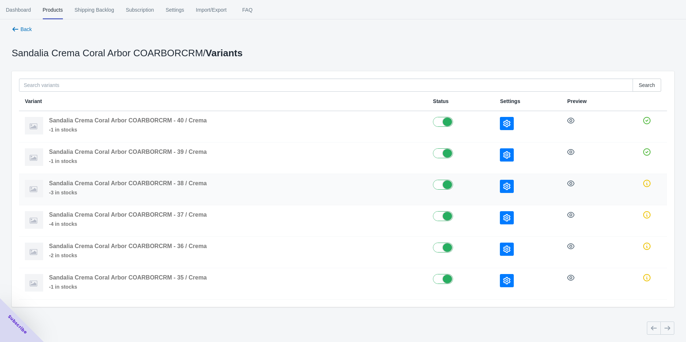
click at [498, 186] on td at bounding box center [527, 189] width 67 height 31
click at [505, 188] on icon "button" at bounding box center [506, 186] width 7 height 7
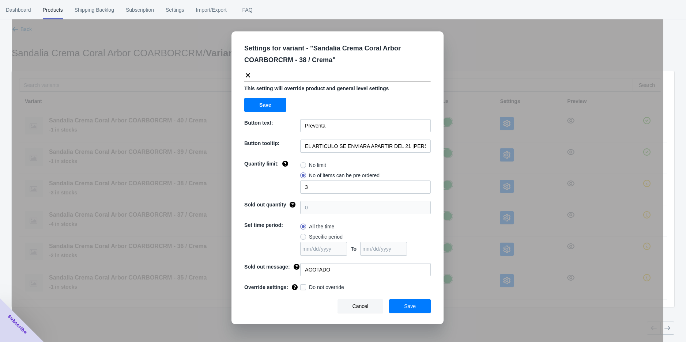
click at [491, 210] on div "Settings for variant - " Sandalia Crema Coral Arbor COARBORCRM - 38 / Crema " T…" at bounding box center [337, 189] width 651 height 342
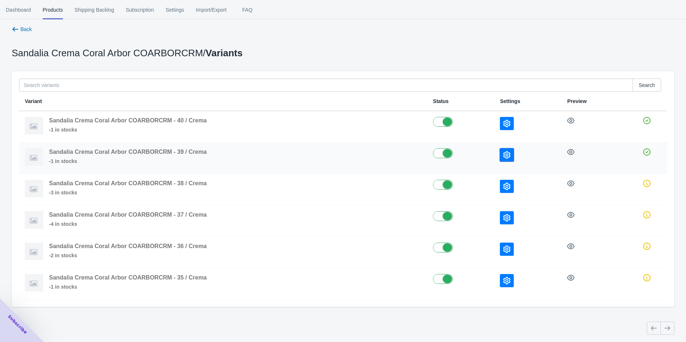
click at [502, 157] on button "button" at bounding box center [507, 154] width 14 height 13
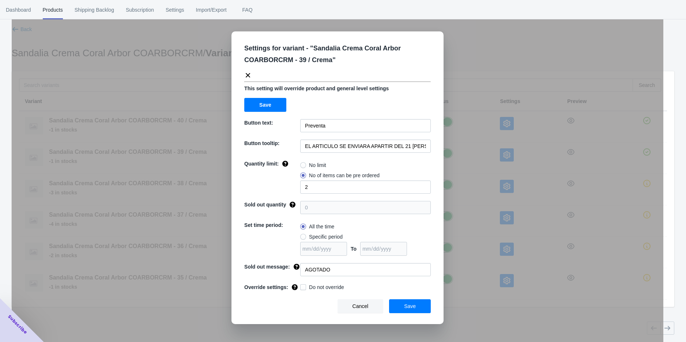
click at [487, 178] on div "Settings for variant - " Sandalia Crema Coral Arbor COARBORCRM - 39 / Crema " T…" at bounding box center [337, 189] width 651 height 342
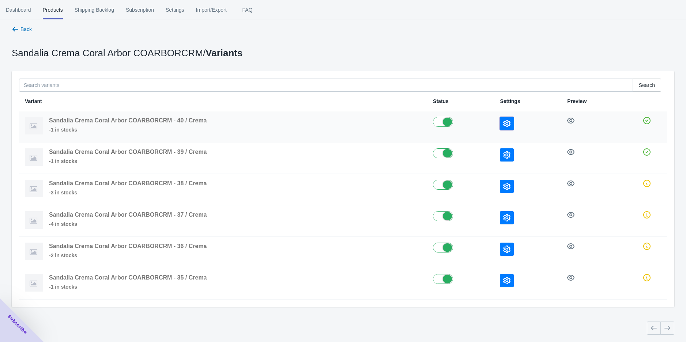
click at [500, 124] on button "button" at bounding box center [507, 123] width 14 height 13
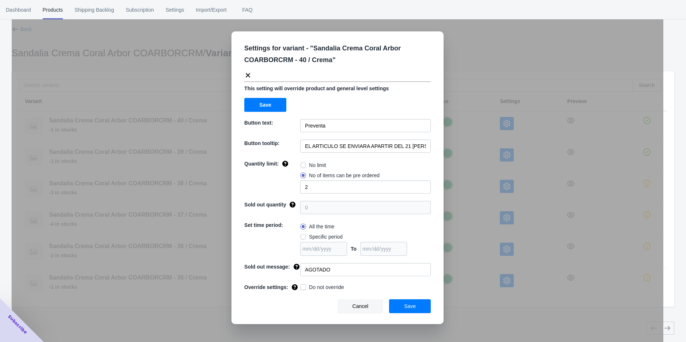
click at [479, 140] on div "Settings for variant - " Sandalia Crema Coral Arbor COARBORCRM - 40 / Crema " T…" at bounding box center [337, 189] width 651 height 342
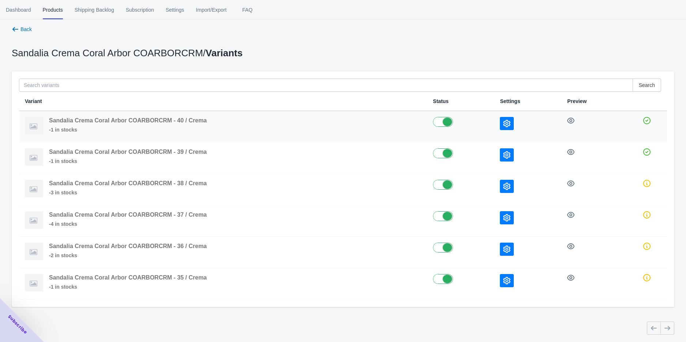
click at [506, 128] on button "button" at bounding box center [507, 123] width 14 height 13
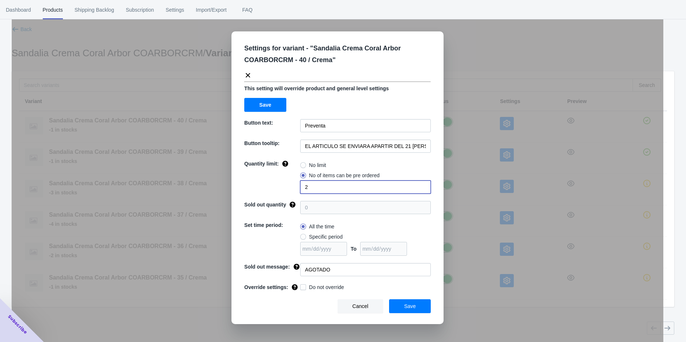
drag, startPoint x: 307, startPoint y: 188, endPoint x: 294, endPoint y: 190, distance: 13.3
click at [294, 190] on div "Quantity limit: No limit No of items can be pre ordered 2" at bounding box center [337, 177] width 186 height 34
type input "1"
click at [415, 303] on span "Save" at bounding box center [410, 306] width 12 height 6
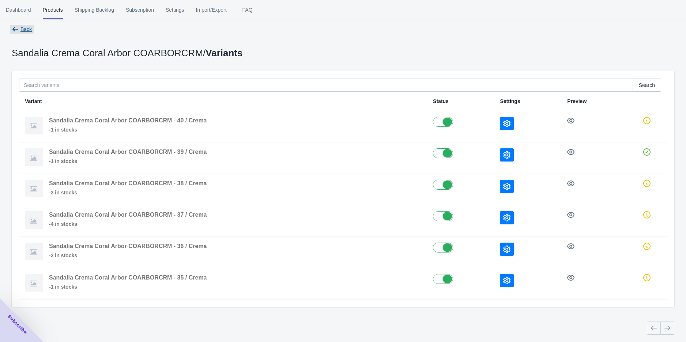
click at [29, 31] on span "Back" at bounding box center [25, 29] width 11 height 6
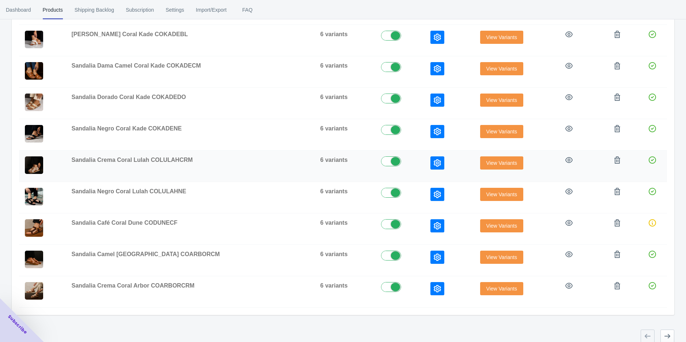
scroll to position [200, 0]
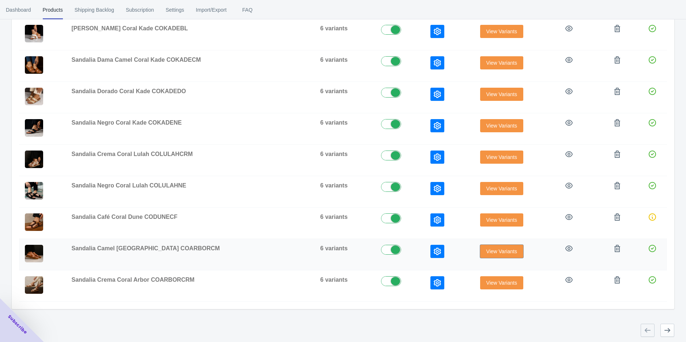
click at [486, 248] on span "View Variants" at bounding box center [501, 251] width 31 height 6
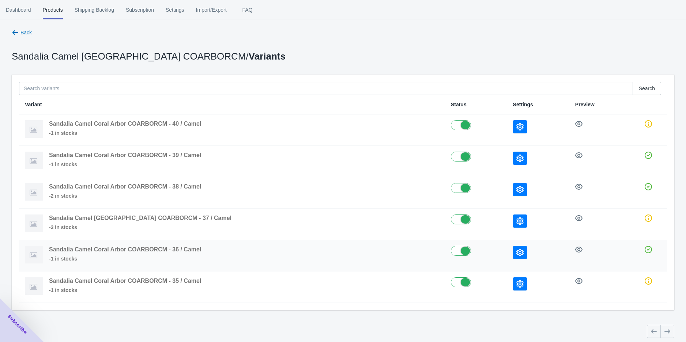
scroll to position [9, 0]
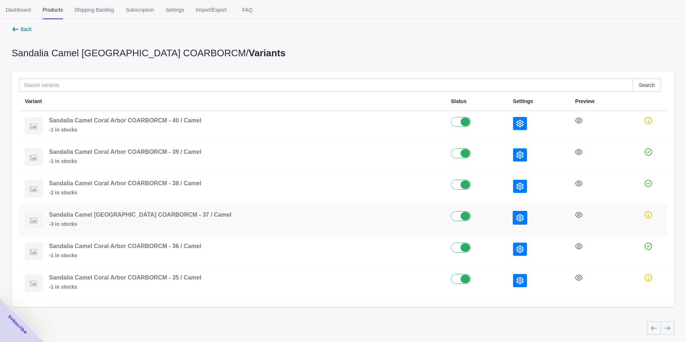
click at [516, 215] on icon "button" at bounding box center [519, 217] width 7 height 7
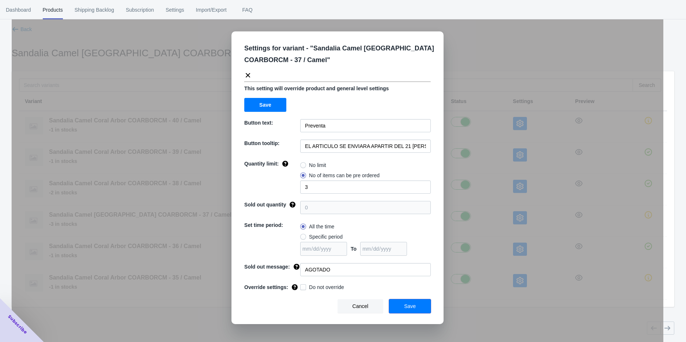
click at [414, 303] on span "Save" at bounding box center [410, 306] width 12 height 6
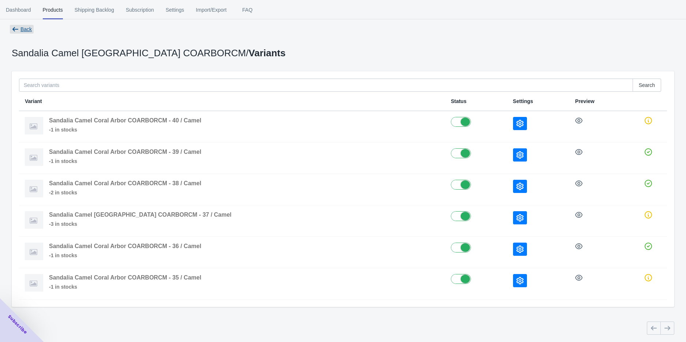
click at [29, 29] on span "Back" at bounding box center [25, 29] width 11 height 6
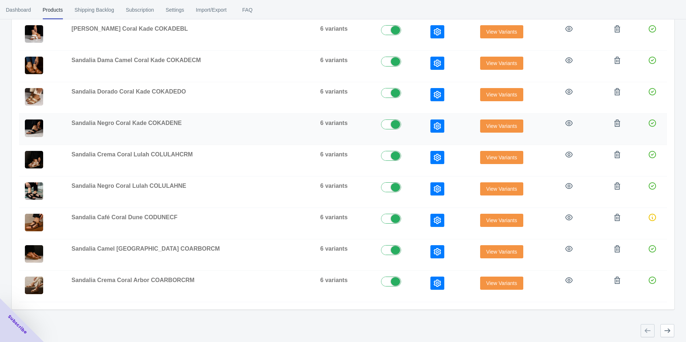
scroll to position [200, 0]
click at [486, 281] on span "View Variants" at bounding box center [501, 283] width 31 height 6
